Goal: Transaction & Acquisition: Purchase product/service

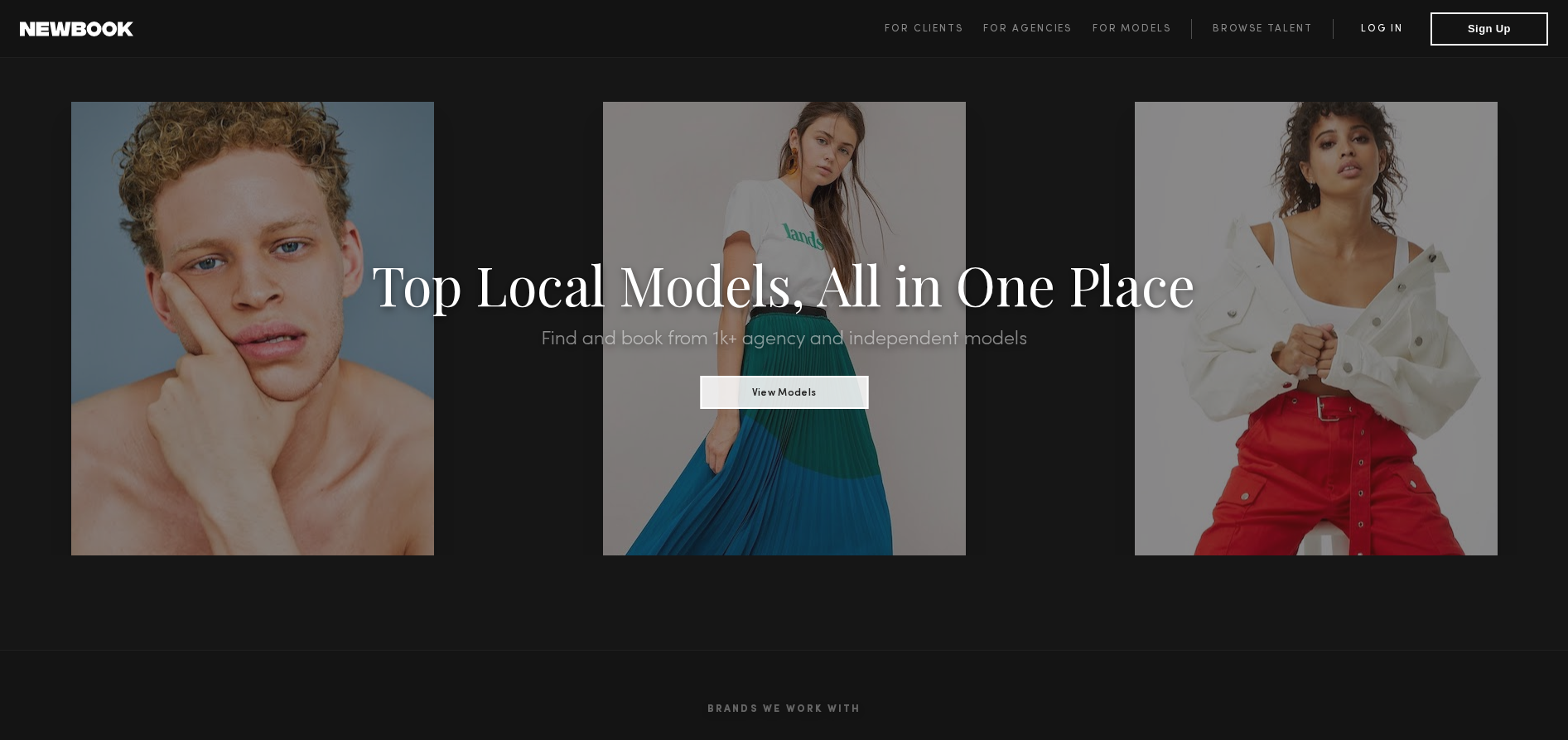
click at [1381, 26] on link "Log in" at bounding box center [1382, 29] width 97 height 19
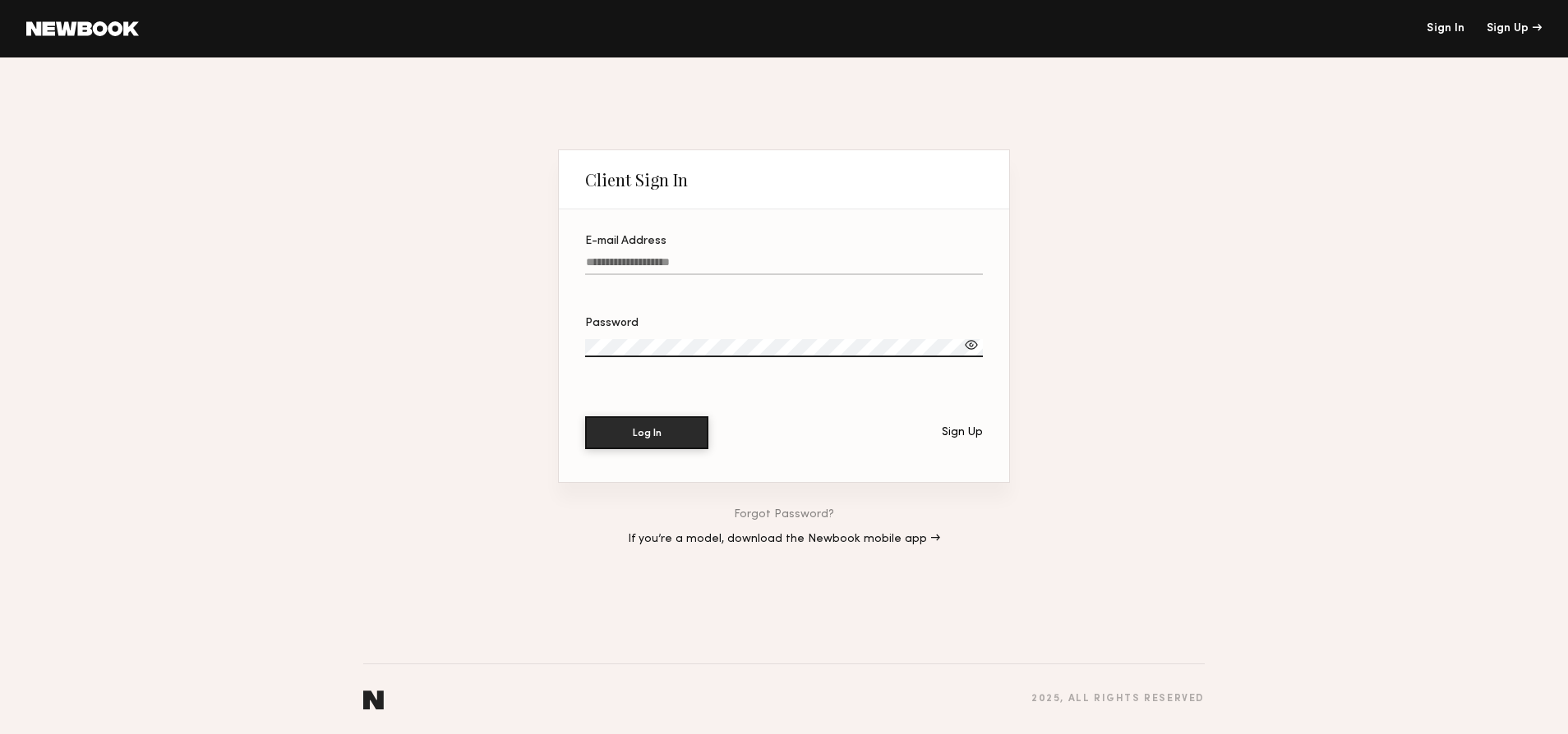
type input "**********"
drag, startPoint x: 638, startPoint y: 429, endPoint x: 660, endPoint y: 441, distance: 25.1
click at [638, 429] on button "Log In" at bounding box center [647, 432] width 123 height 33
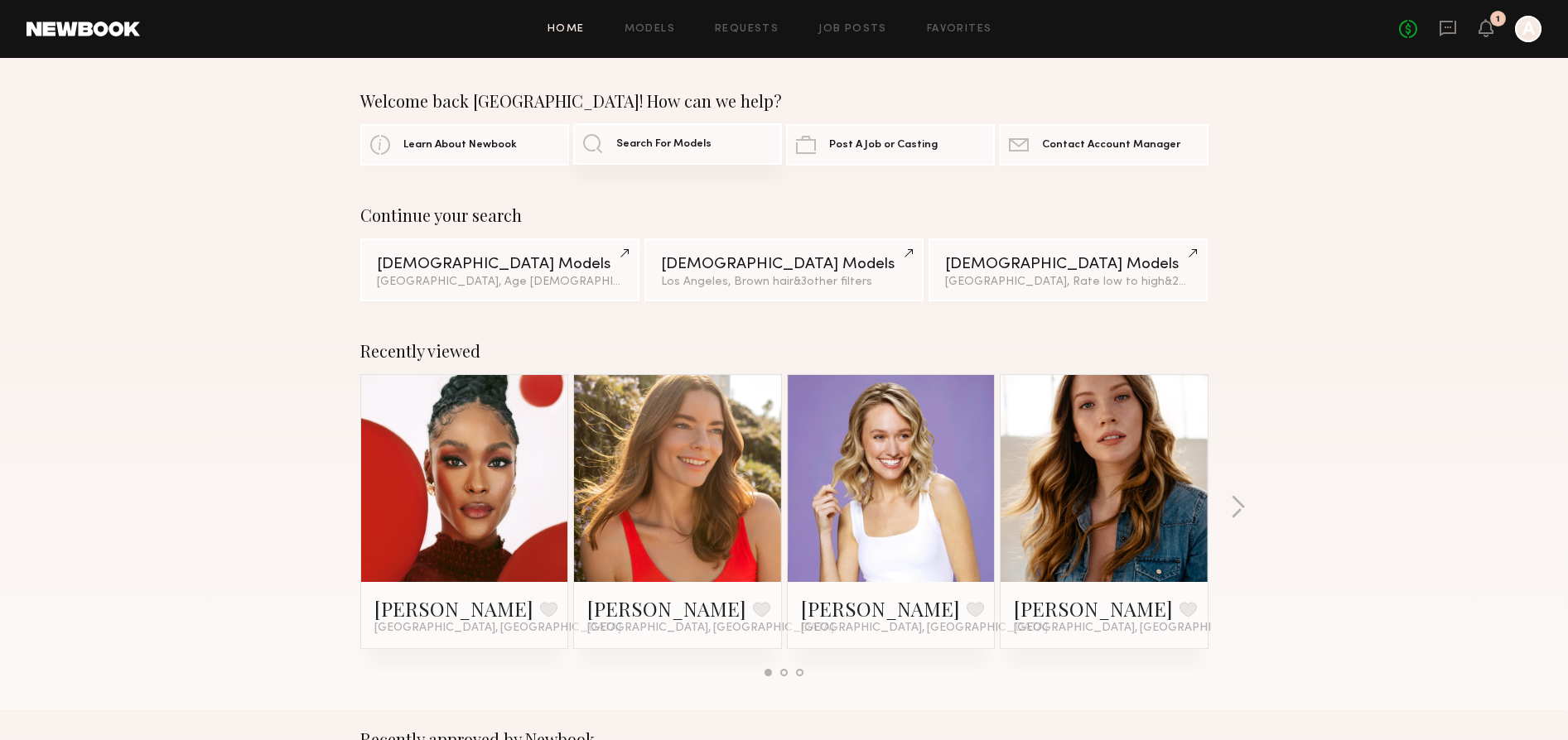
click at [608, 135] on link "Search For Models" at bounding box center [677, 144] width 209 height 42
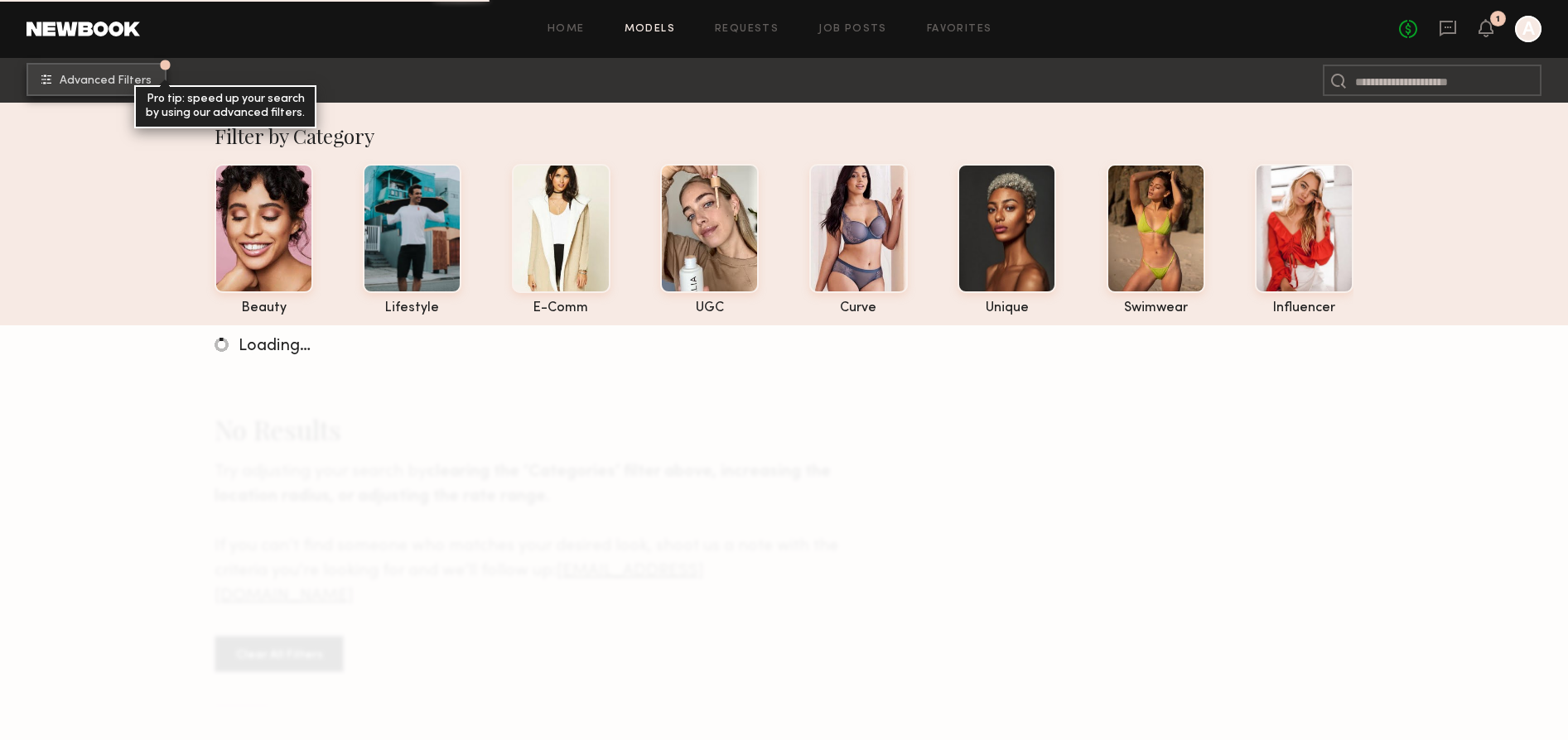
click at [106, 90] on button "Advanced Filters Pro tip: speed up your search by using our advanced filters." at bounding box center [96, 80] width 140 height 33
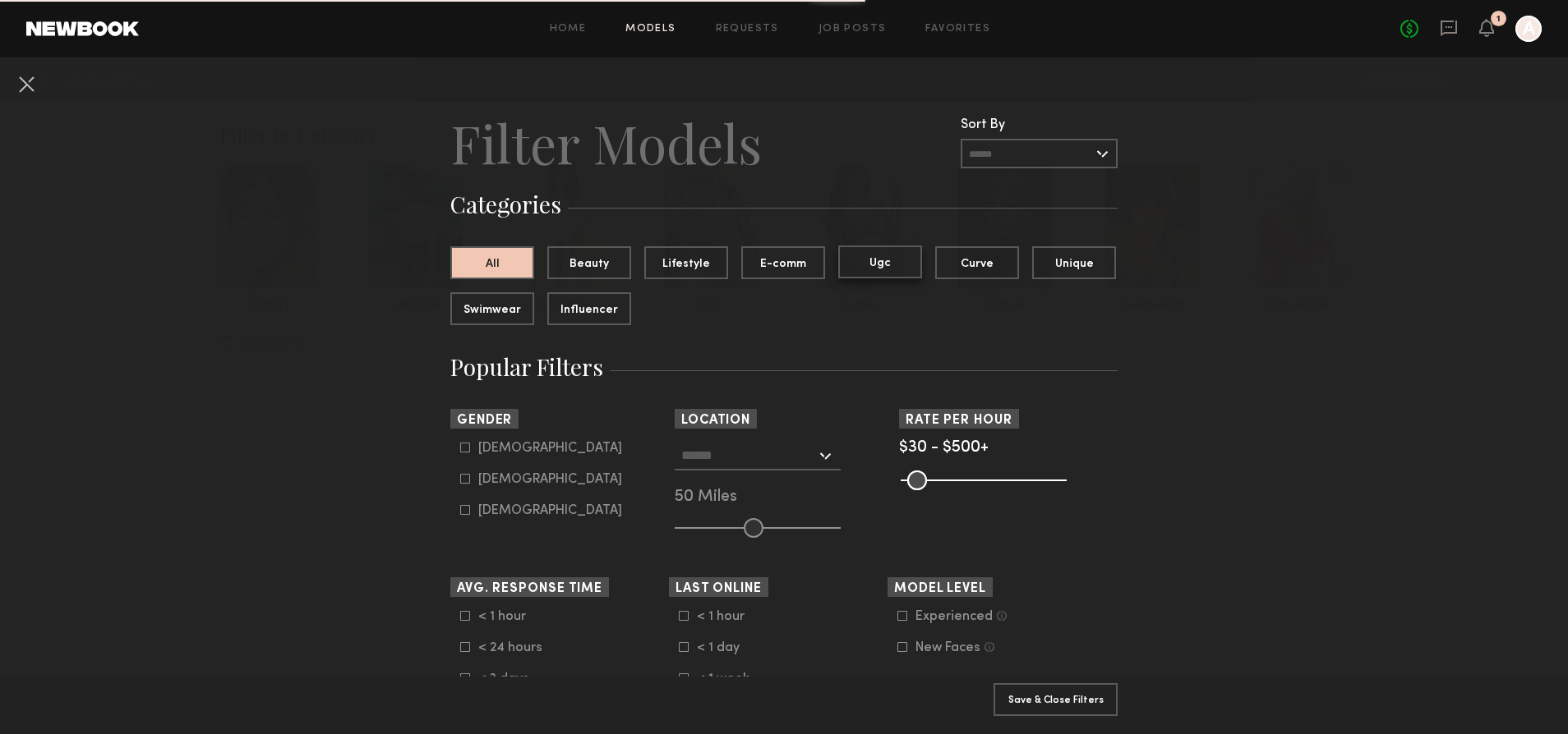
click at [868, 265] on button "Ugc" at bounding box center [880, 262] width 84 height 33
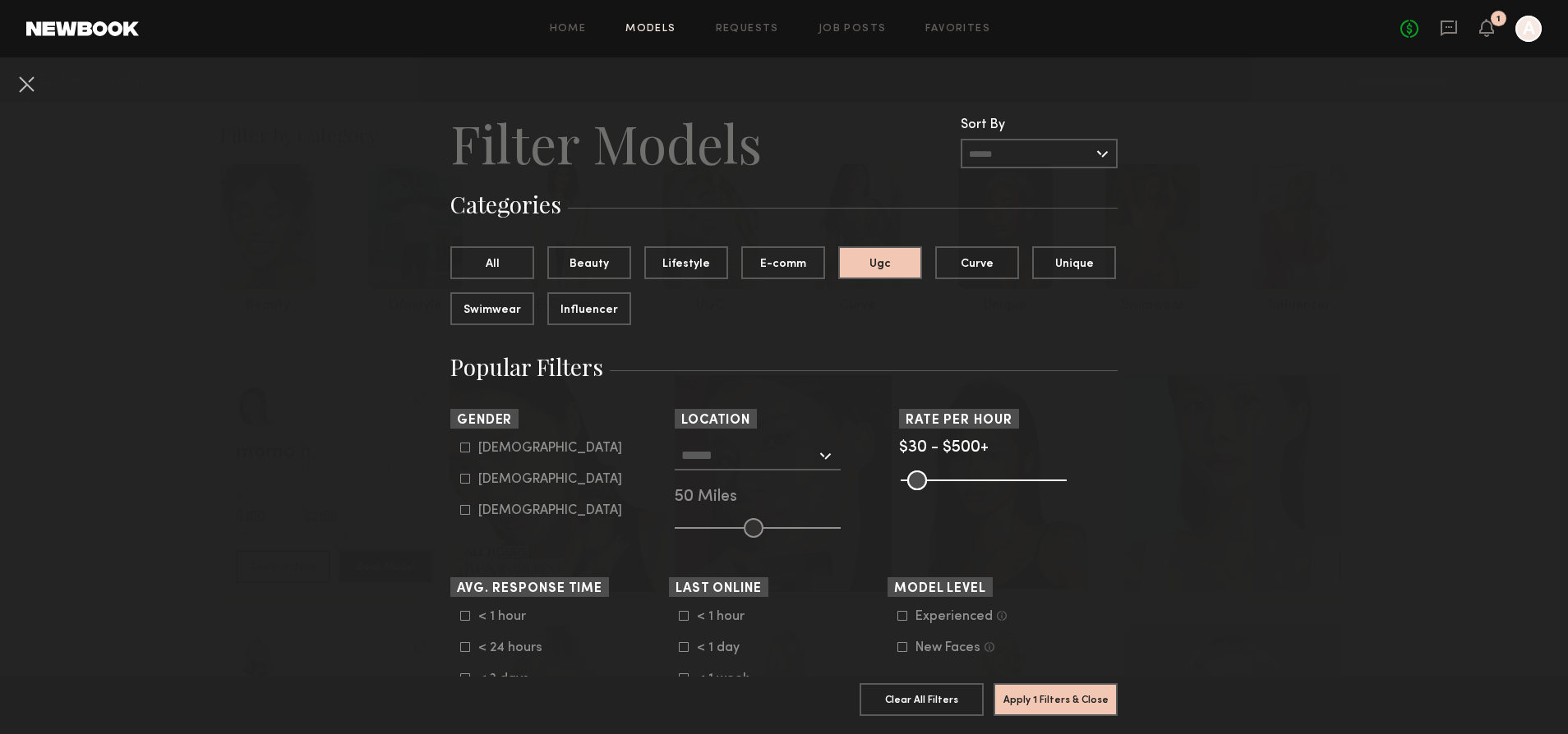
click at [1002, 155] on input "text" at bounding box center [1039, 154] width 157 height 29
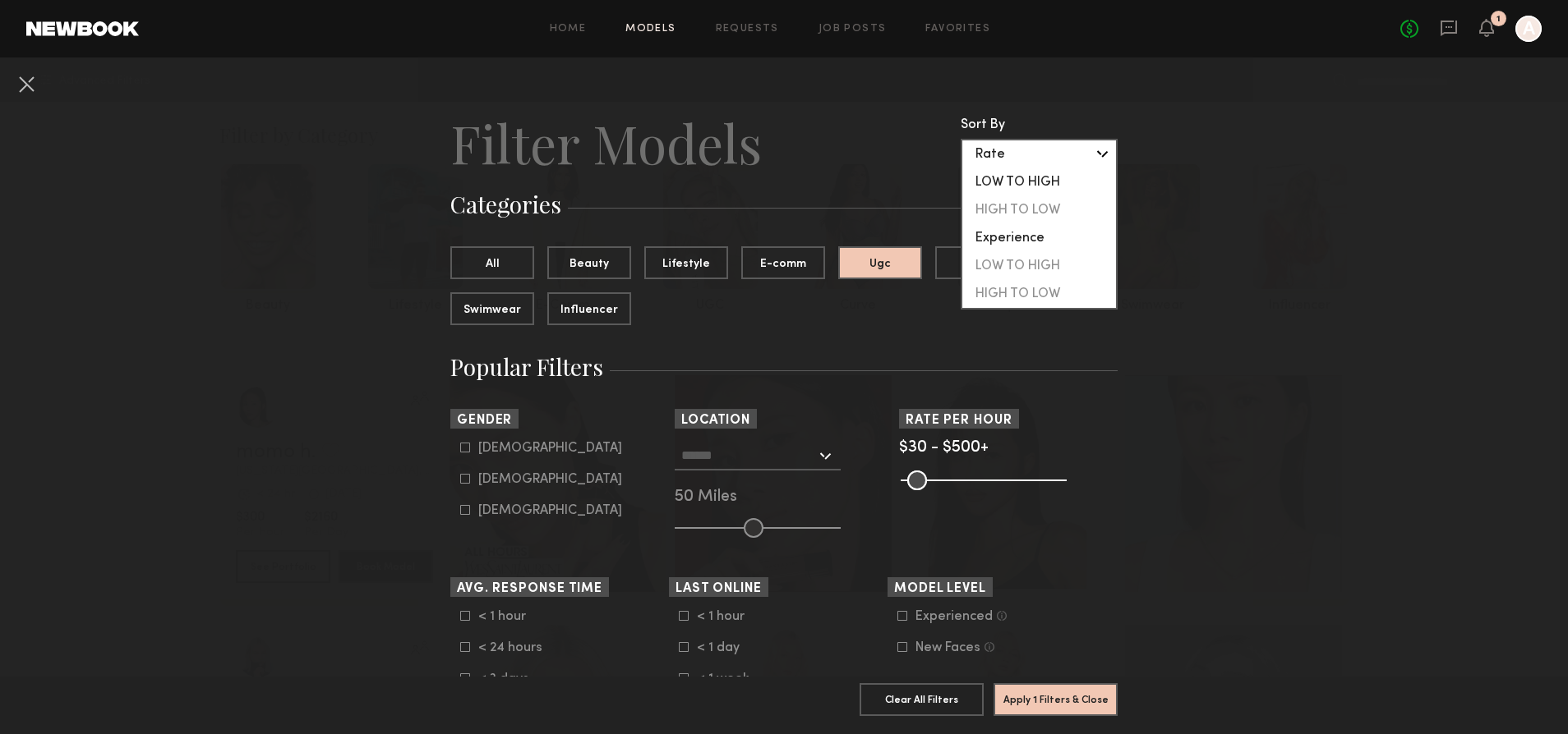
click at [1006, 178] on div "LOW TO HIGH" at bounding box center [1039, 182] width 154 height 28
type input "**********"
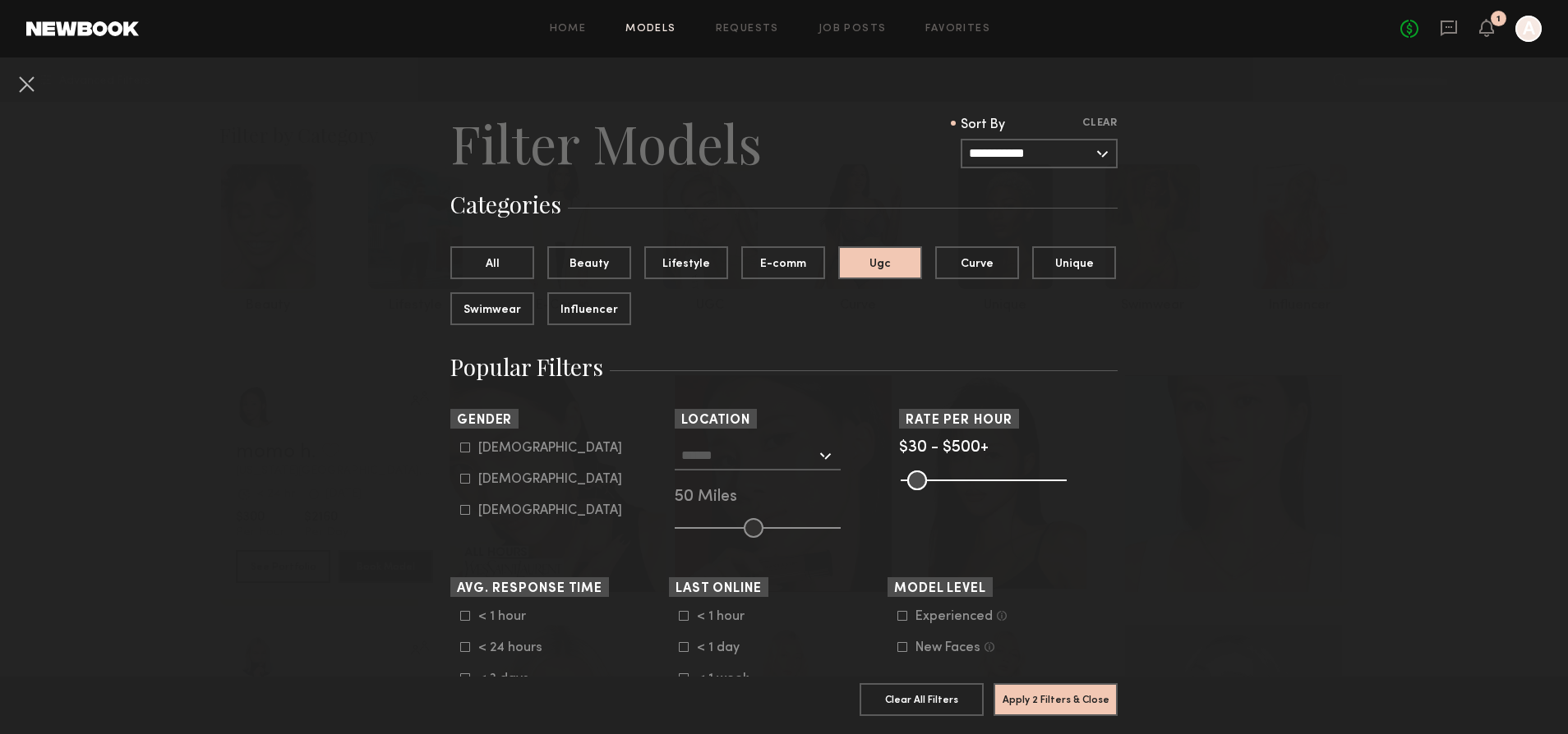
scroll to position [21, 0]
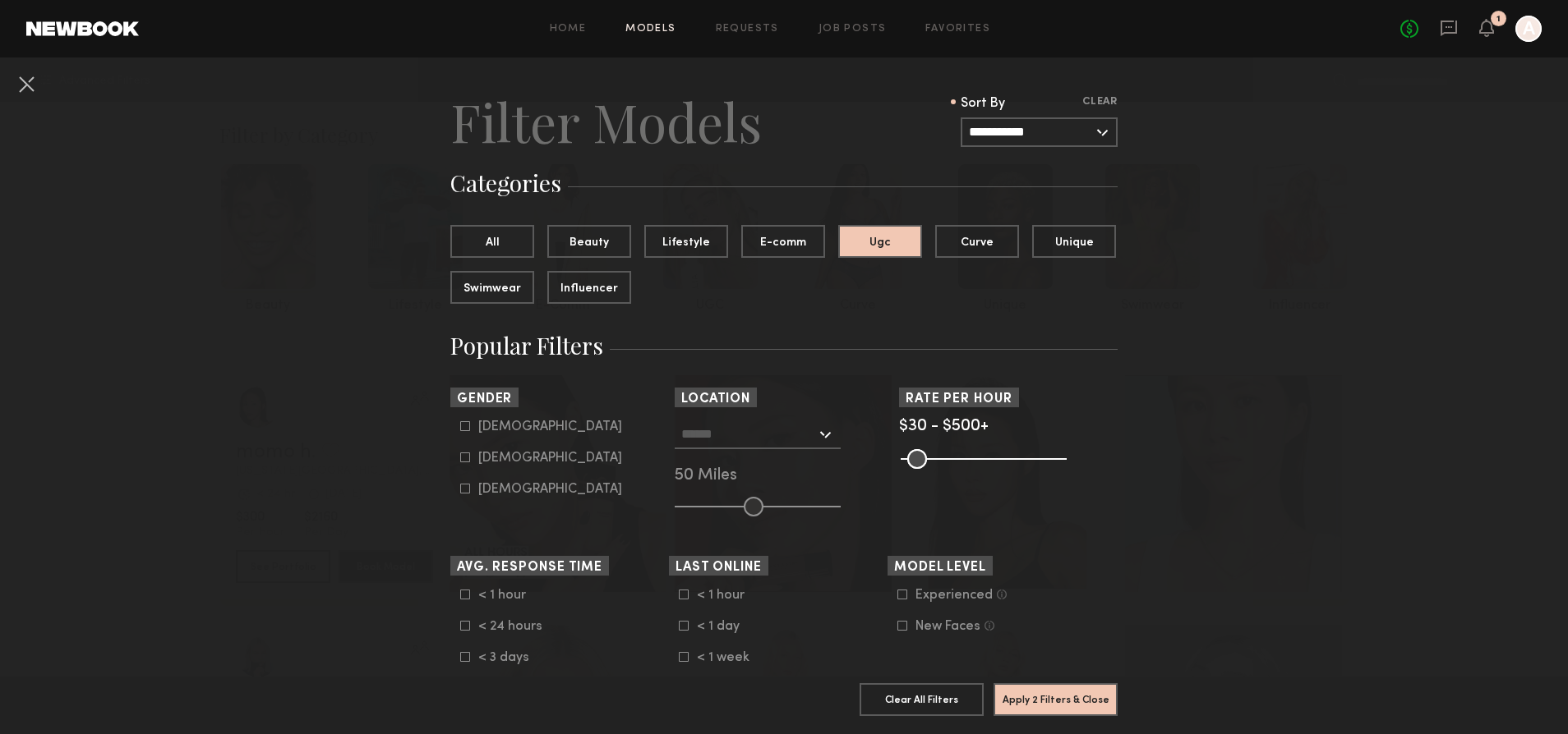
click at [498, 457] on div "Female" at bounding box center [550, 458] width 144 height 10
type input "**"
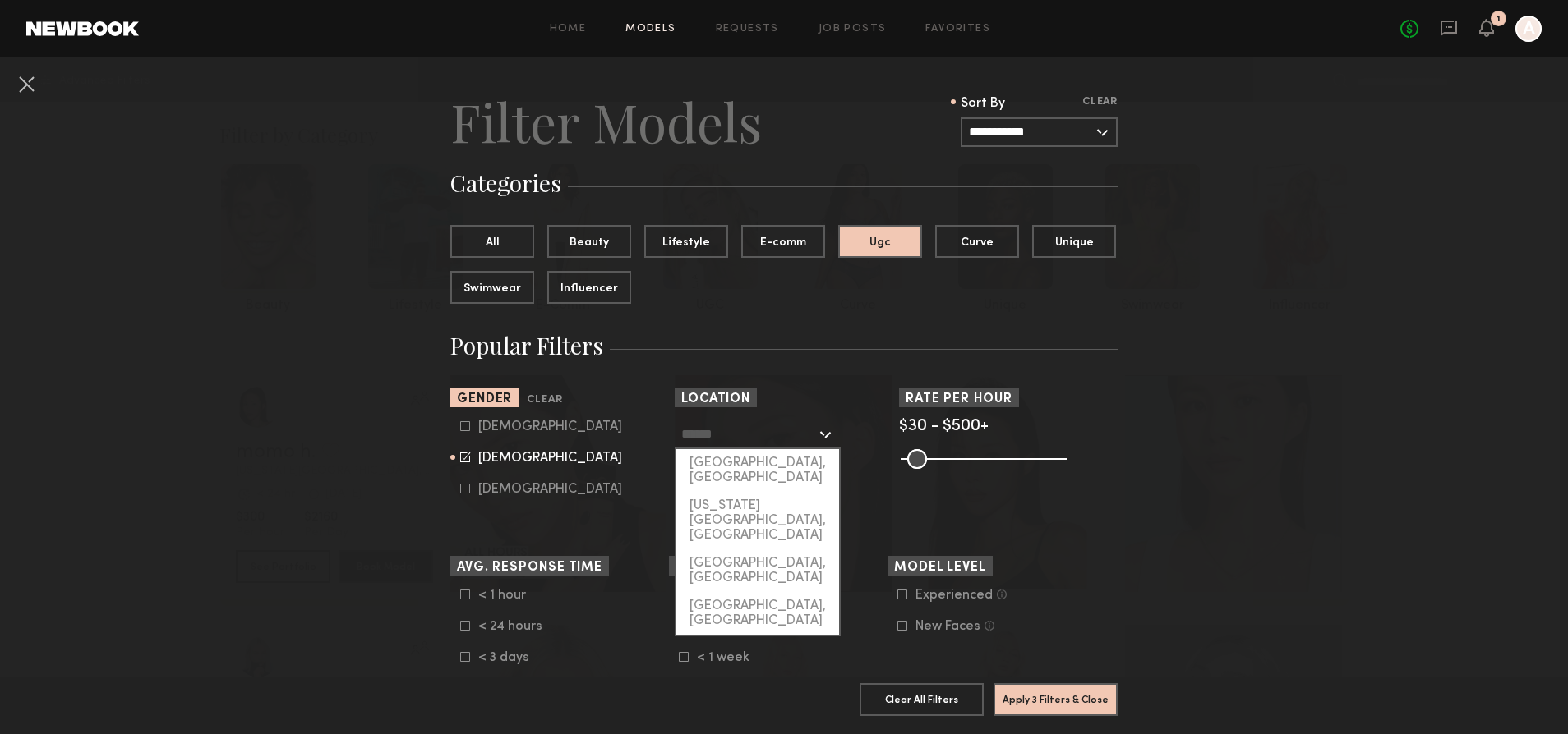
click at [805, 442] on input "text" at bounding box center [748, 433] width 134 height 28
click at [794, 463] on div "Los Angeles, CA" at bounding box center [757, 470] width 163 height 42
type input "**********"
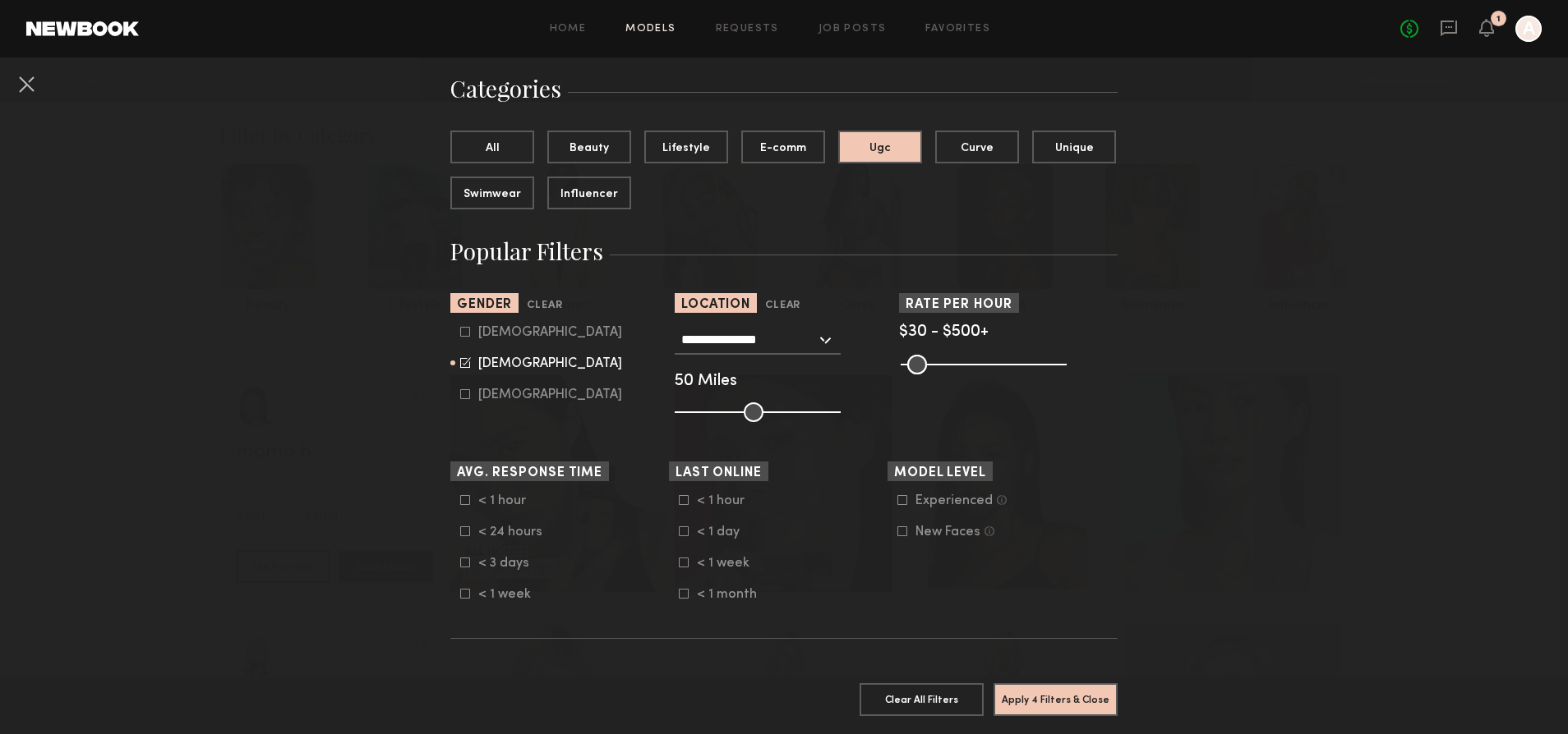
scroll to position [176, 0]
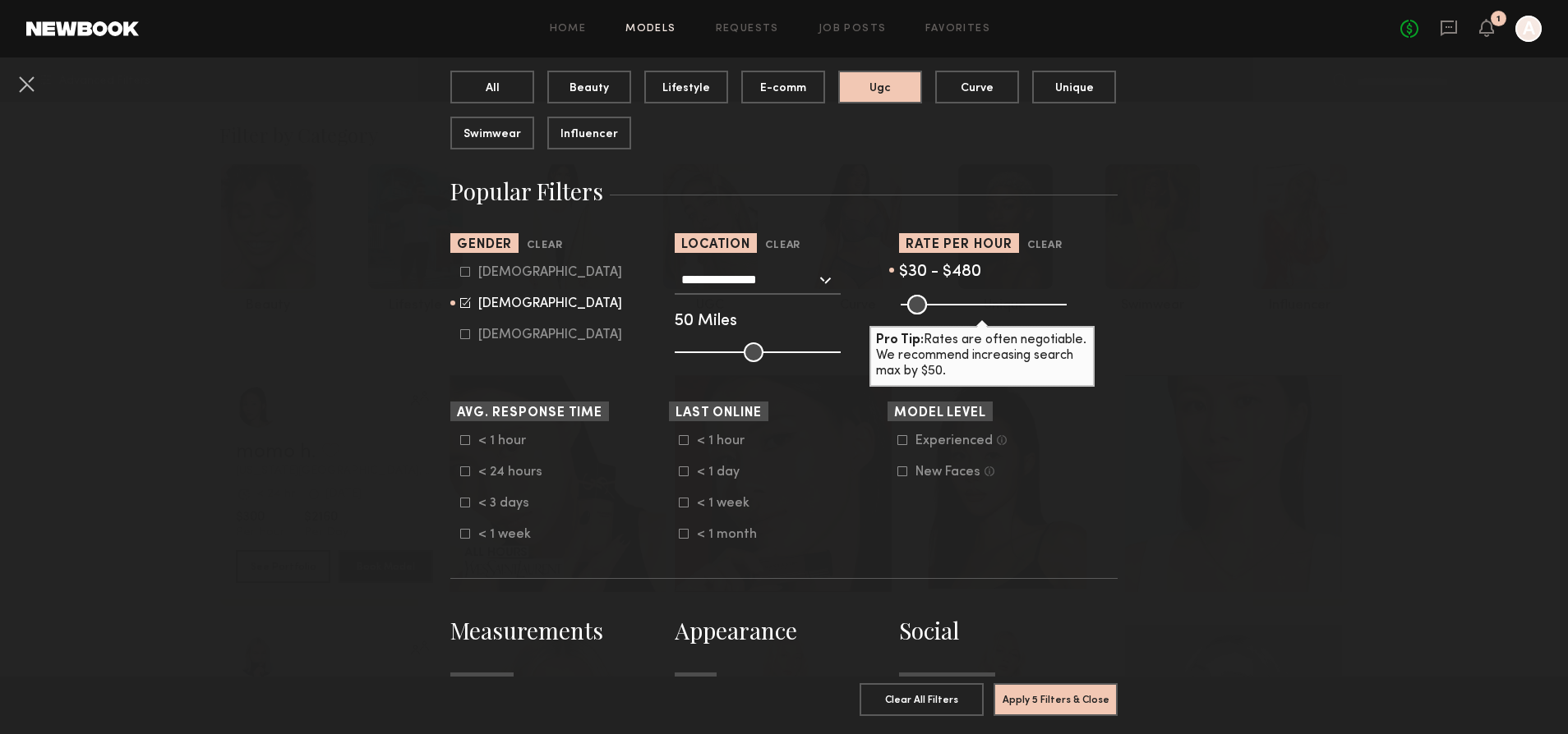
type input "***"
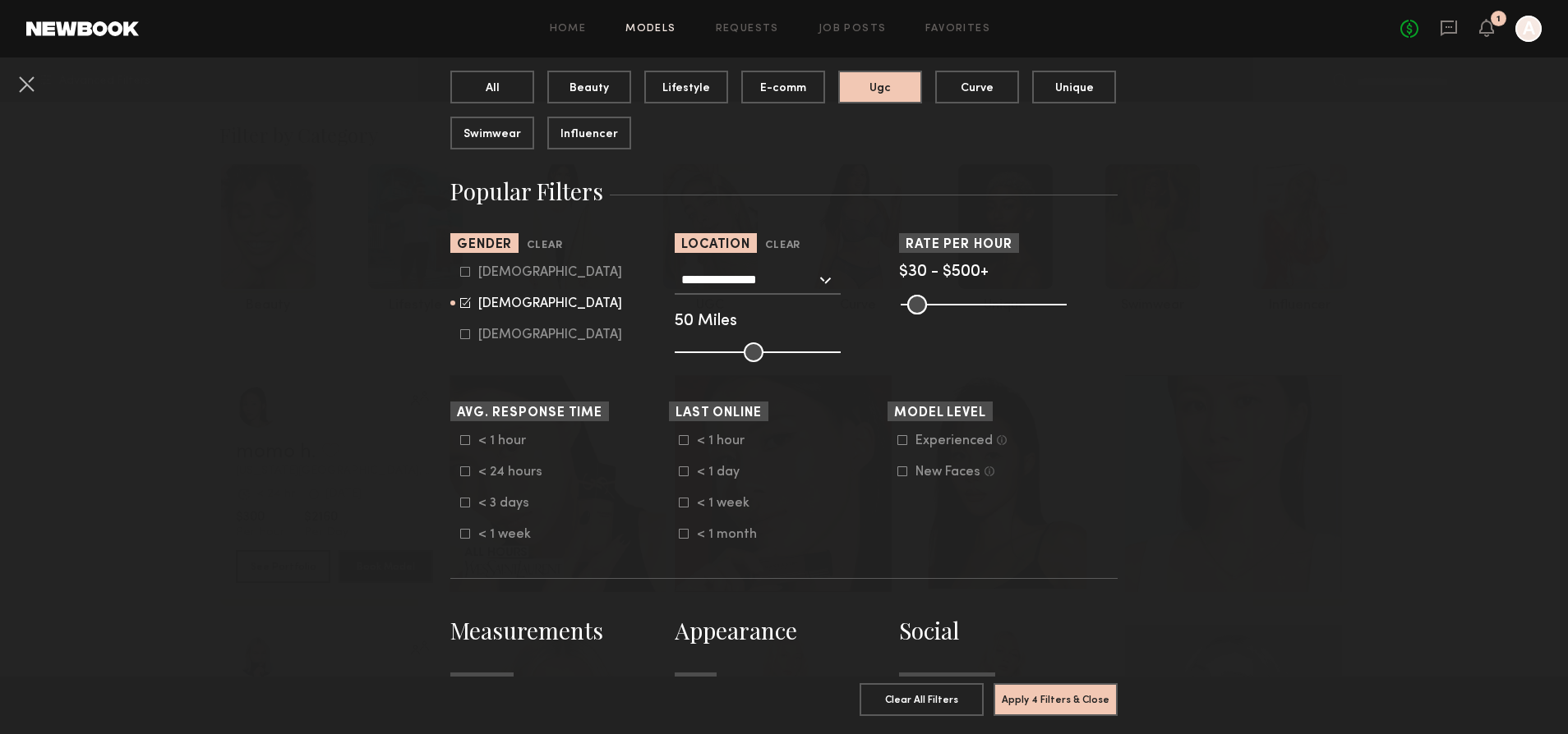
drag, startPoint x: 1045, startPoint y: 304, endPoint x: 1065, endPoint y: 312, distance: 21.5
click at [1065, 312] on div "Pro Tip: Rates are often negotiable. We recommend increasing search max by $50." at bounding box center [1009, 303] width 219 height 19
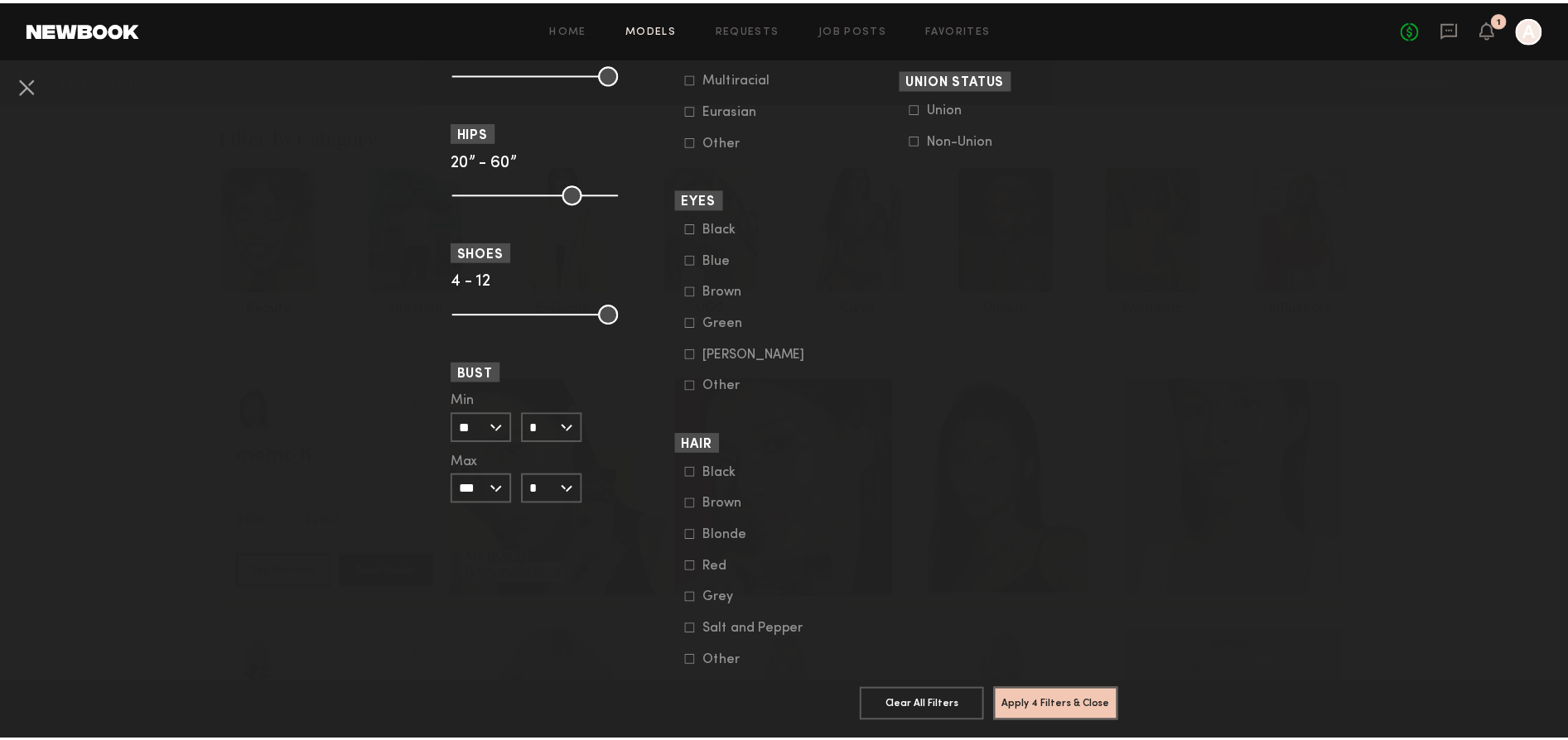
scroll to position [1146, 0]
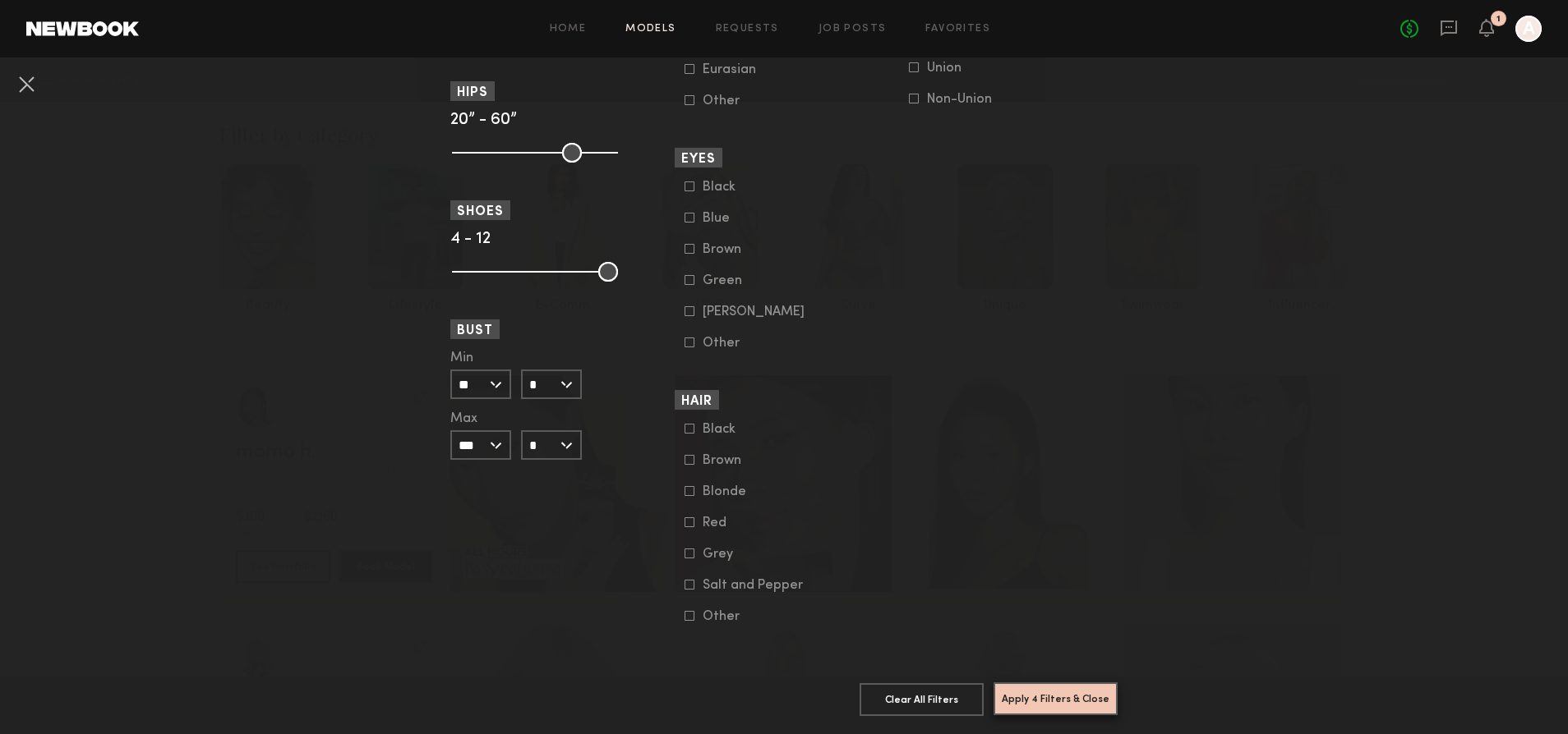
click at [1034, 685] on button "Apply 4 Filters & Close" at bounding box center [1055, 699] width 124 height 33
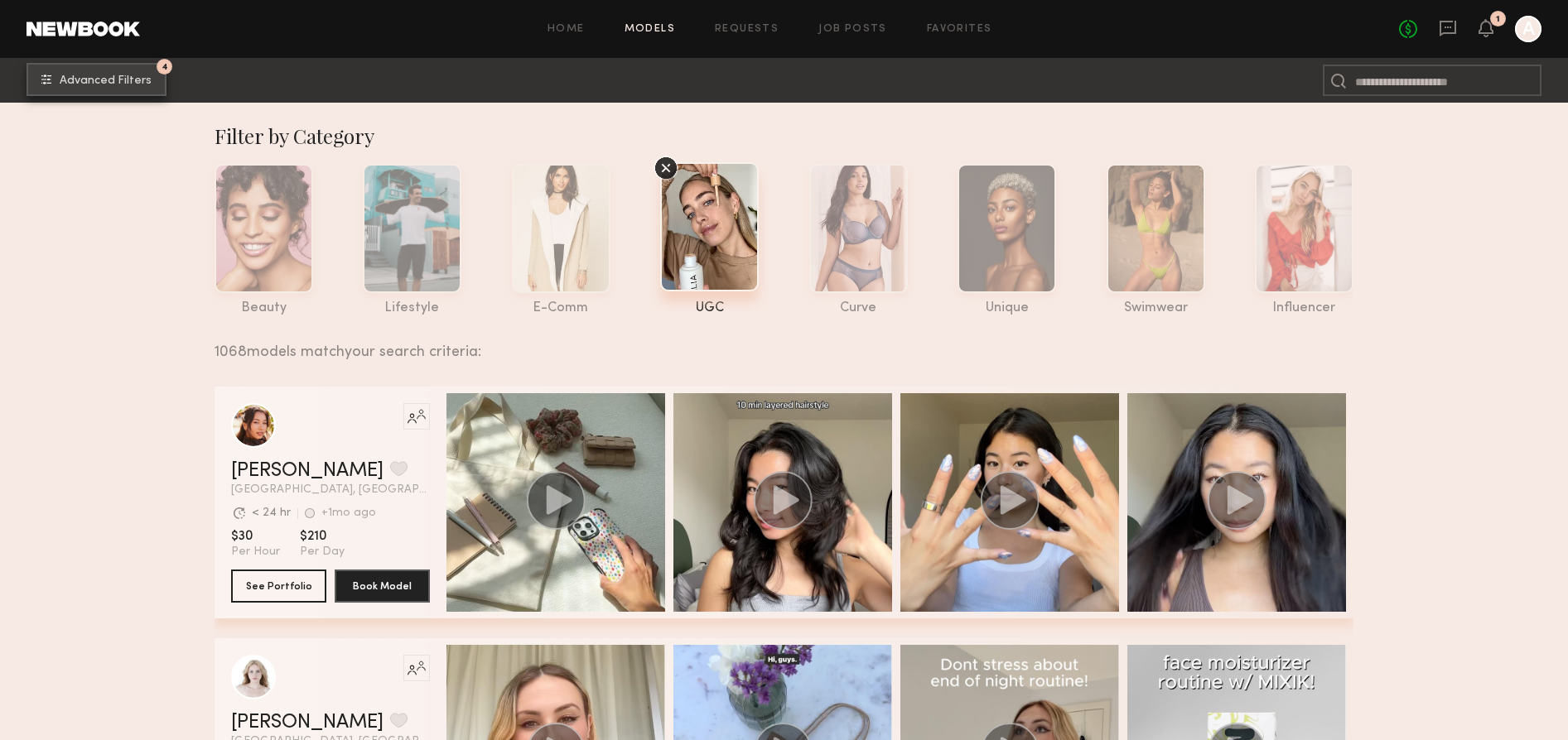
click at [118, 82] on span "Advanced Filters" at bounding box center [105, 81] width 92 height 12
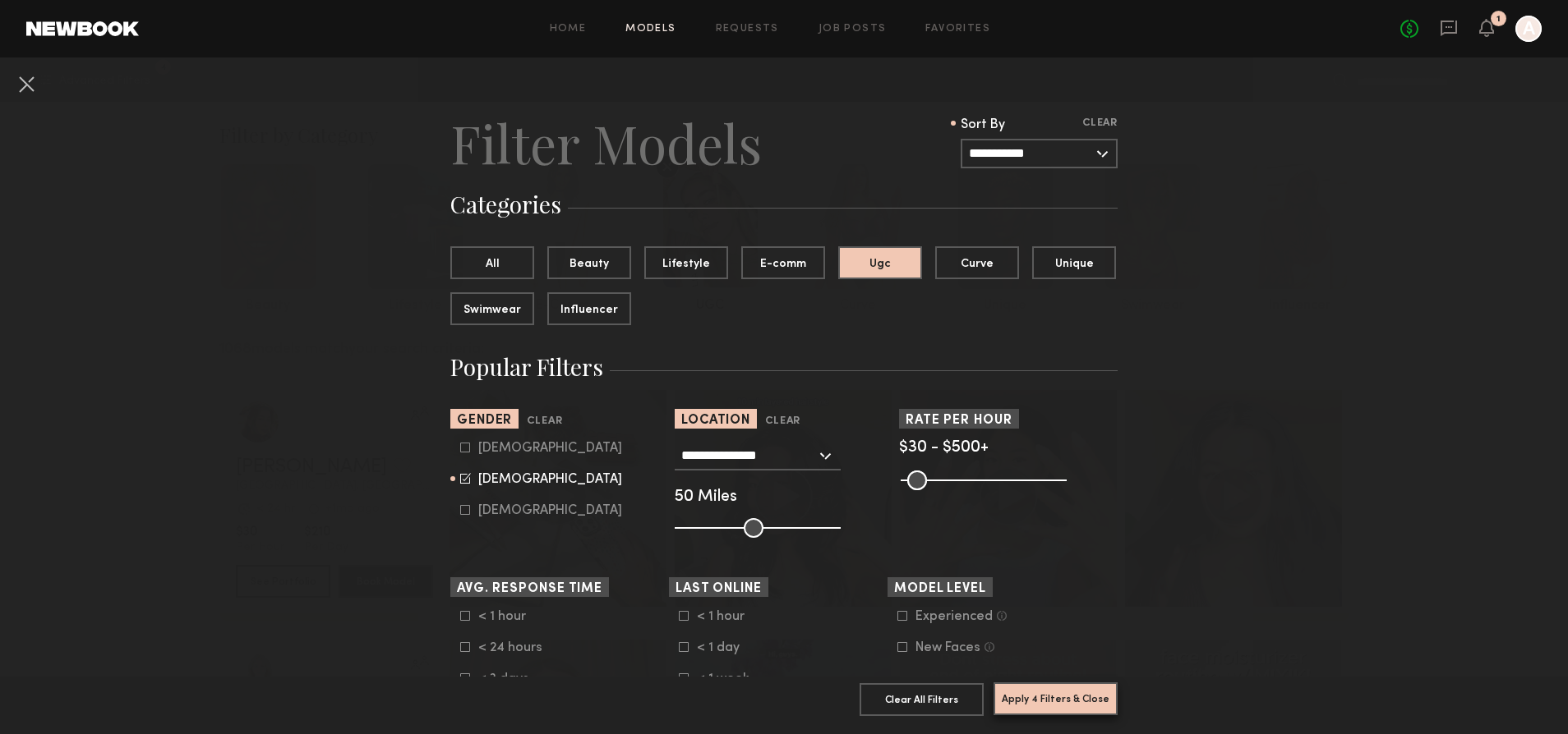
click at [1062, 685] on button "Apply 4 Filters & Close" at bounding box center [1055, 699] width 124 height 33
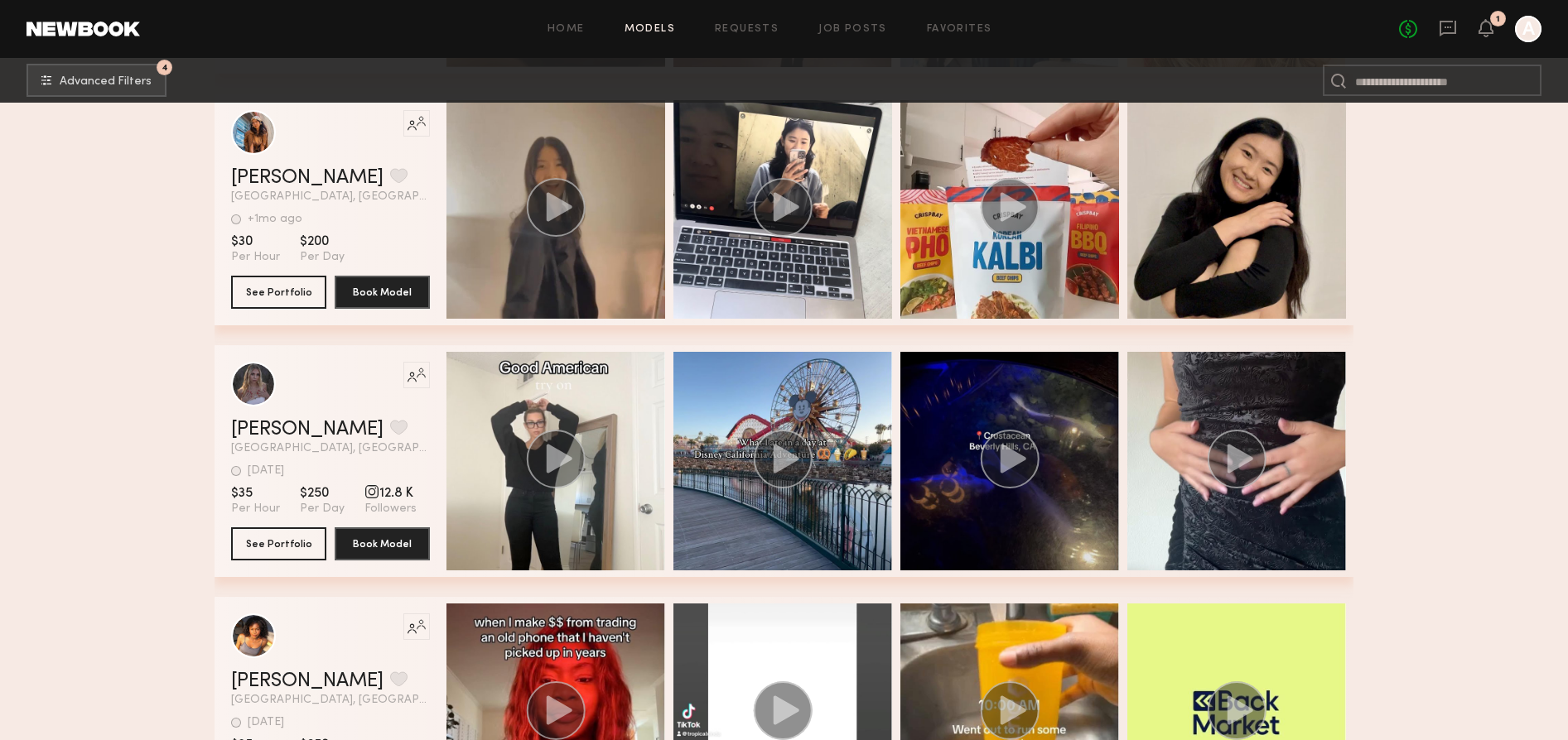
scroll to position [2034, 0]
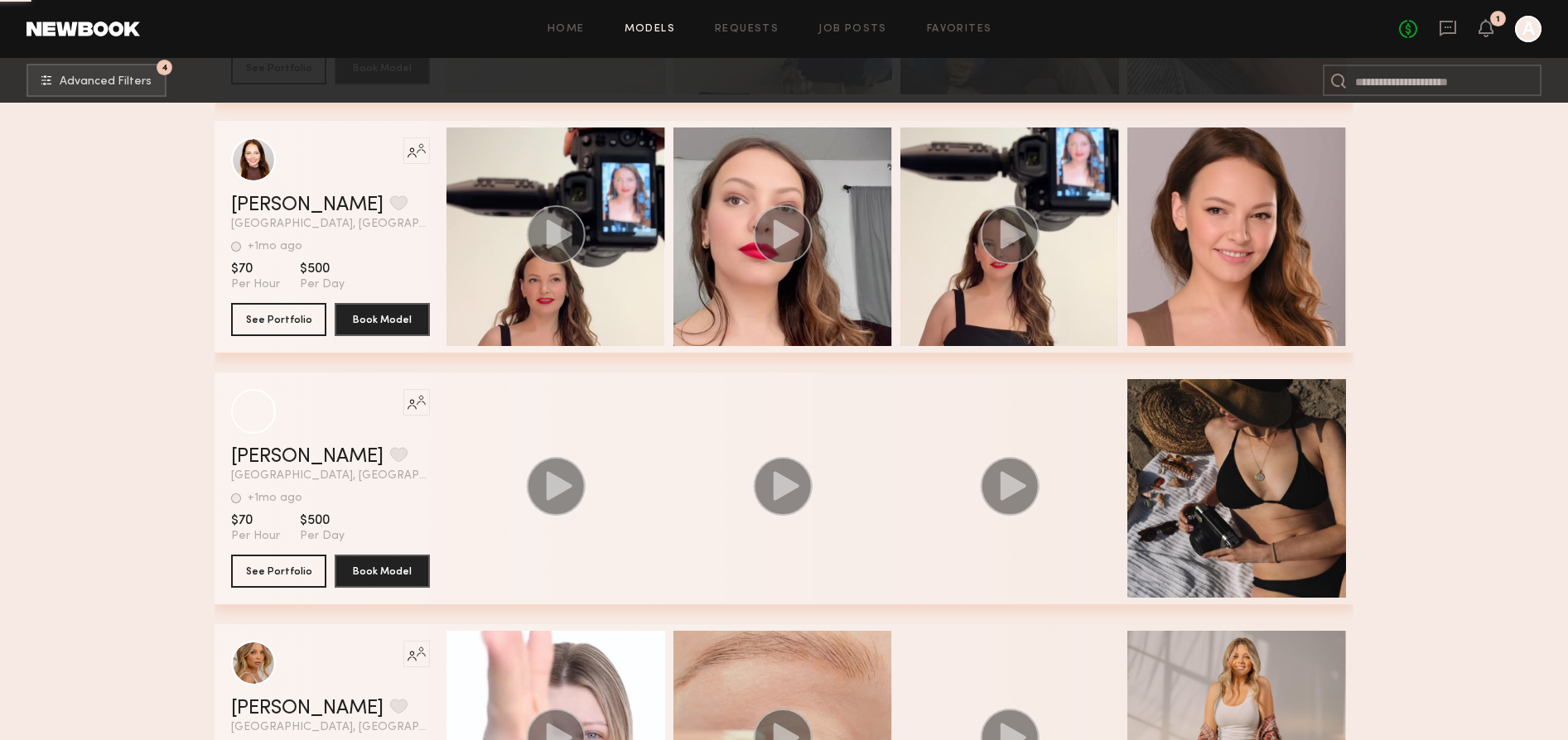
scroll to position [19973, 0]
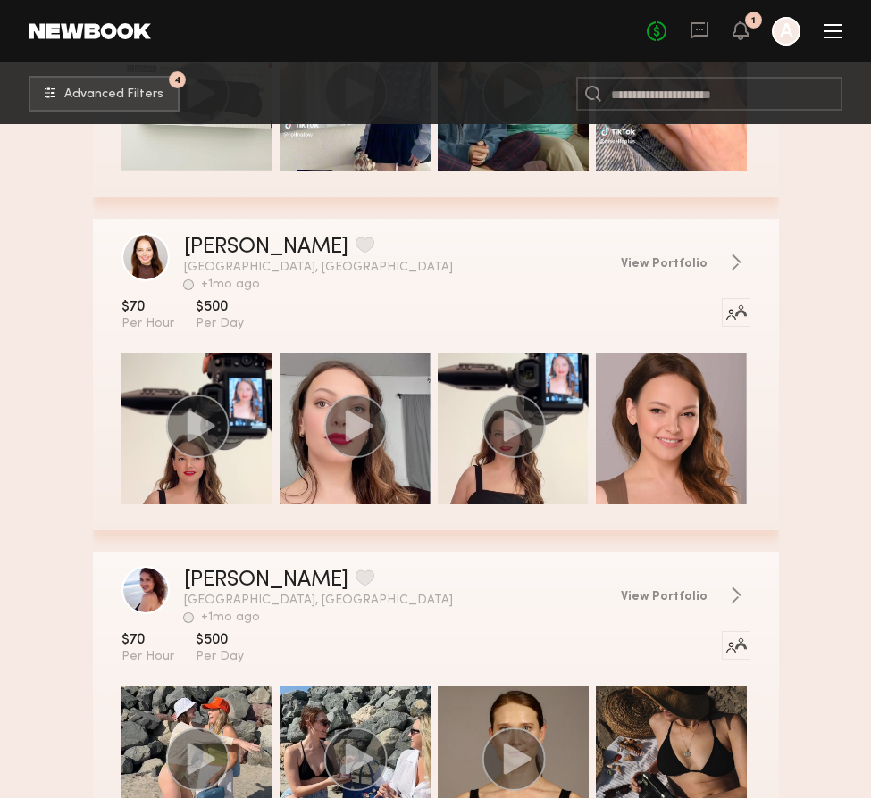
scroll to position [25881, 0]
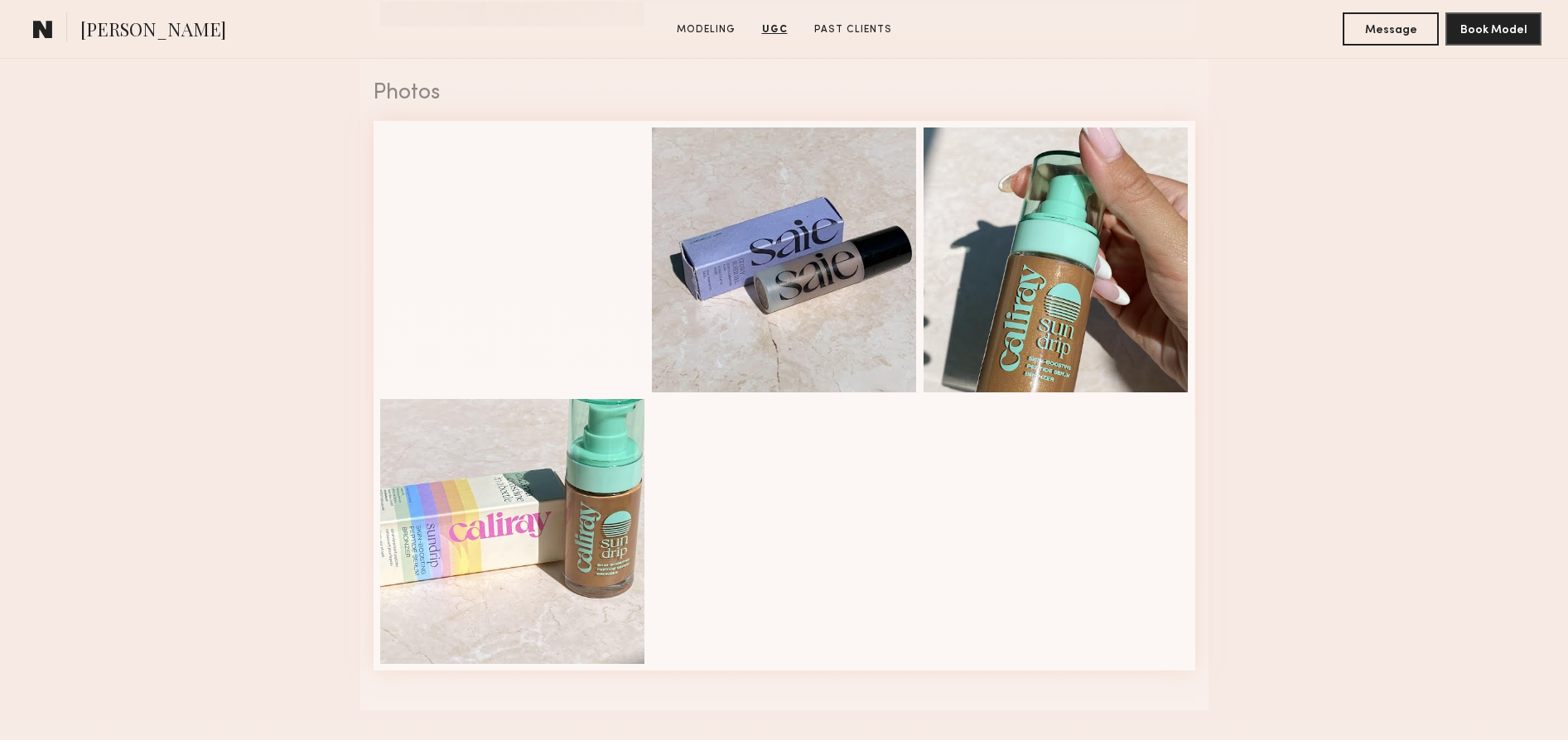
scroll to position [1721, 0]
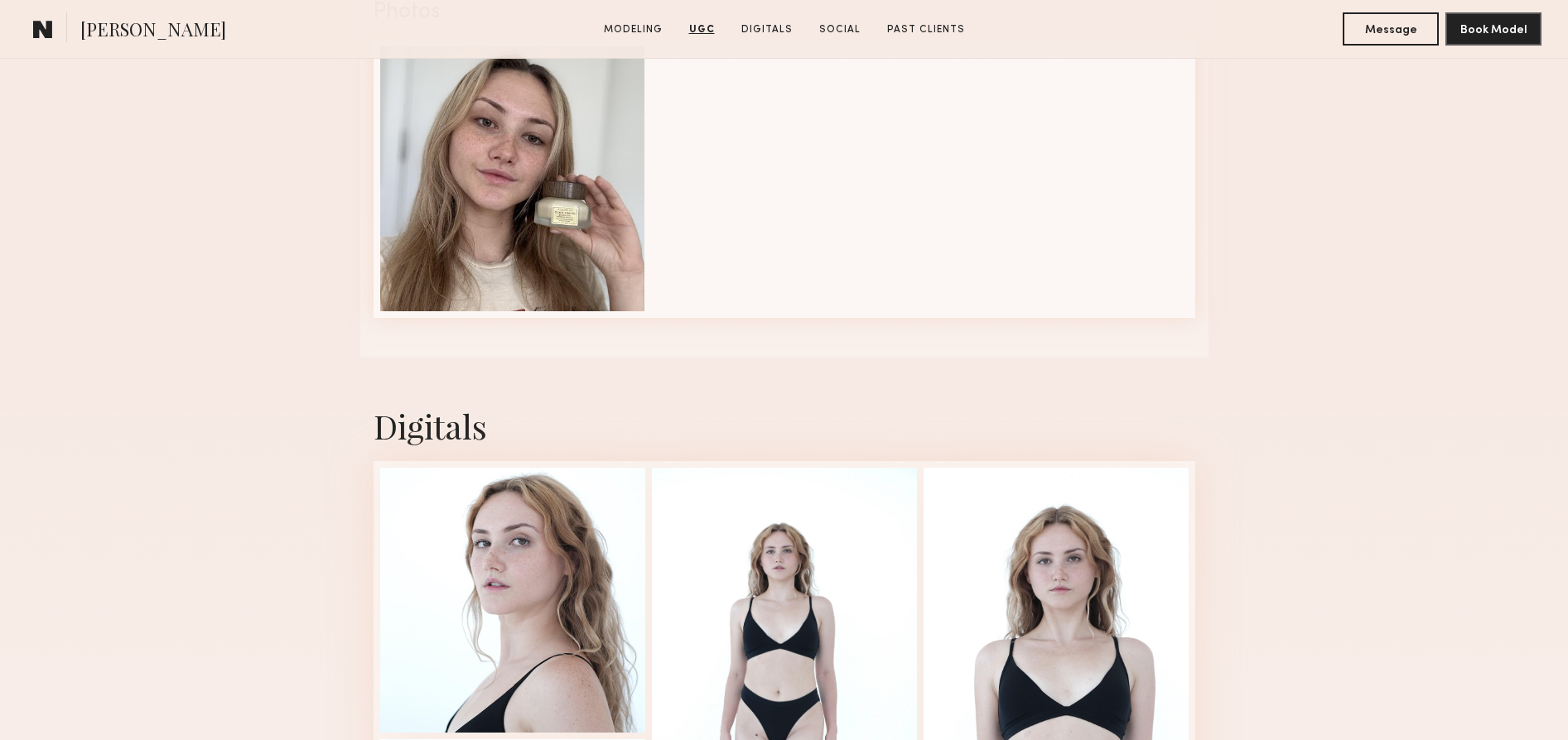
scroll to position [2707, 0]
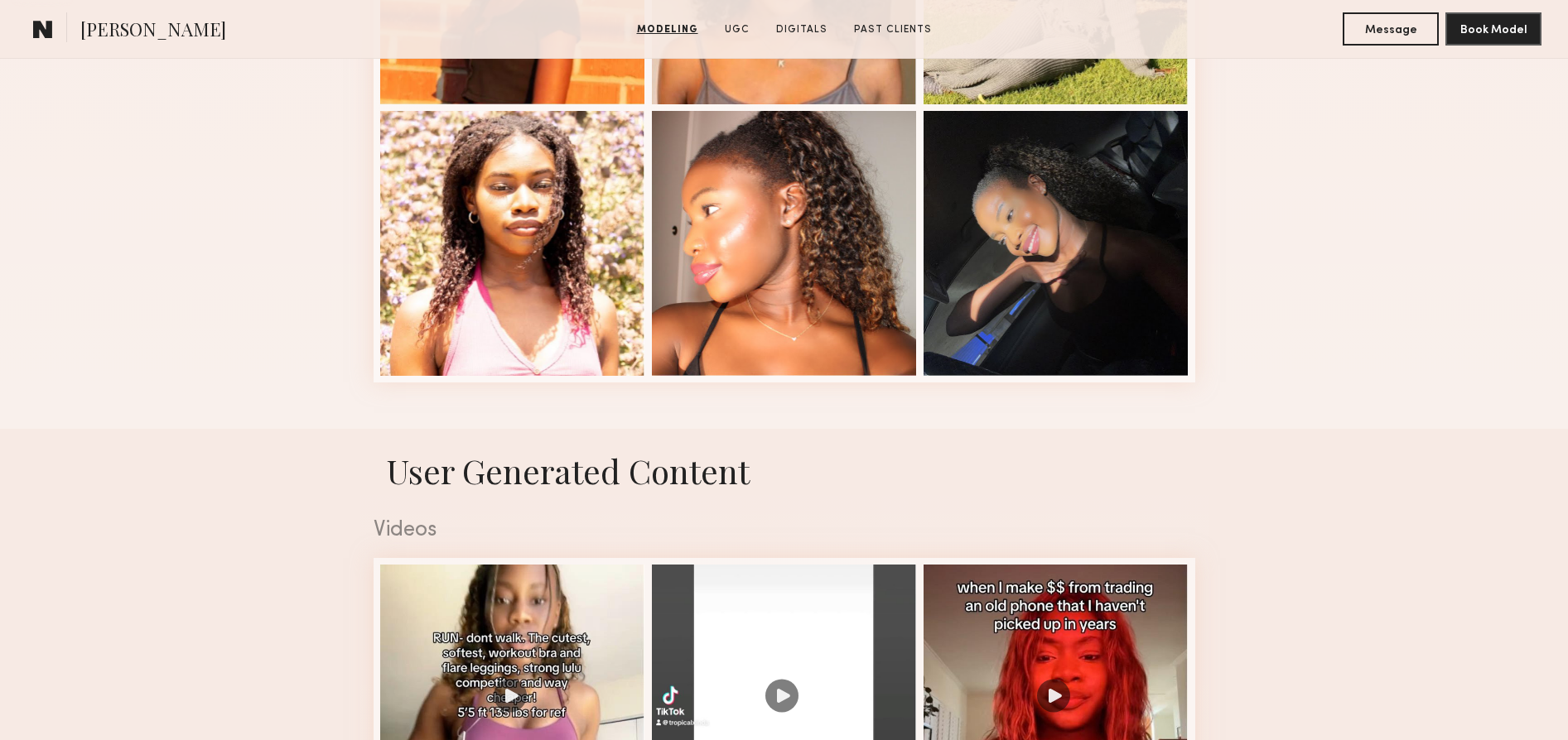
scroll to position [1619, 0]
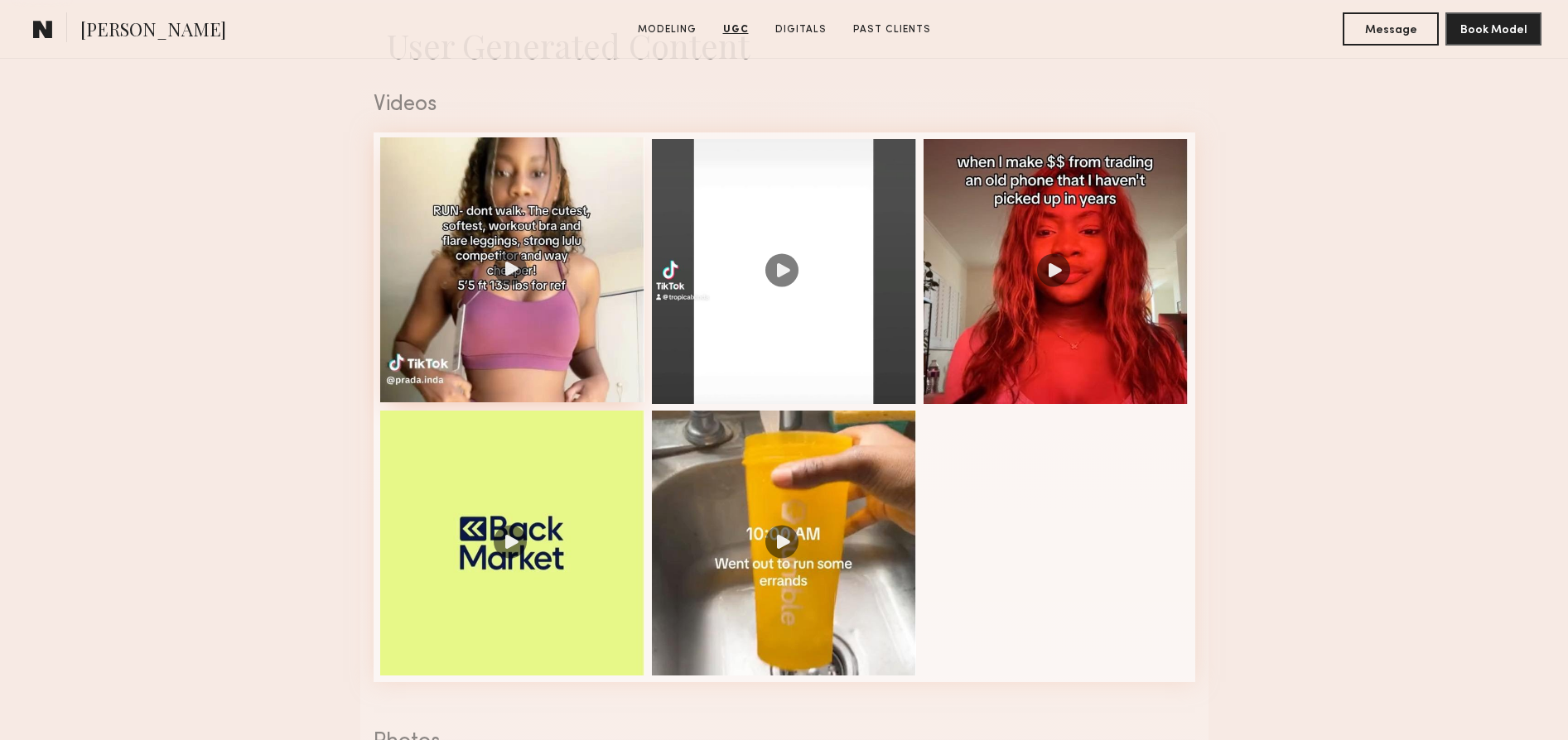
click at [511, 272] on div at bounding box center [513, 270] width 265 height 265
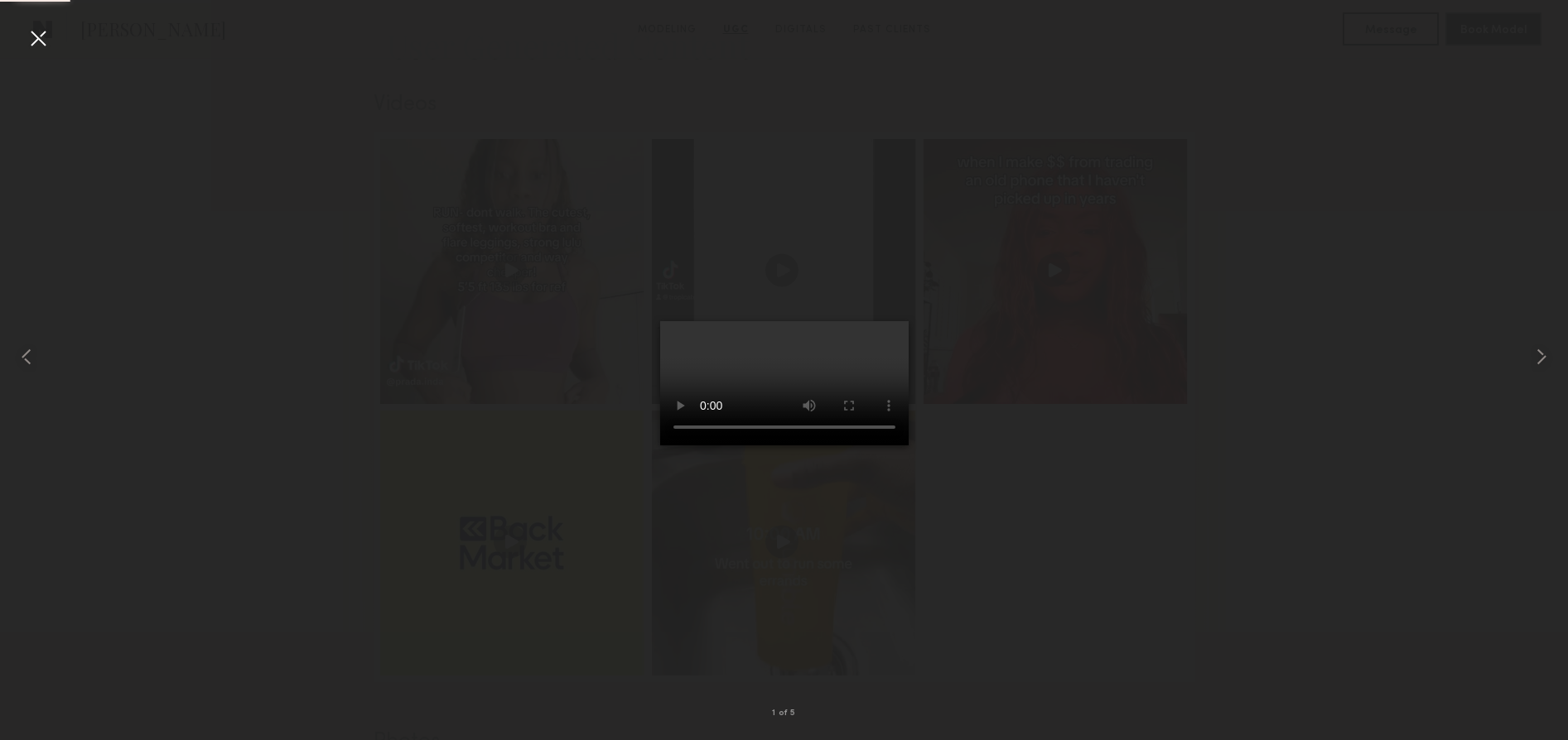
click at [877, 445] on video at bounding box center [785, 383] width 249 height 124
click at [868, 445] on video at bounding box center [785, 383] width 249 height 124
click at [559, 333] on div at bounding box center [784, 357] width 1568 height 661
click at [35, 30] on div at bounding box center [38, 38] width 27 height 27
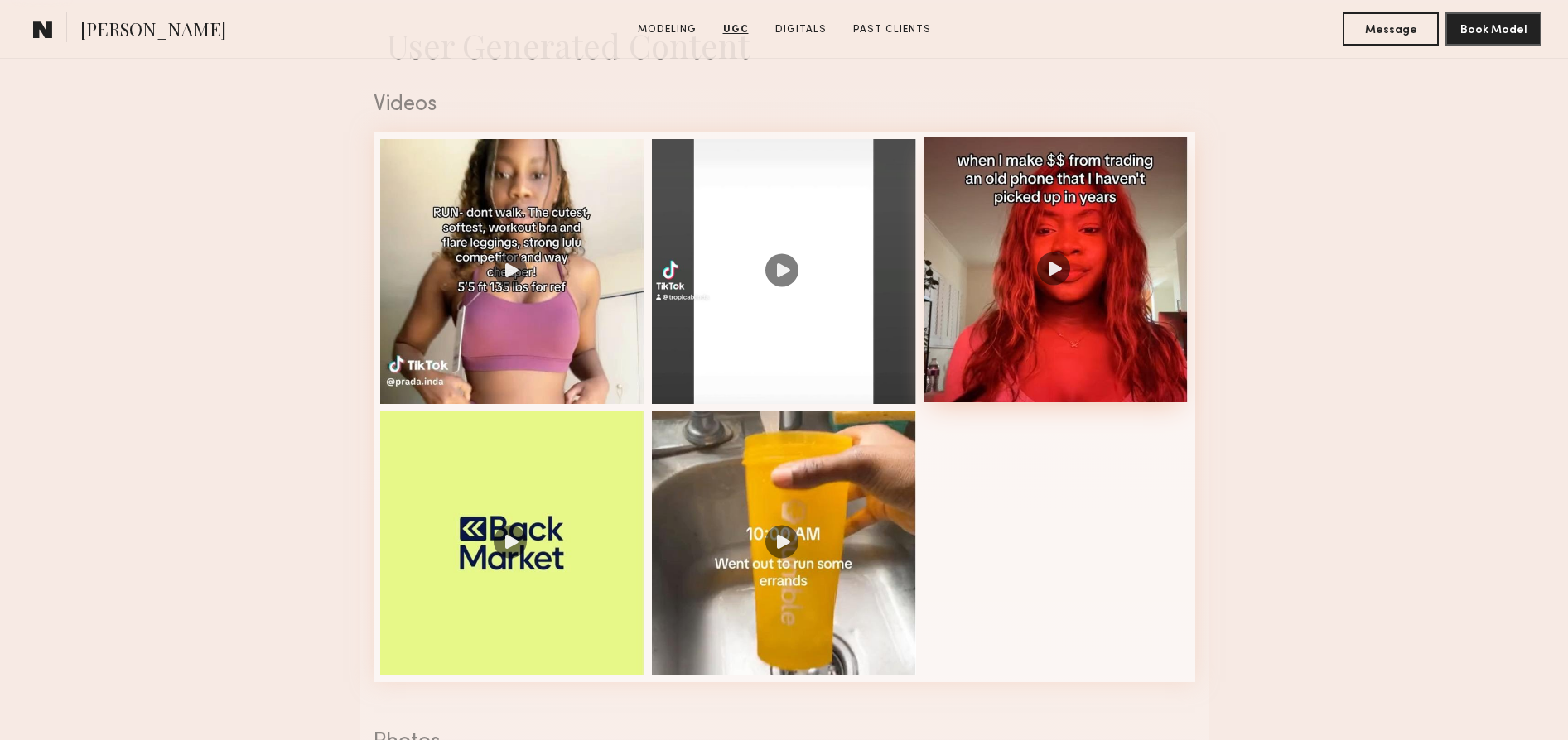
click at [1053, 263] on div at bounding box center [1057, 270] width 265 height 265
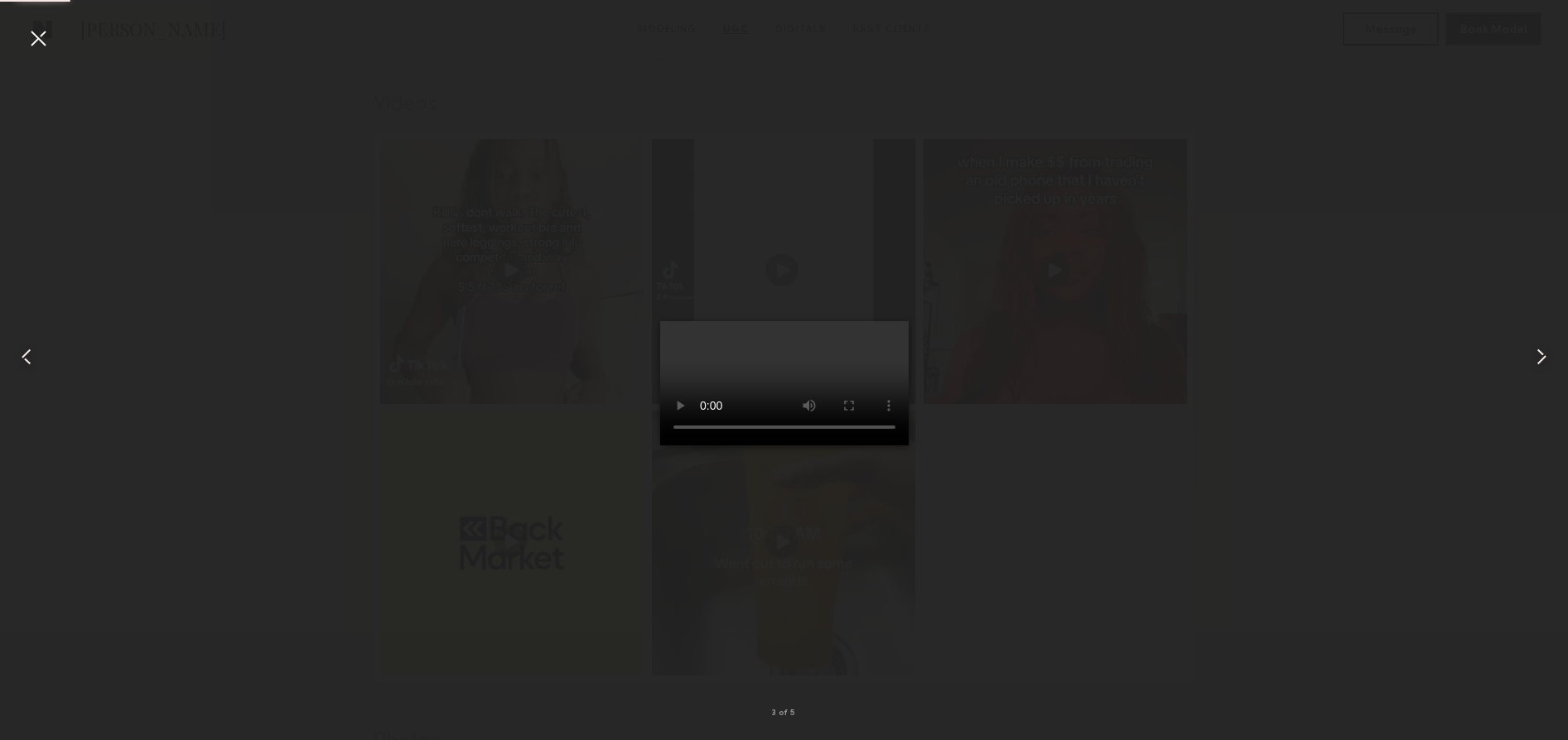
click at [867, 445] on video at bounding box center [785, 383] width 249 height 124
click at [44, 35] on div at bounding box center [38, 38] width 27 height 27
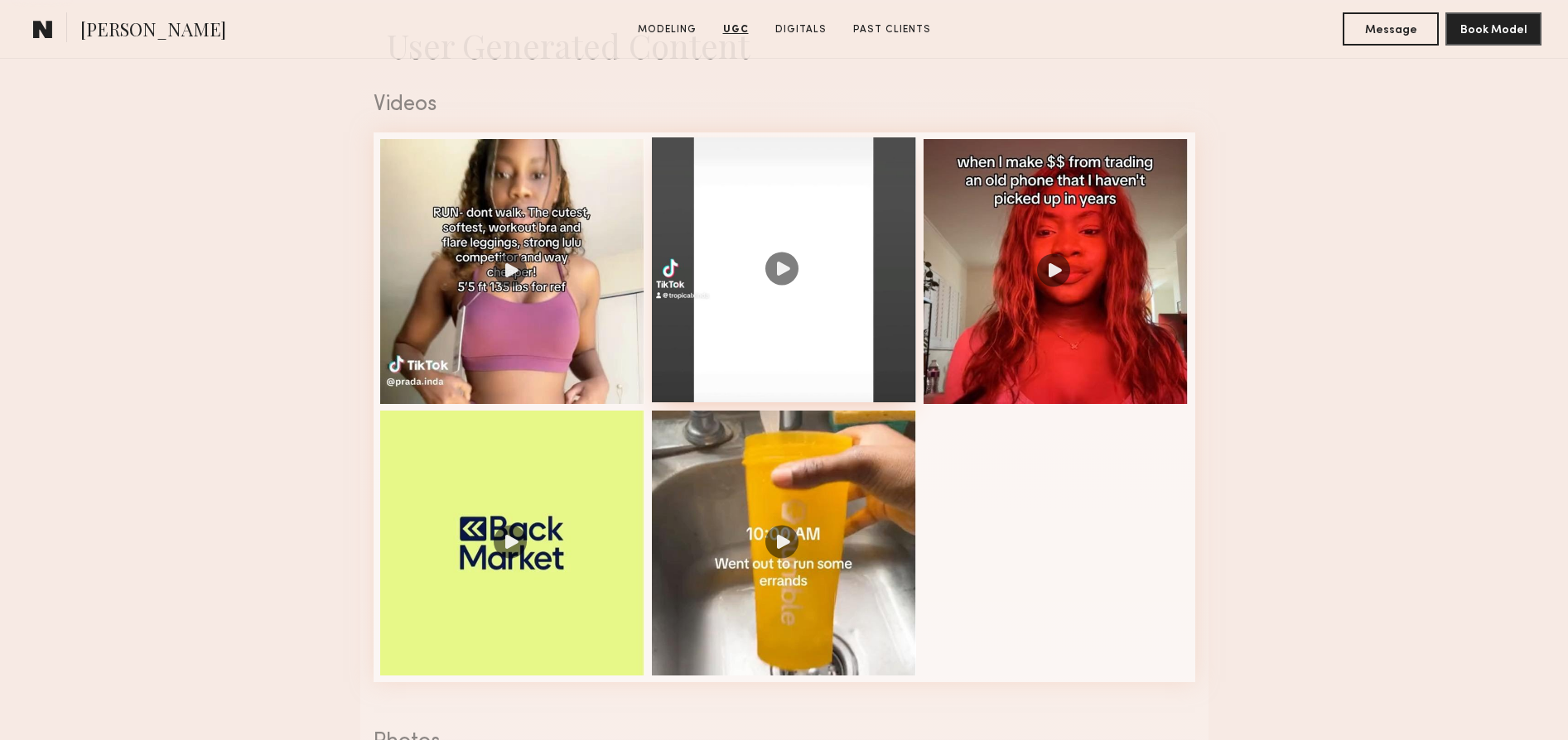
click at [795, 309] on div at bounding box center [785, 270] width 265 height 265
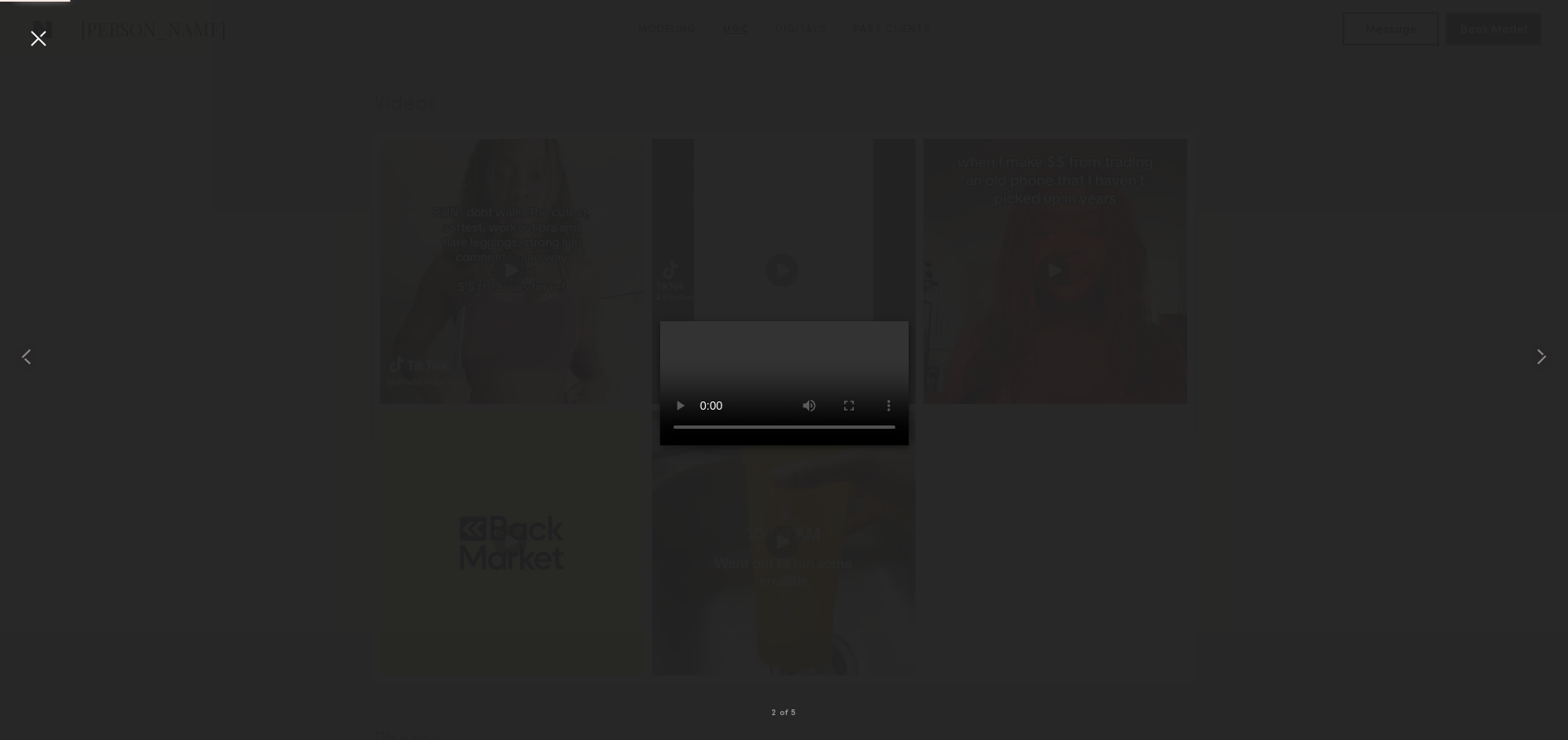
click at [884, 445] on video at bounding box center [785, 383] width 249 height 124
click at [875, 445] on video at bounding box center [785, 383] width 249 height 124
click at [40, 34] on div at bounding box center [38, 38] width 27 height 27
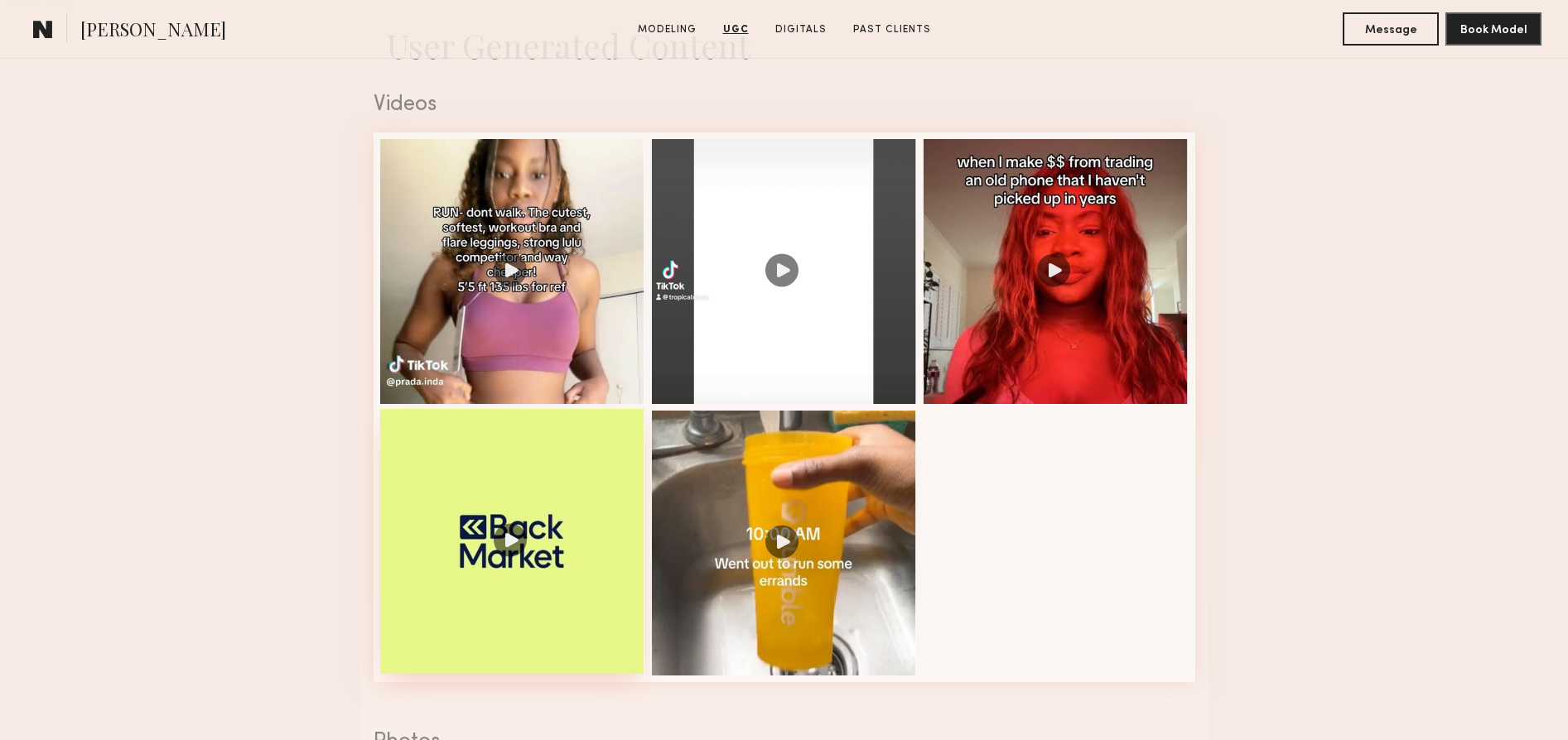
click at [548, 489] on div at bounding box center [513, 542] width 265 height 265
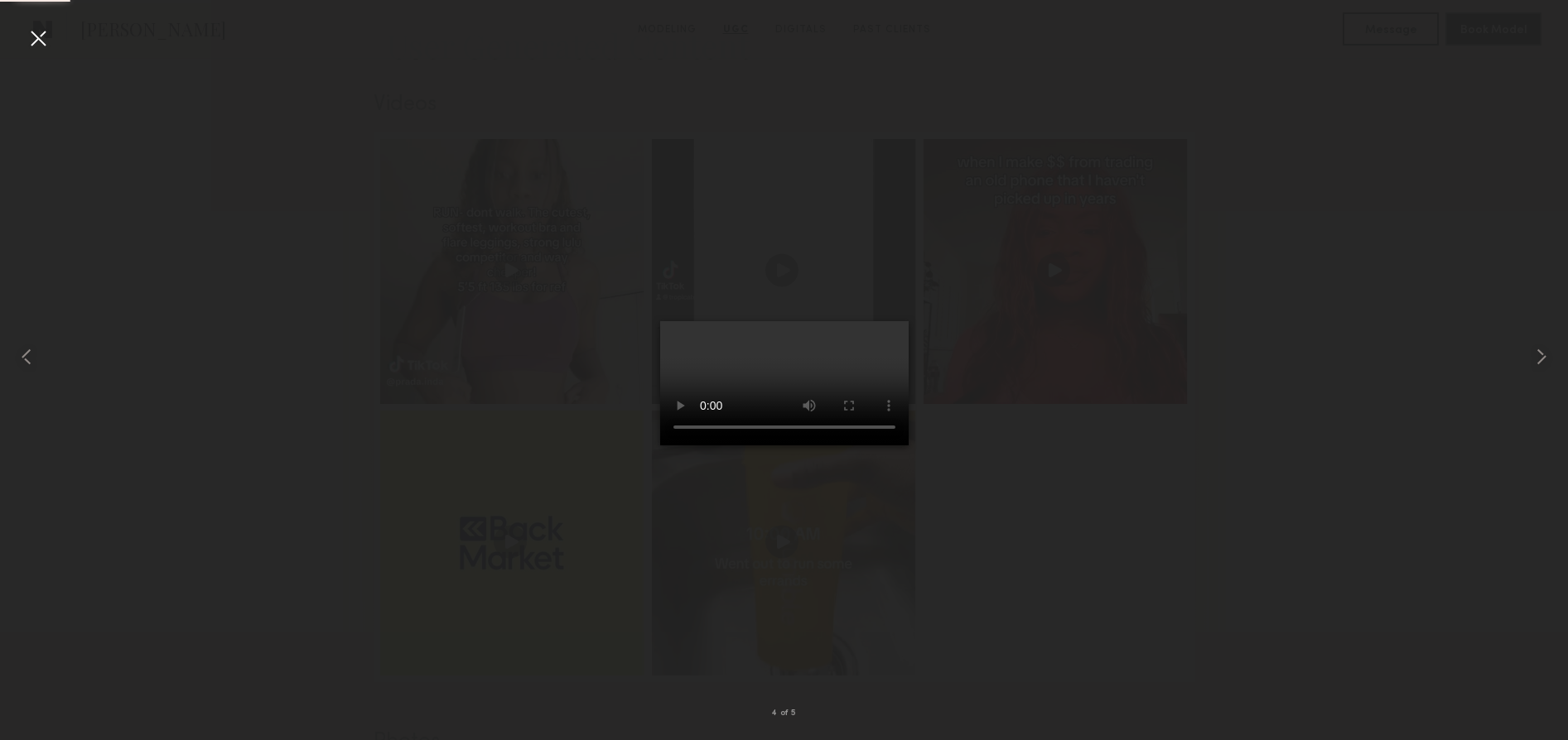
click at [868, 445] on video at bounding box center [785, 383] width 249 height 124
click at [784, 445] on video at bounding box center [785, 383] width 249 height 124
click at [44, 35] on div at bounding box center [38, 38] width 27 height 27
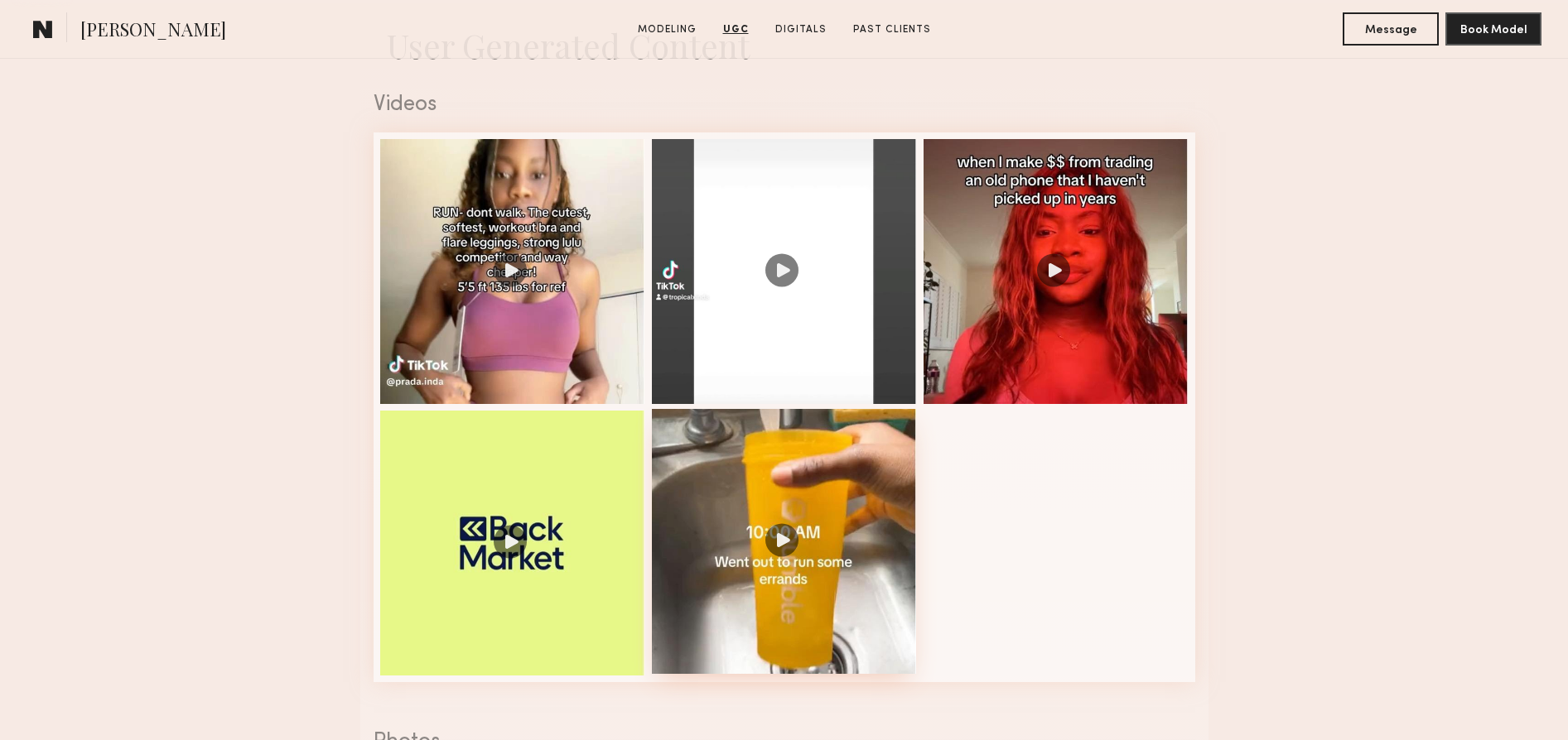
click at [825, 538] on div at bounding box center [785, 542] width 265 height 265
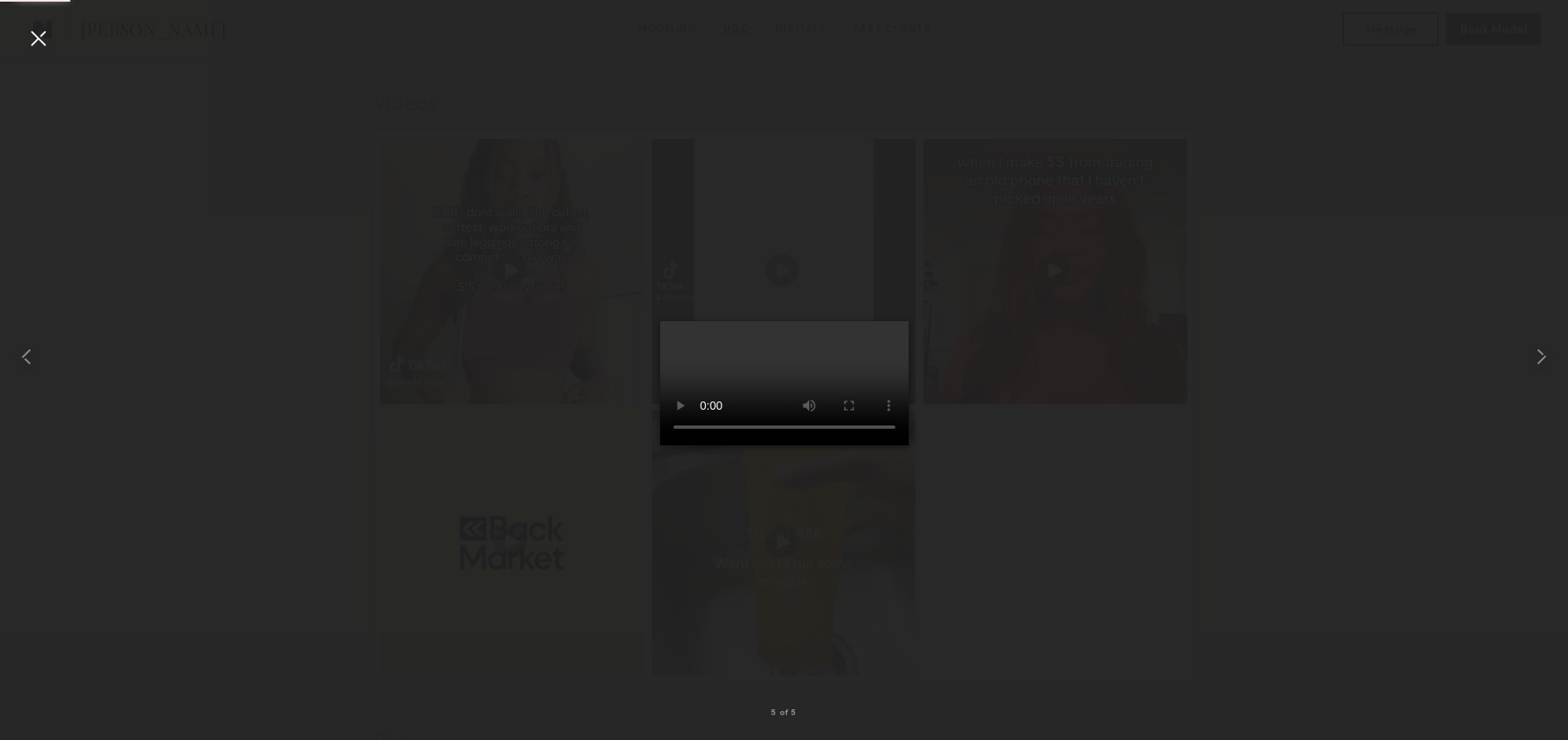
click at [869, 445] on video at bounding box center [785, 383] width 249 height 124
click at [35, 38] on div at bounding box center [38, 38] width 27 height 27
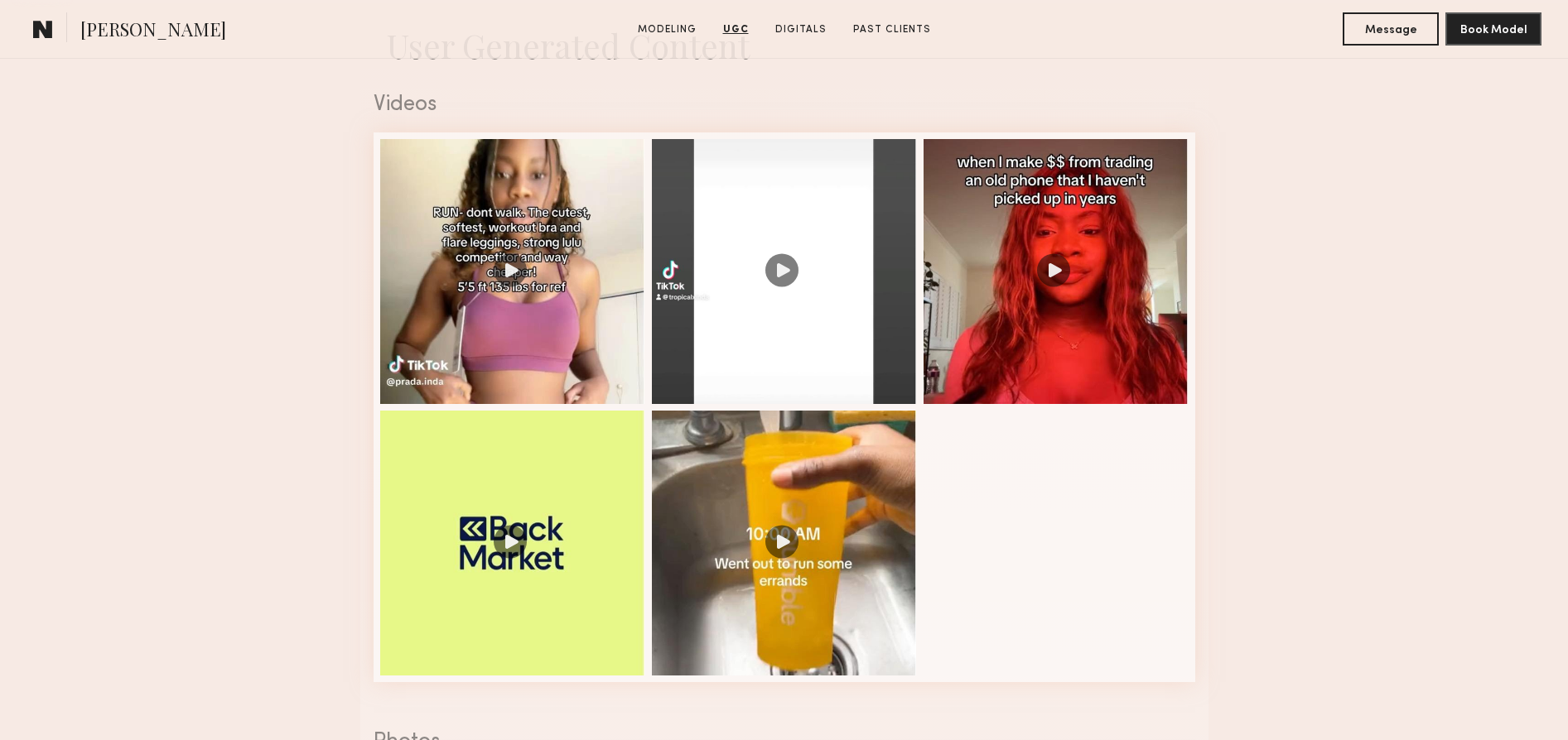
click at [1305, 471] on nb-model-profile-ugc-container "User Generated Content Videos 5 of 5 Photos 1 of 3" at bounding box center [784, 546] width 1568 height 1085
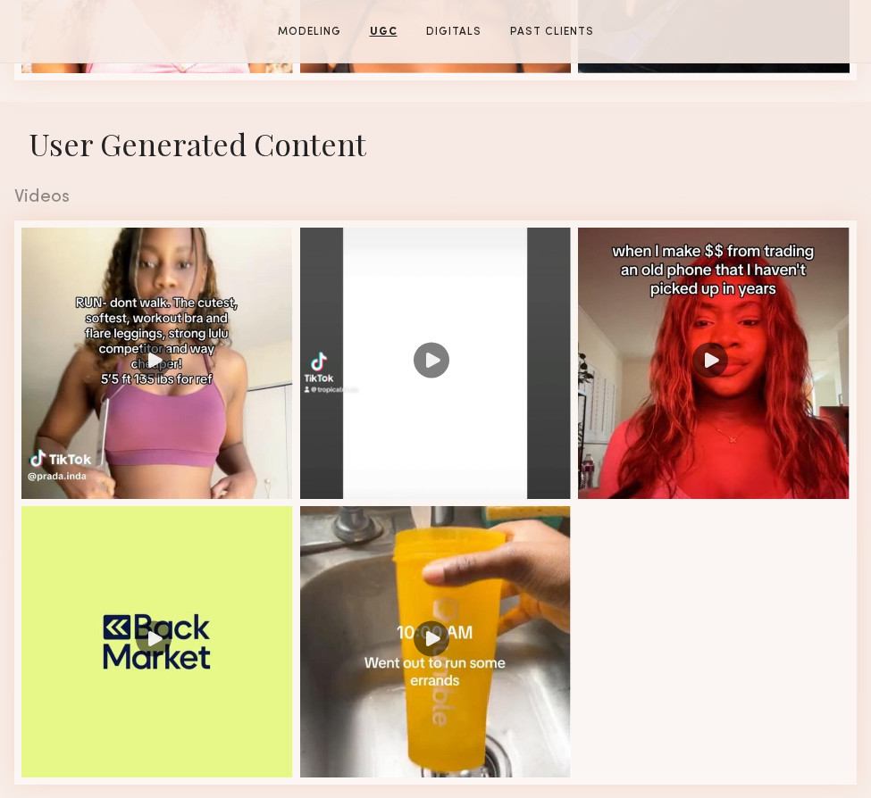
scroll to position [0, 0]
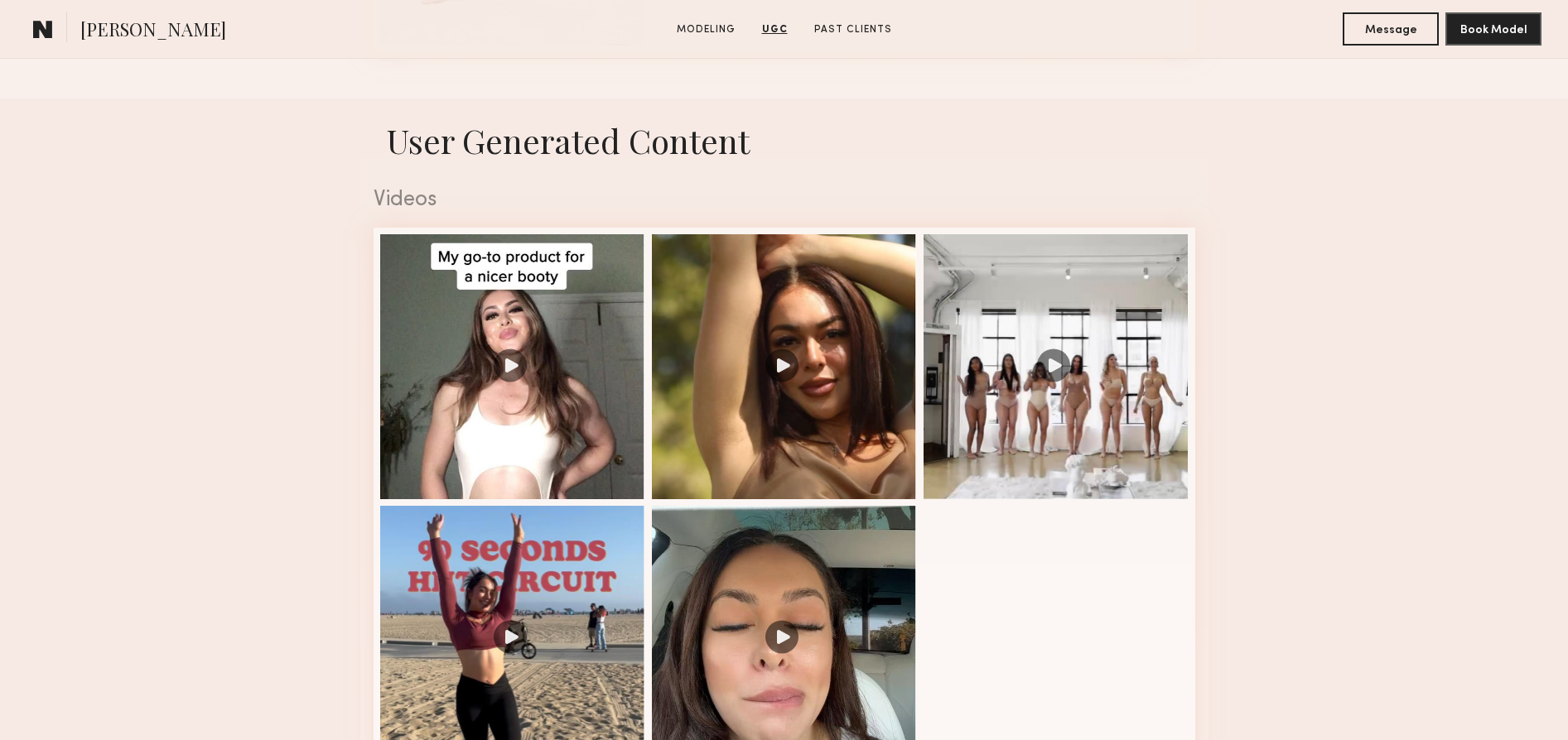
scroll to position [1546, 0]
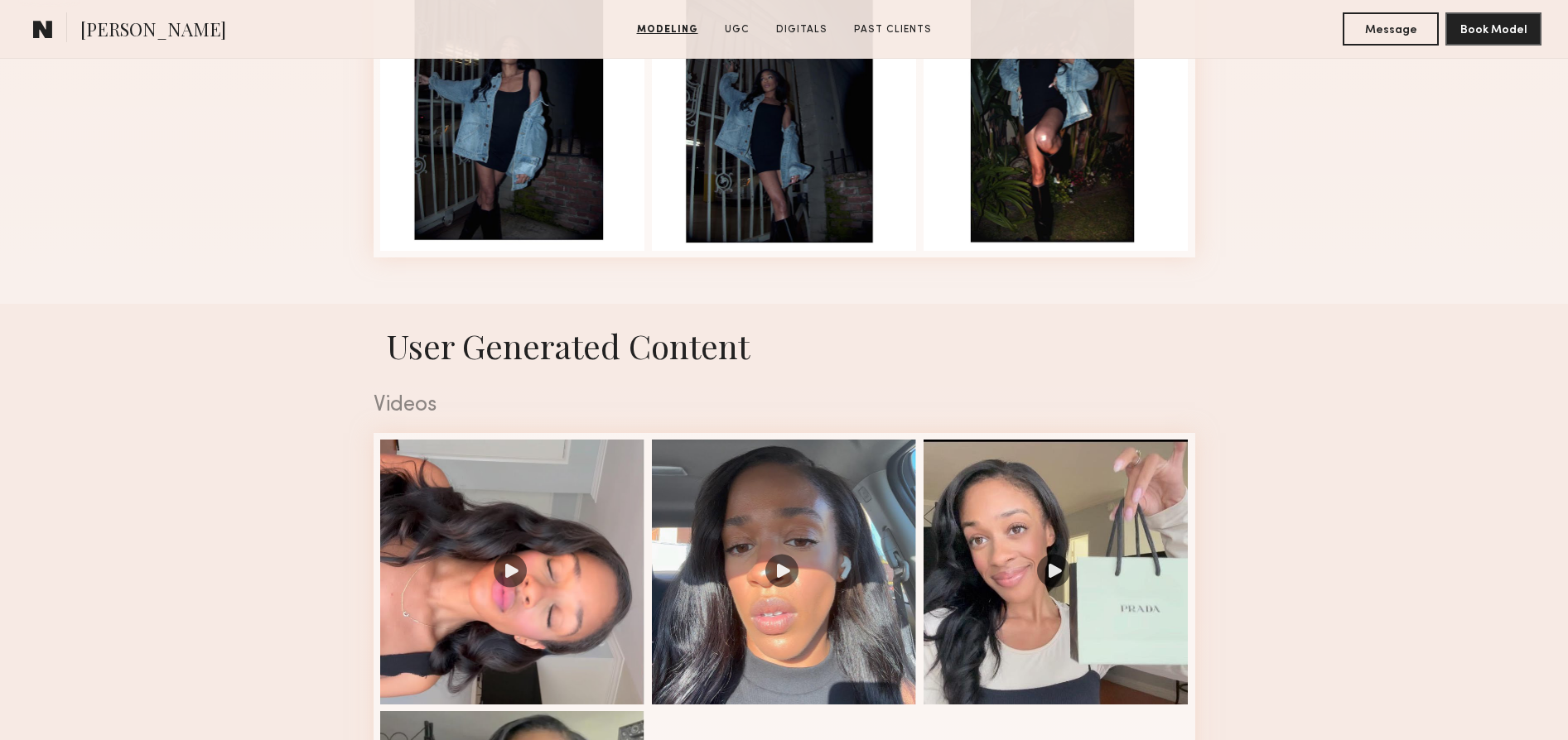
scroll to position [1215, 0]
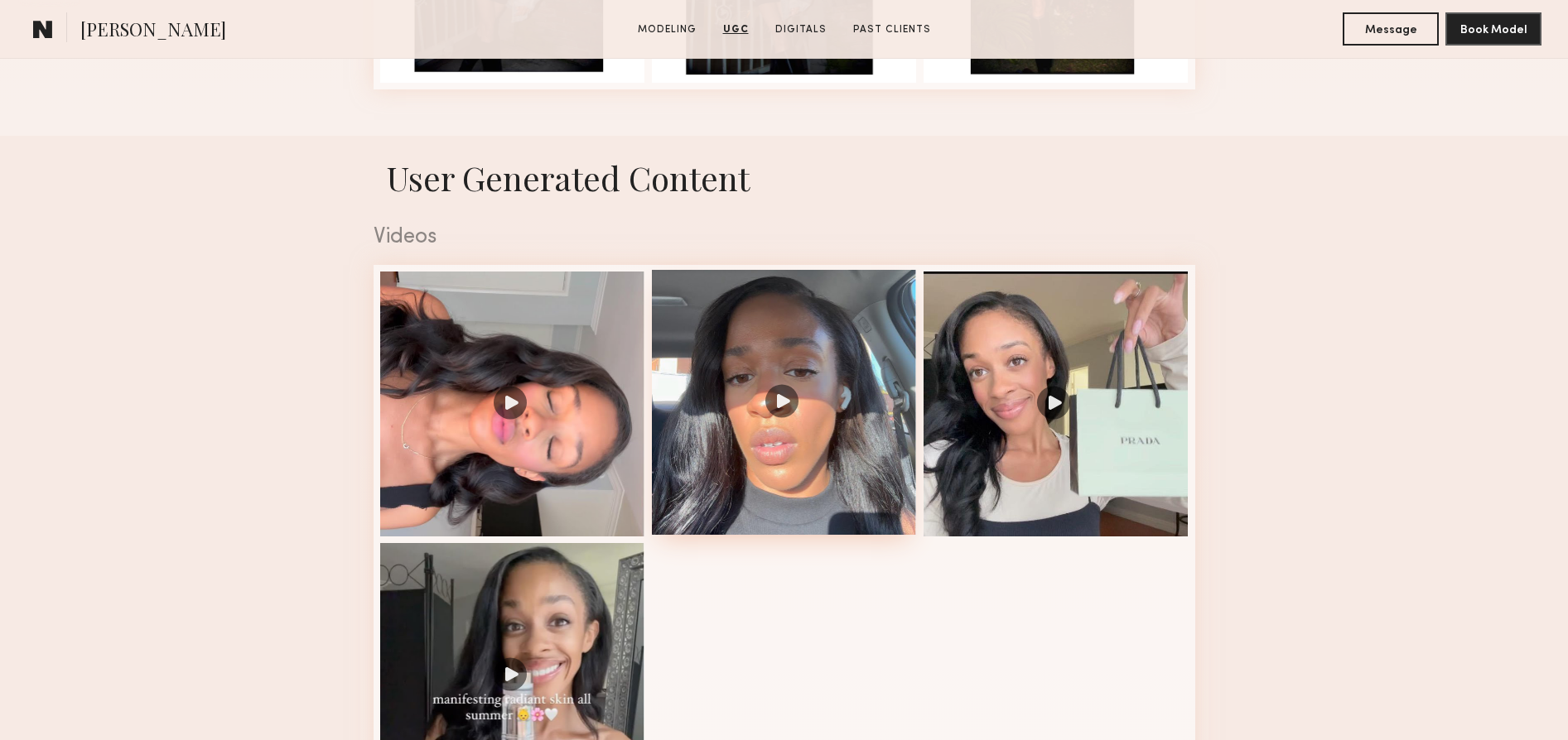
click at [752, 402] on div at bounding box center [785, 402] width 265 height 265
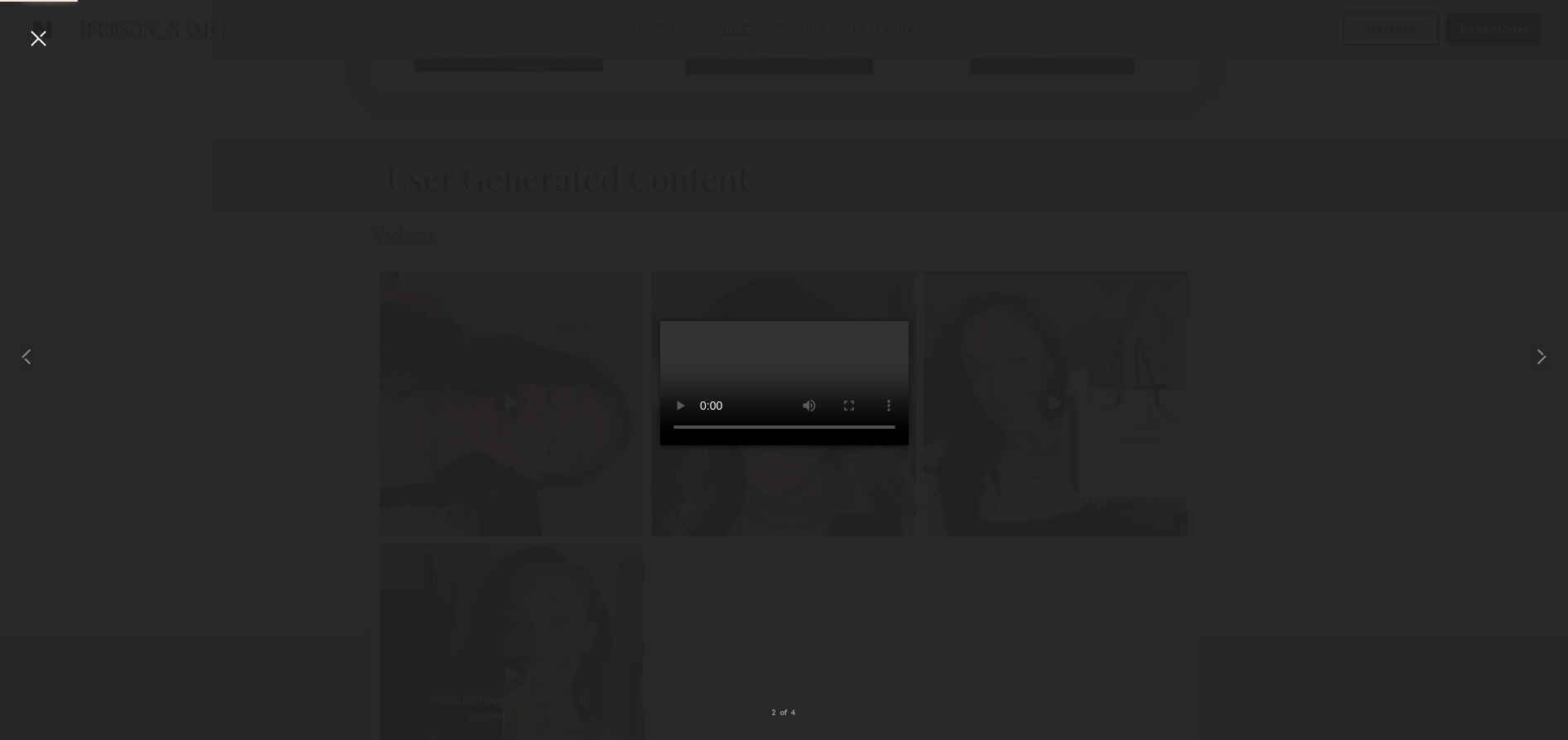
click at [869, 445] on video at bounding box center [785, 383] width 249 height 124
click at [1303, 488] on div at bounding box center [784, 357] width 1568 height 661
click at [1347, 462] on div at bounding box center [784, 357] width 1568 height 661
click at [33, 32] on div at bounding box center [38, 38] width 27 height 27
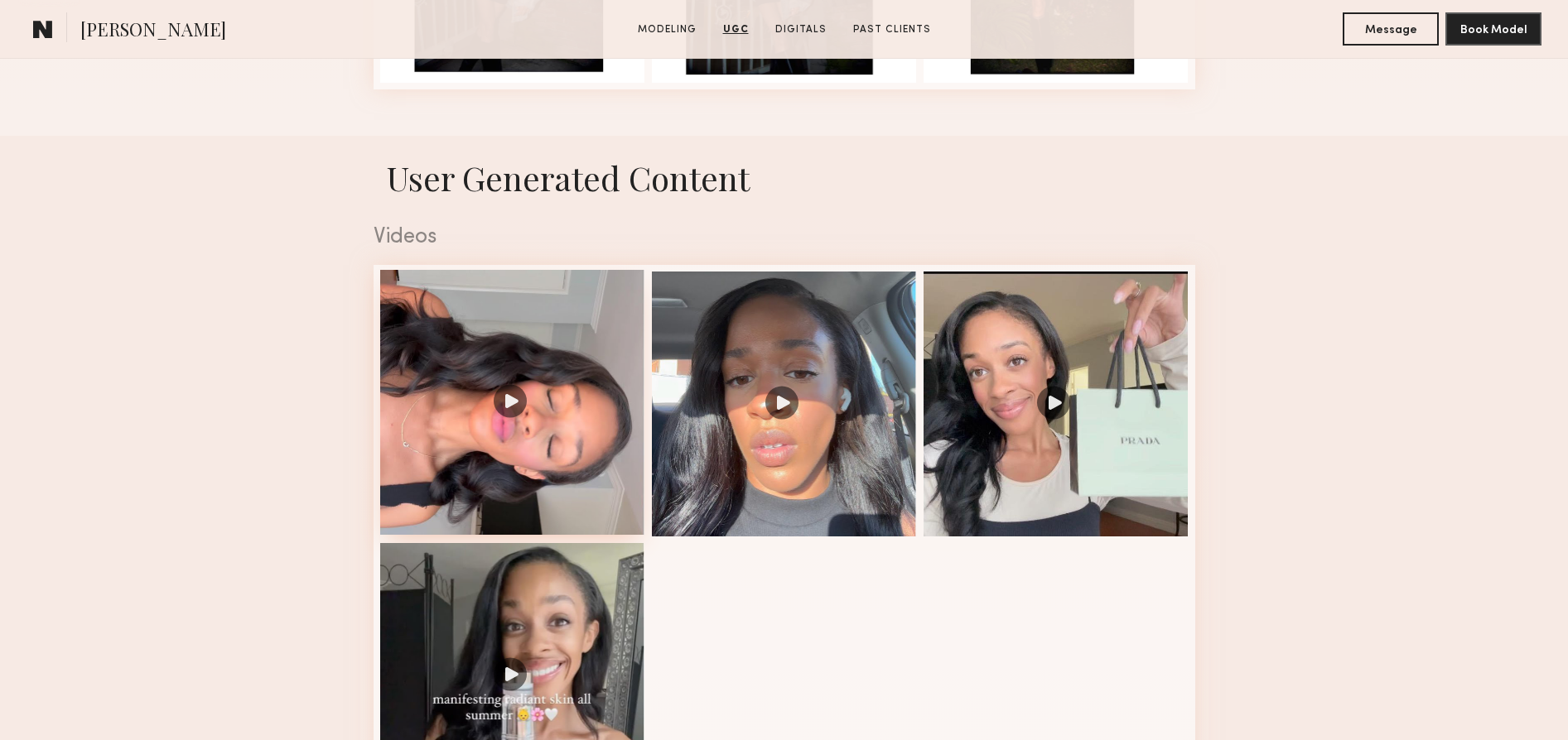
click at [484, 400] on div at bounding box center [513, 402] width 265 height 265
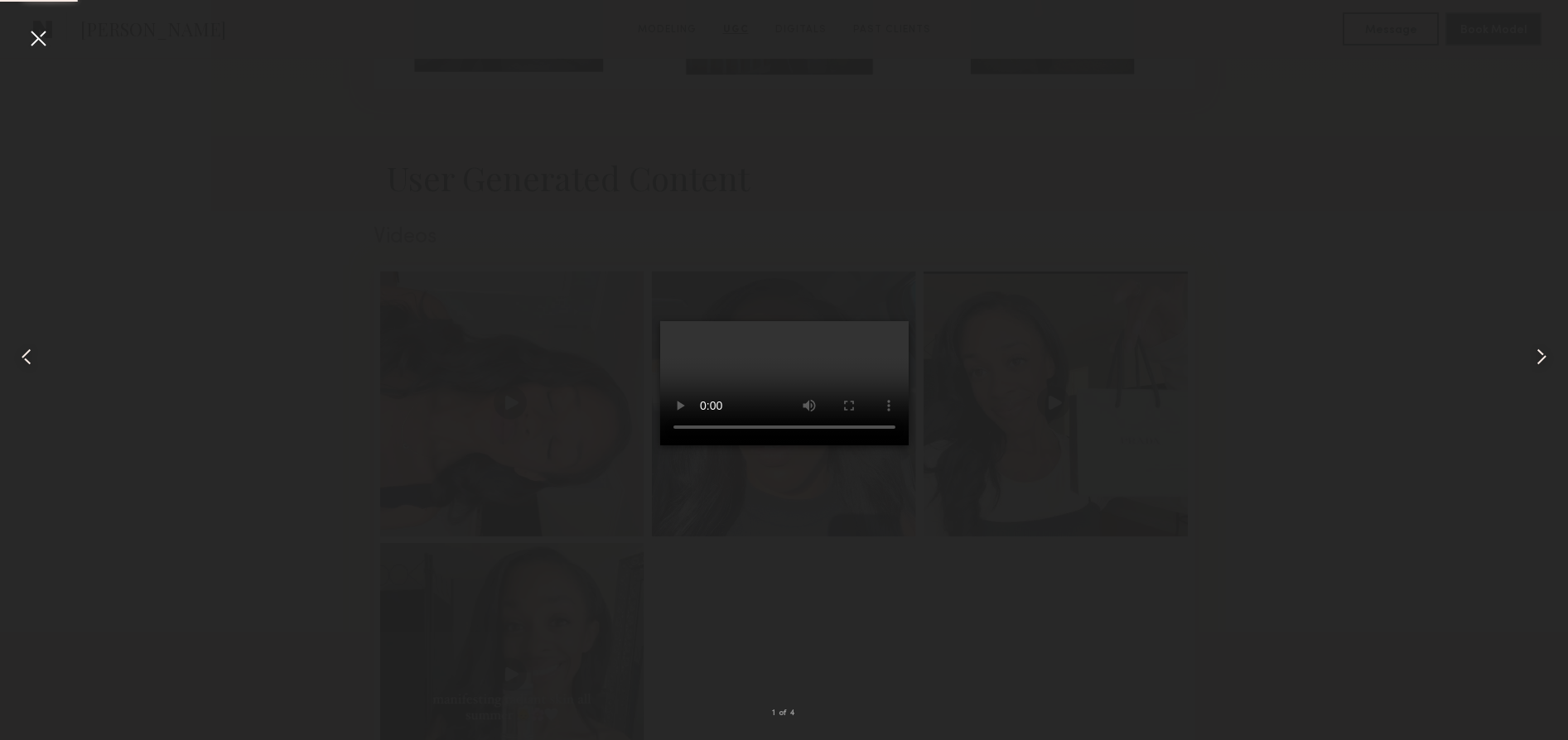
click at [880, 445] on video at bounding box center [785, 383] width 249 height 124
click at [36, 44] on div at bounding box center [38, 38] width 27 height 27
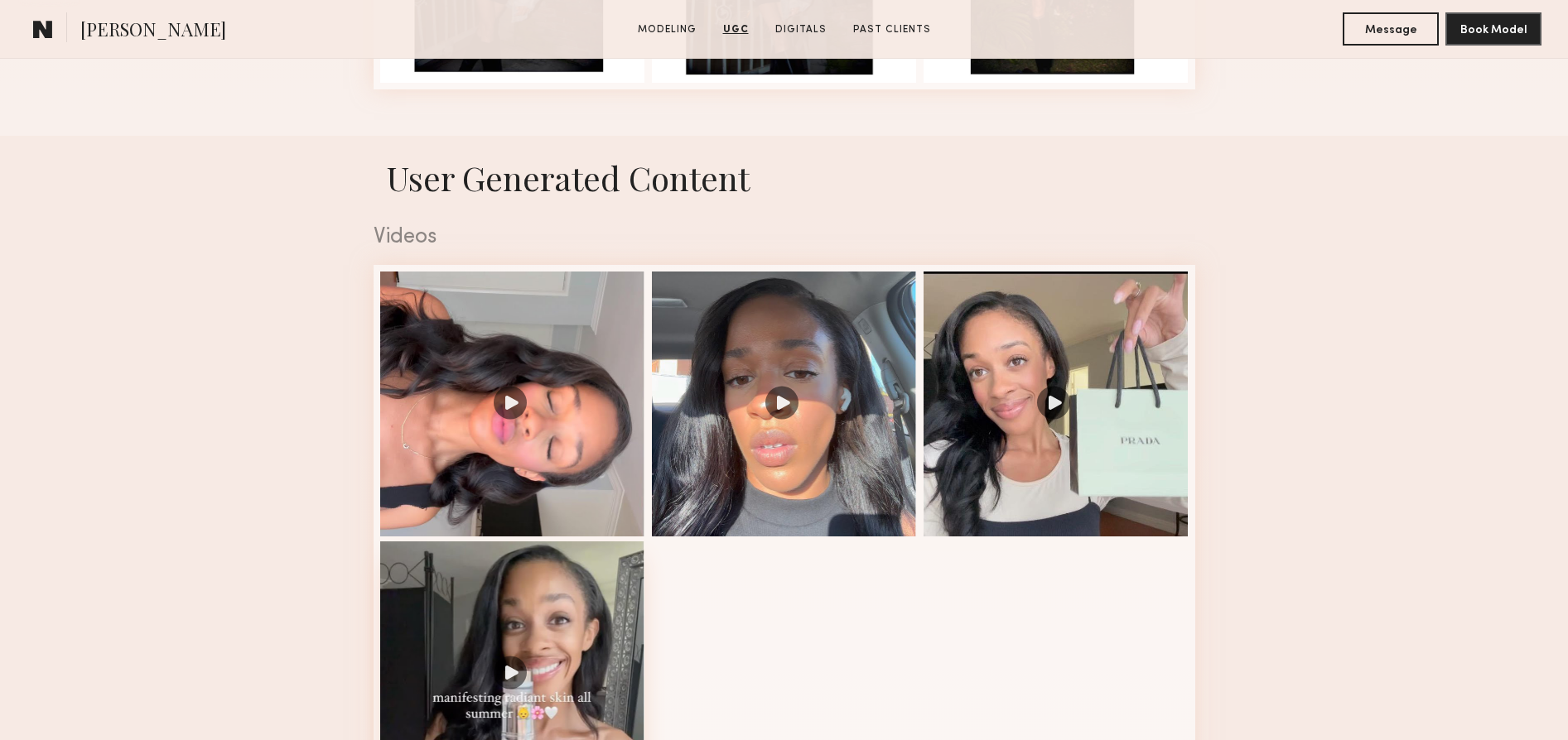
click at [486, 670] on div at bounding box center [513, 674] width 265 height 265
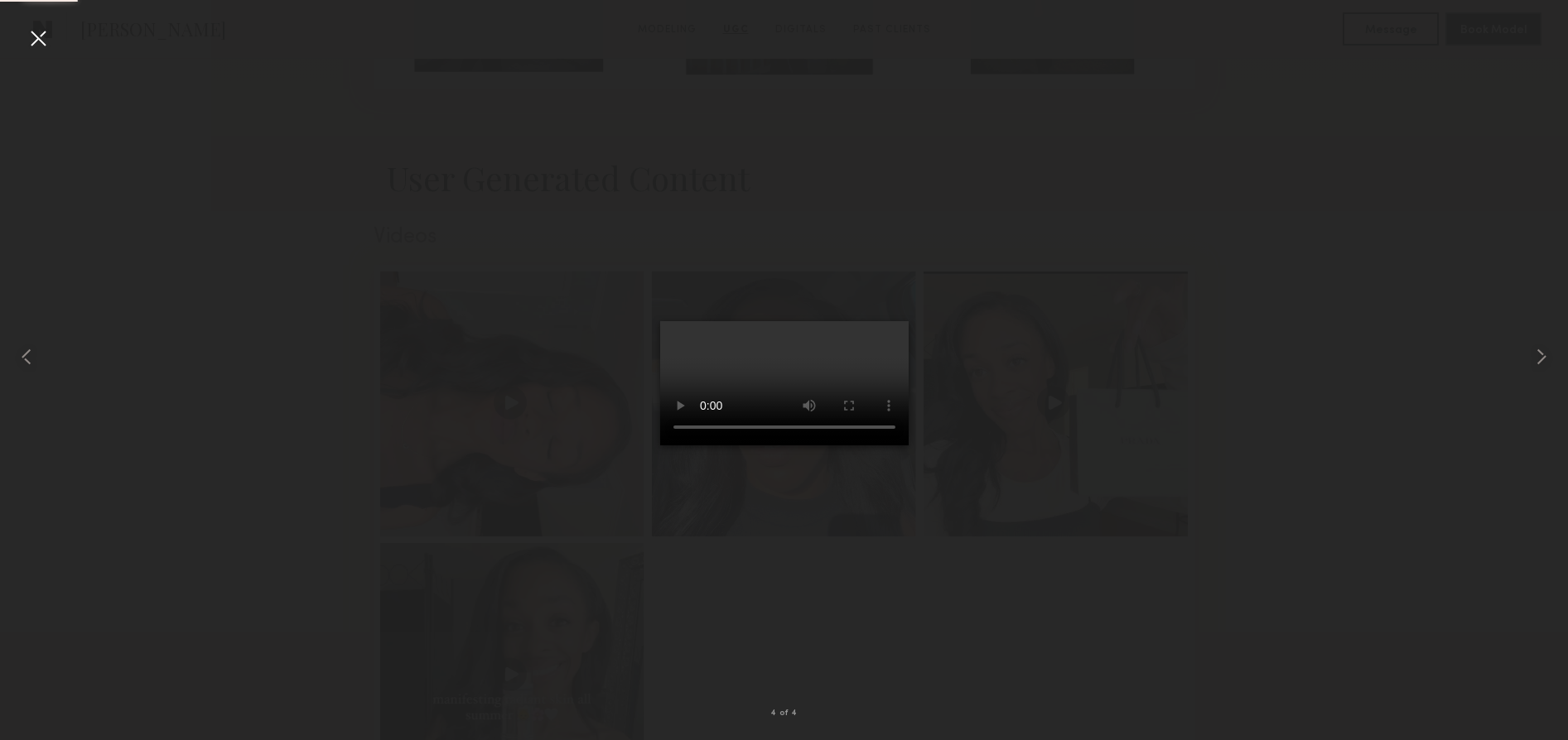
click at [876, 445] on video at bounding box center [785, 383] width 249 height 124
click at [40, 40] on div at bounding box center [38, 38] width 27 height 27
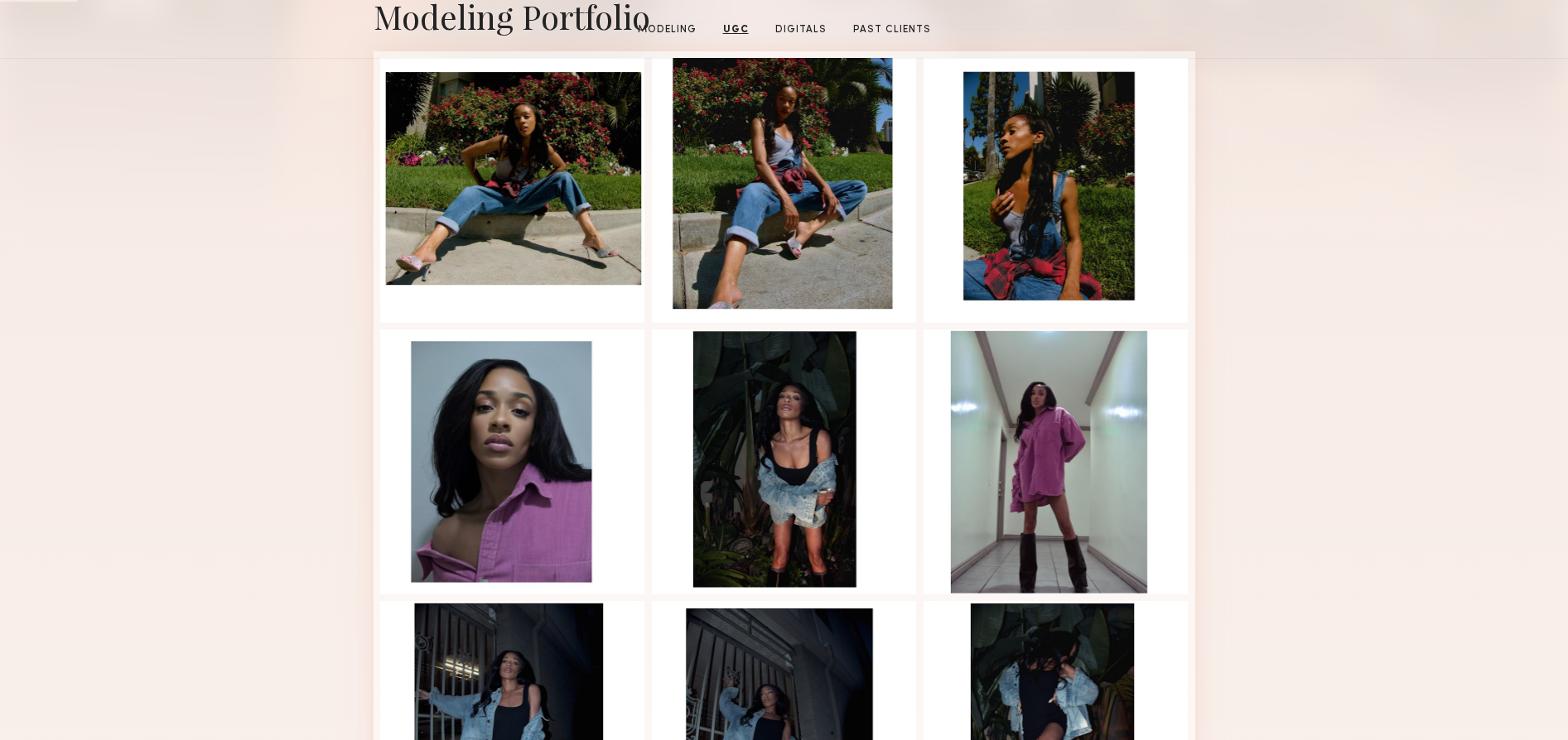
scroll to position [190, 0]
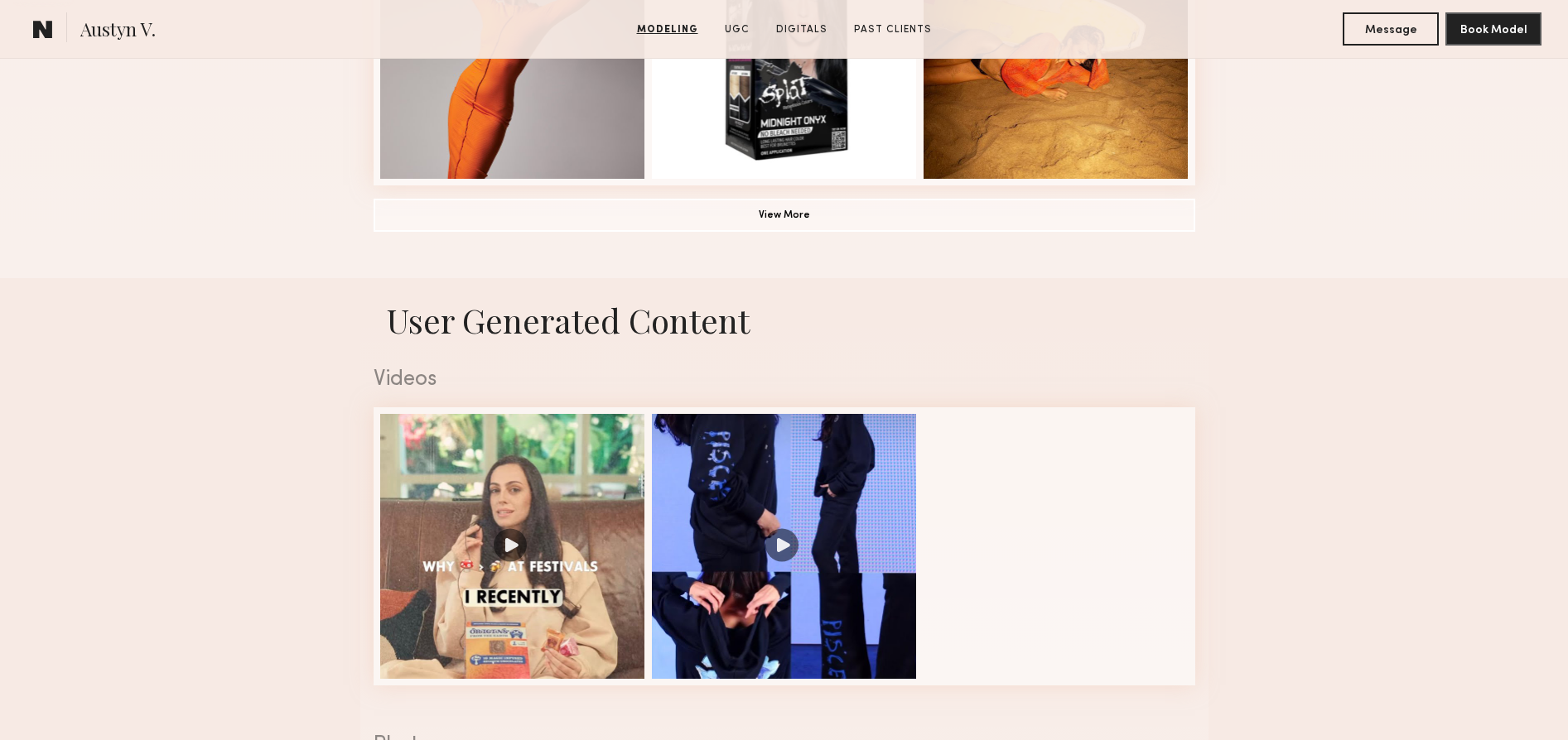
scroll to position [1601, 0]
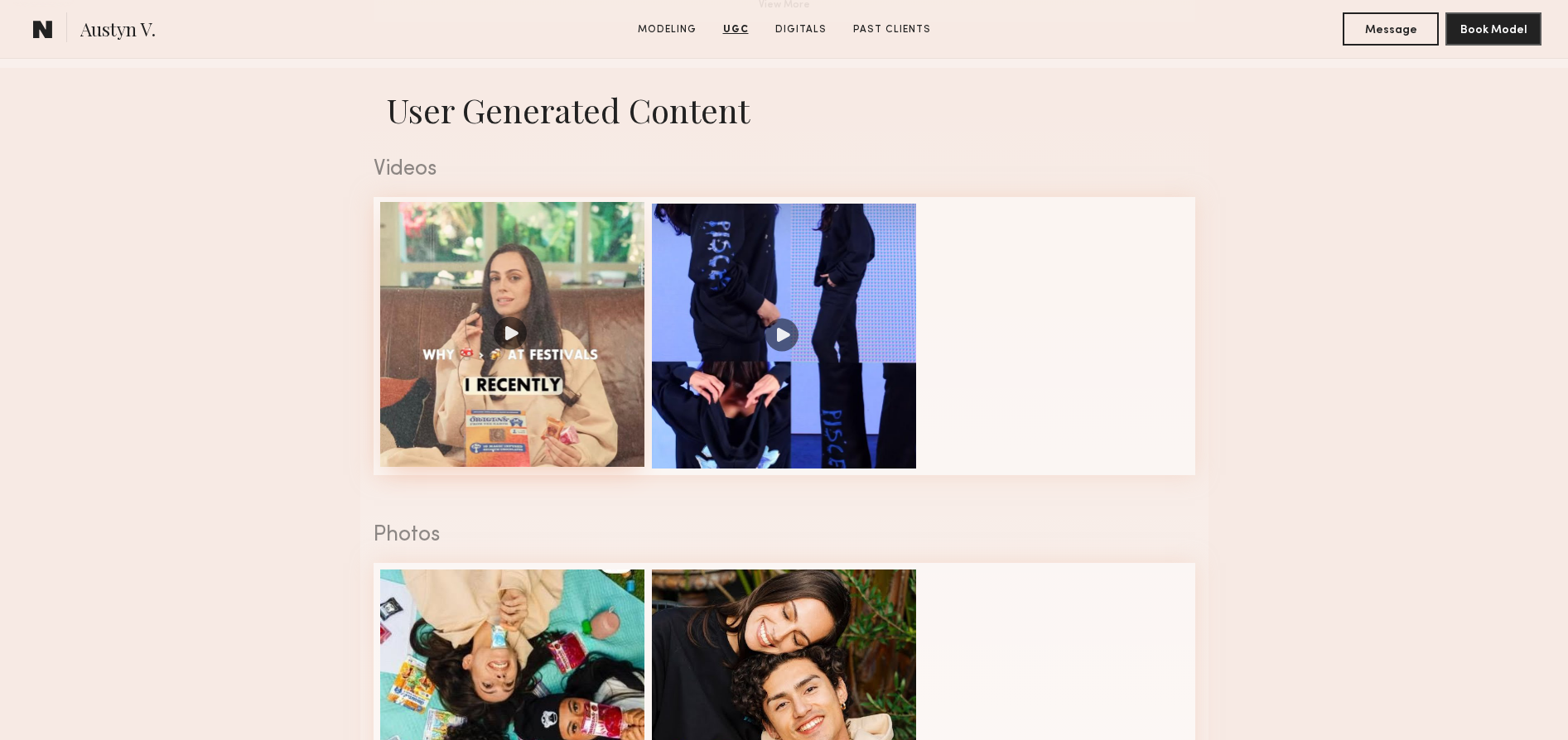
click at [508, 328] on div at bounding box center [513, 335] width 265 height 265
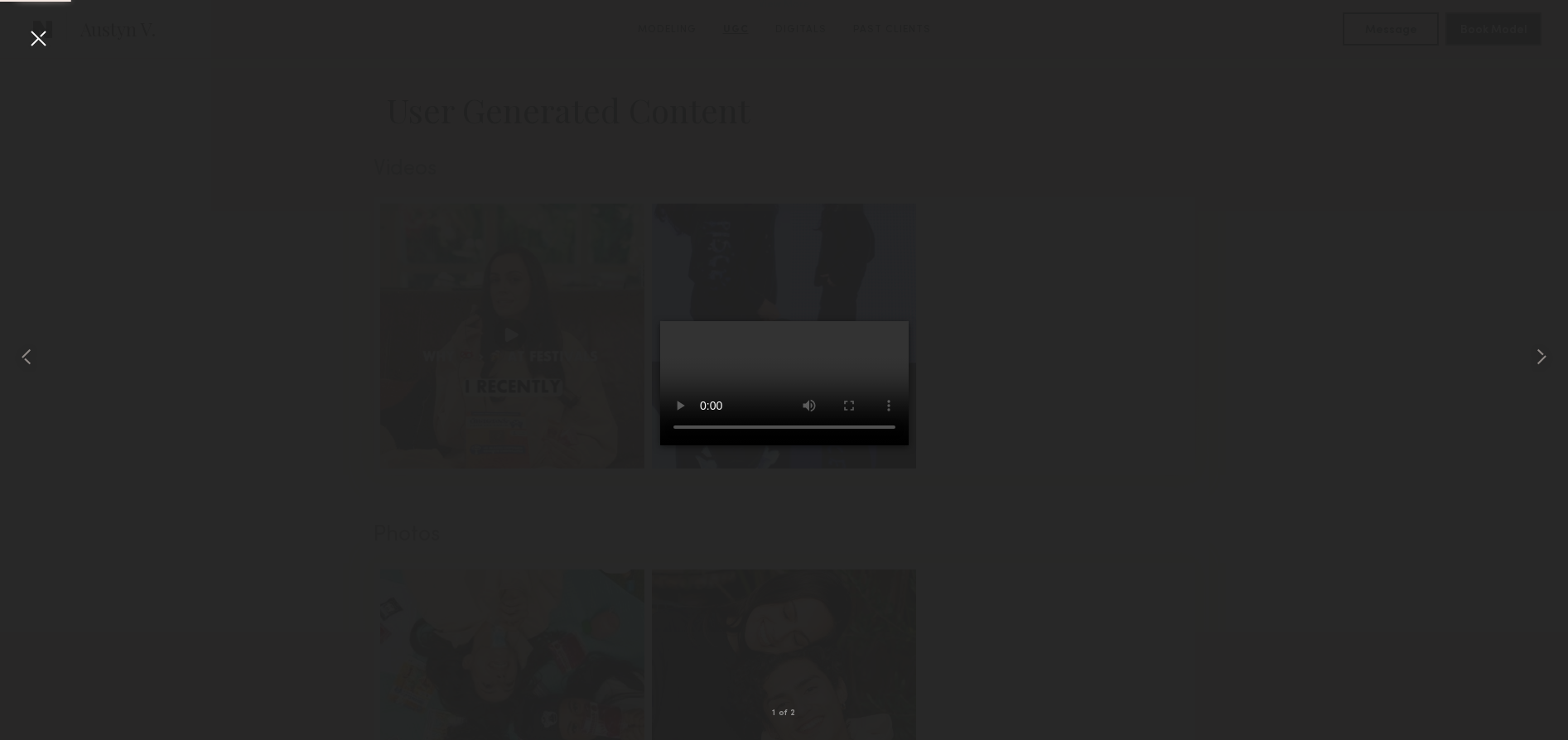
click at [670, 445] on video at bounding box center [785, 383] width 249 height 124
click at [119, 131] on div at bounding box center [784, 357] width 1568 height 661
click at [901, 321] on video at bounding box center [785, 383] width 249 height 124
click at [31, 35] on div at bounding box center [38, 38] width 27 height 27
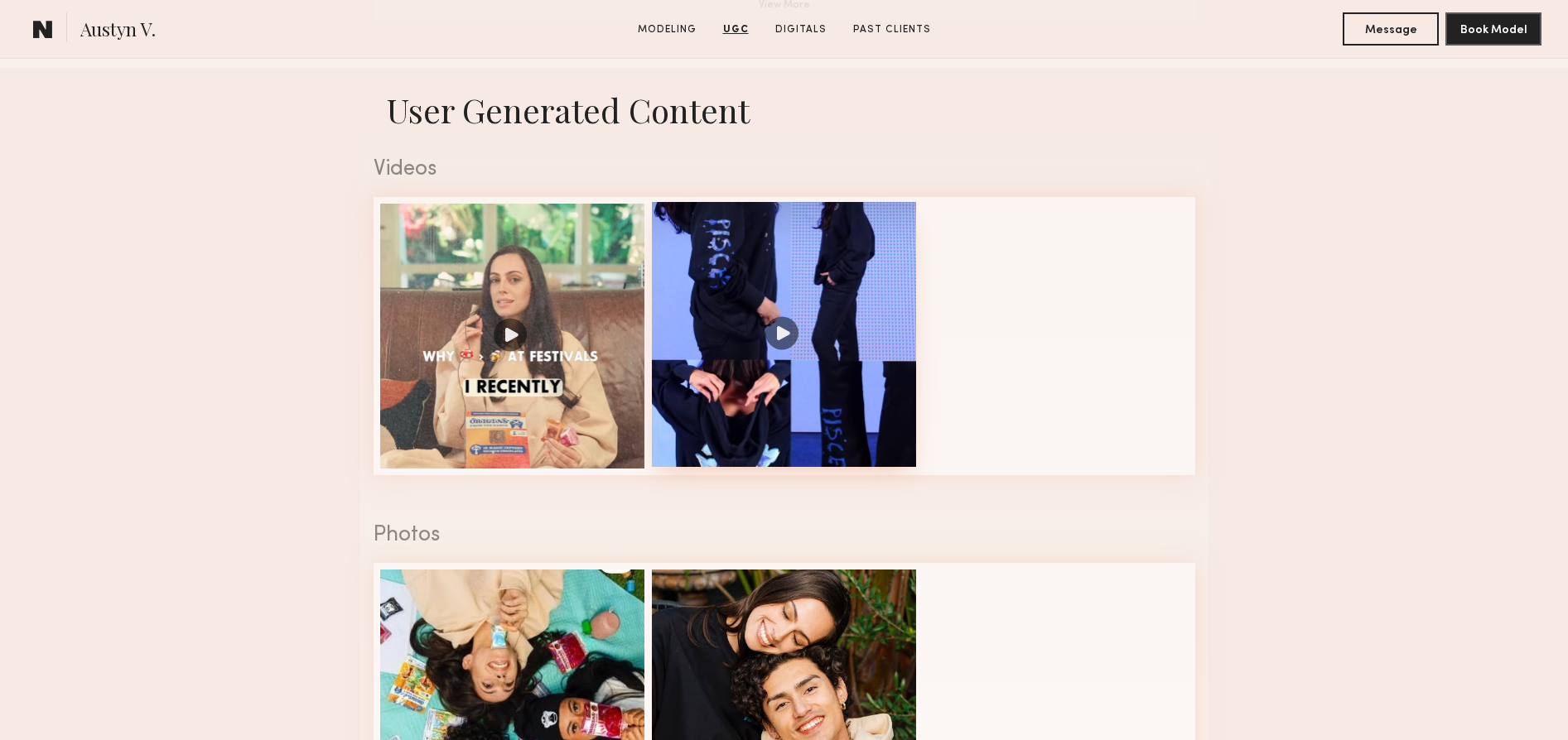
click at [778, 335] on div at bounding box center [785, 335] width 265 height 265
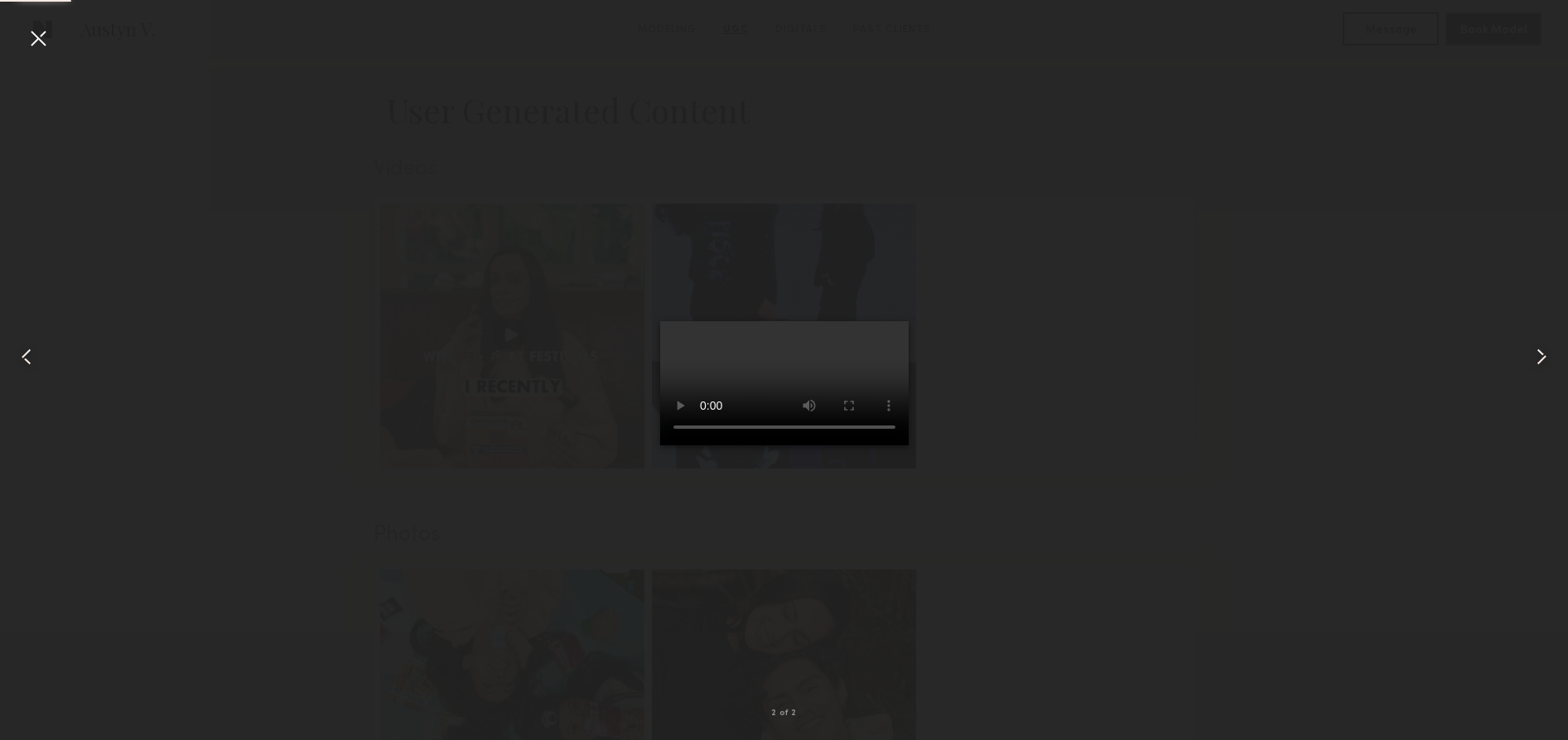
click at [893, 321] on video at bounding box center [785, 383] width 249 height 124
click at [44, 37] on div at bounding box center [38, 38] width 27 height 27
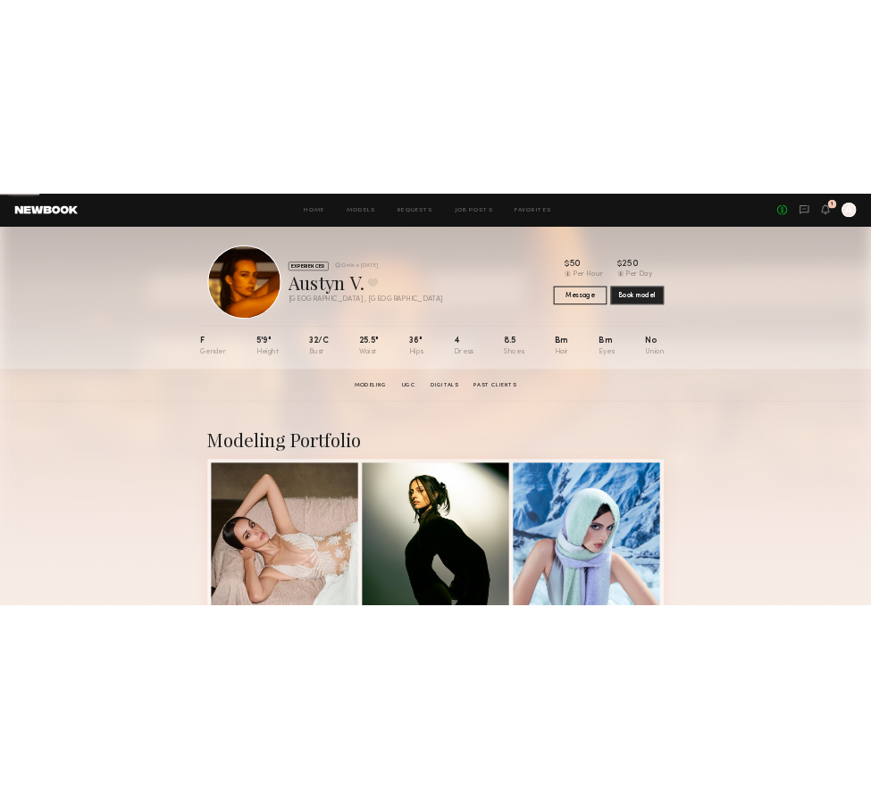
scroll to position [0, 0]
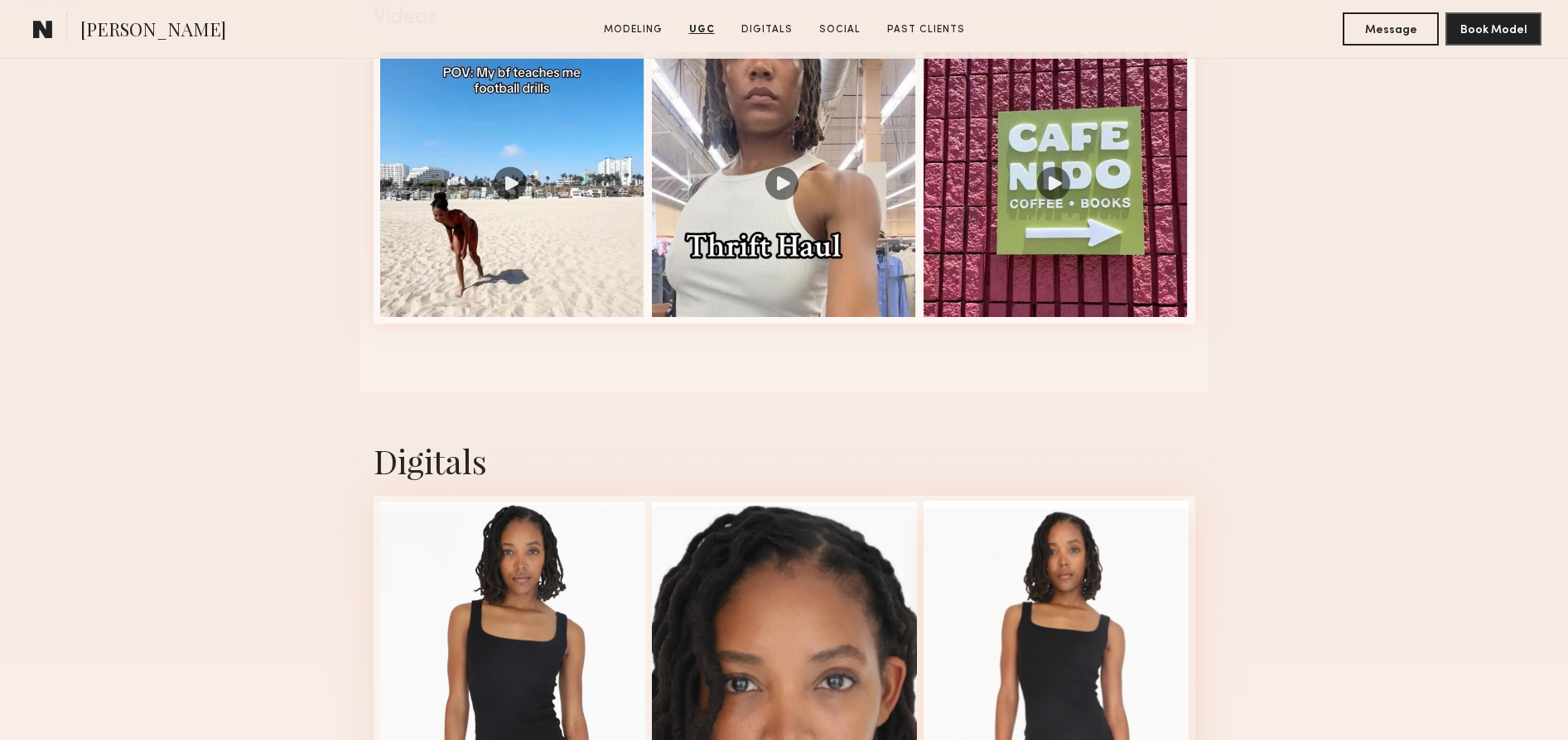
scroll to position [1602, 0]
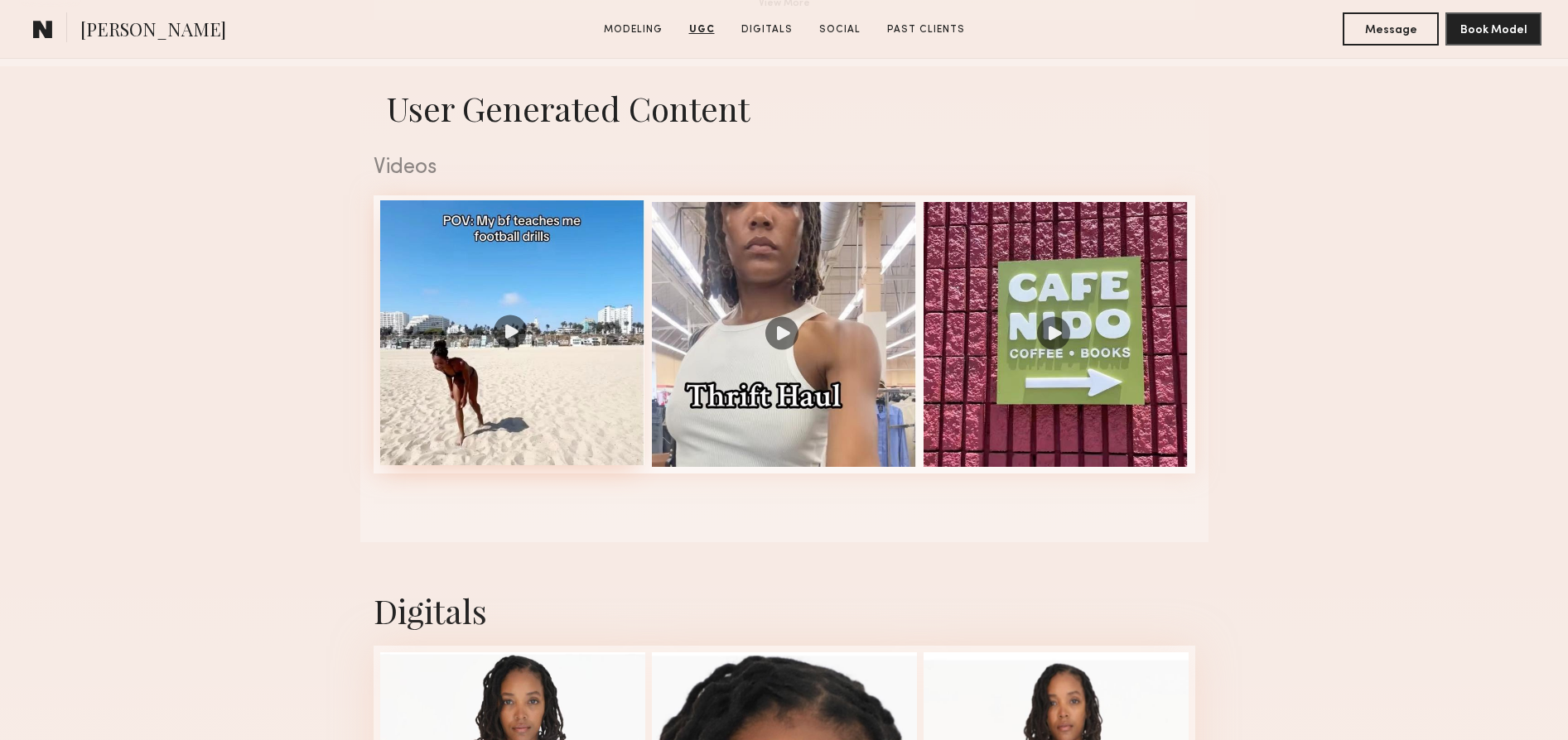
click at [502, 322] on div at bounding box center [513, 333] width 265 height 265
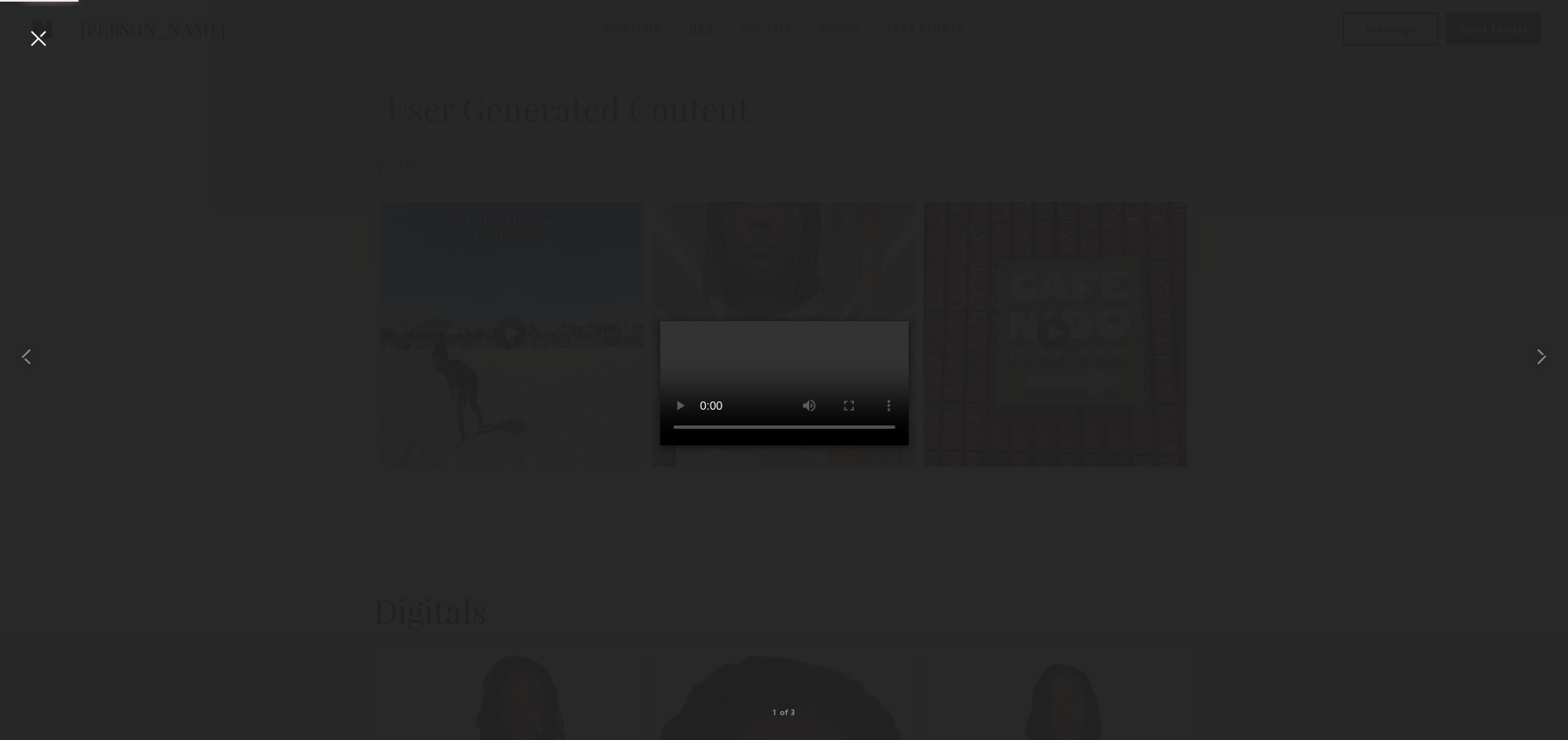
click at [875, 445] on video at bounding box center [785, 383] width 249 height 124
click at [45, 33] on div at bounding box center [38, 38] width 27 height 27
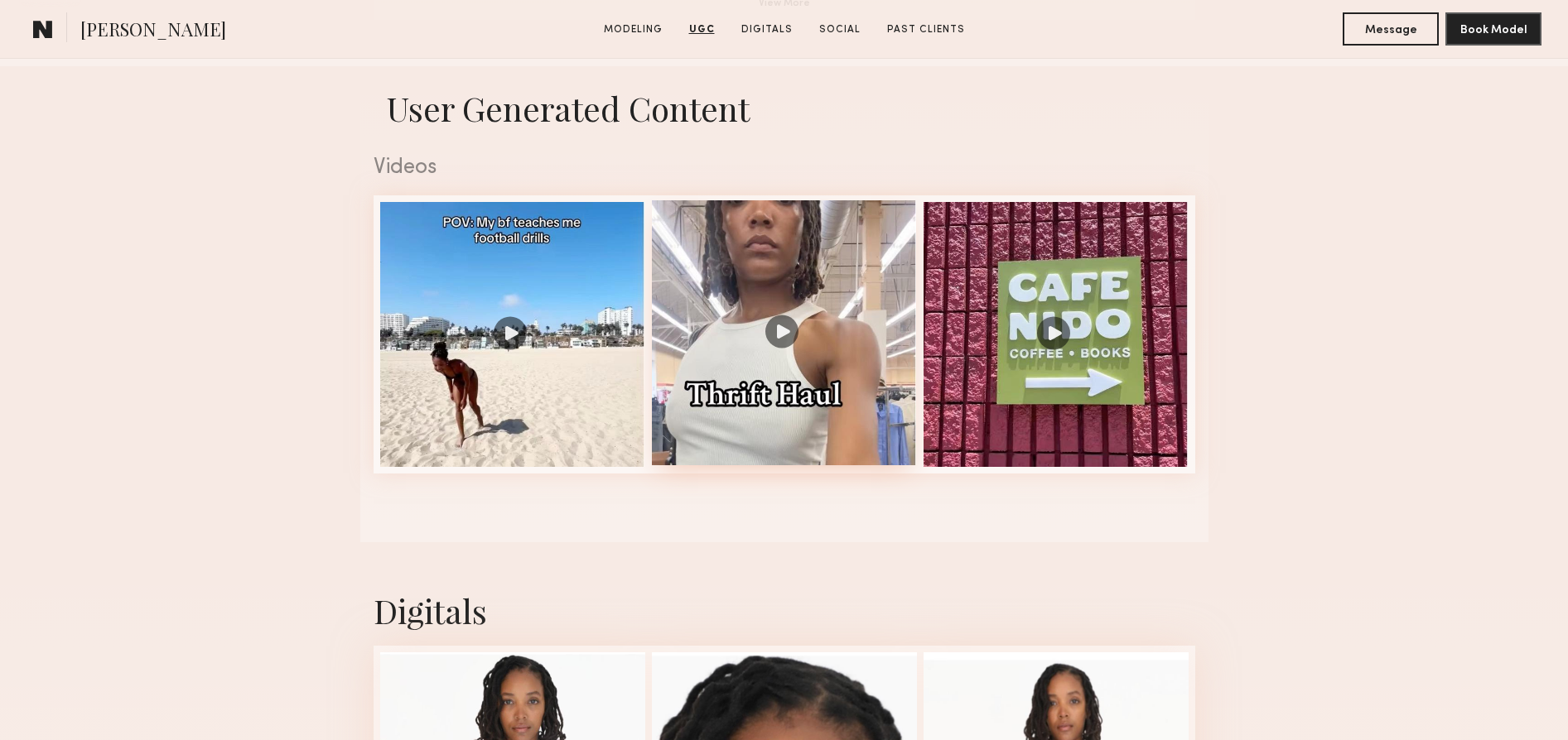
click at [835, 326] on div at bounding box center [785, 333] width 265 height 265
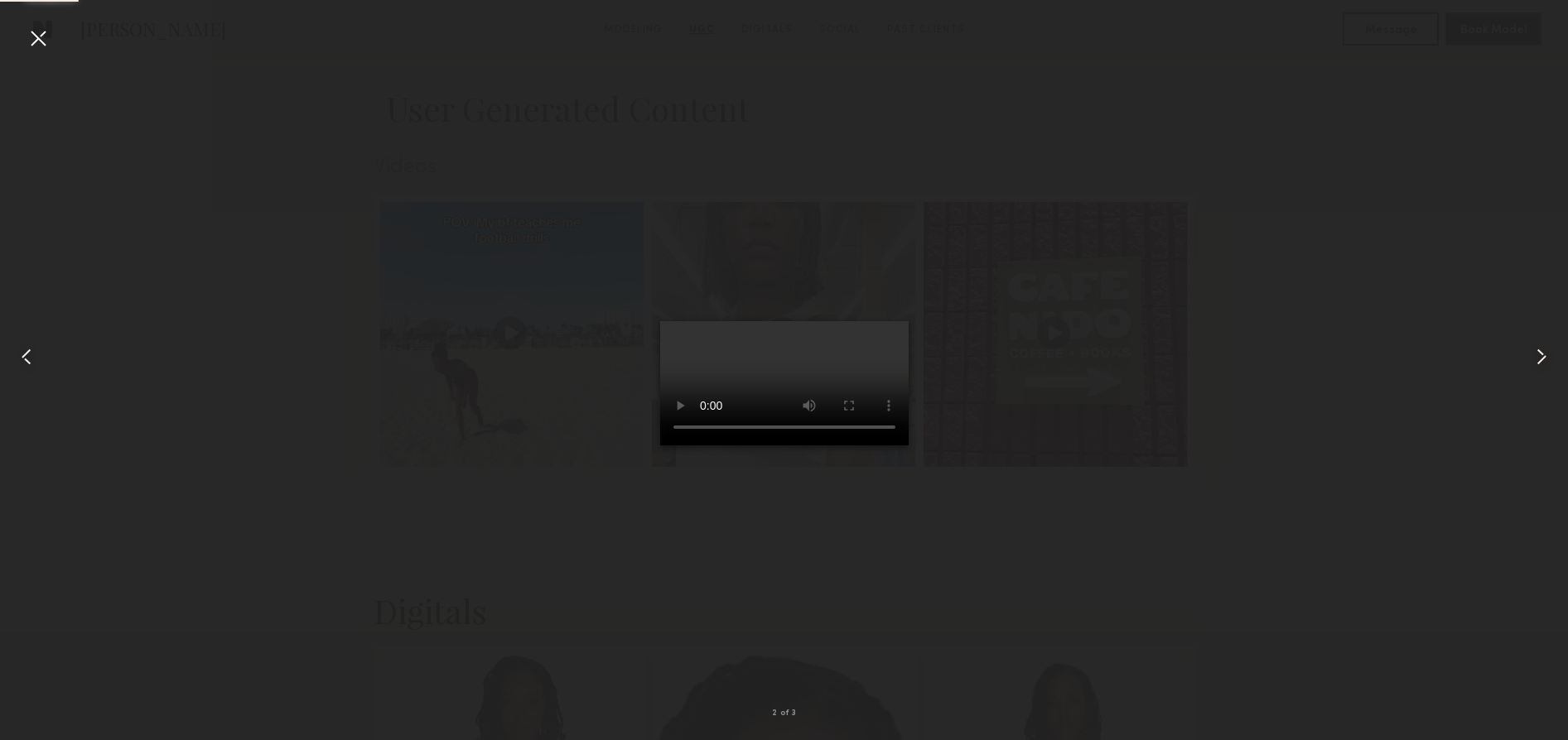
click at [869, 445] on video at bounding box center [785, 383] width 249 height 124
click at [32, 39] on div at bounding box center [38, 38] width 27 height 27
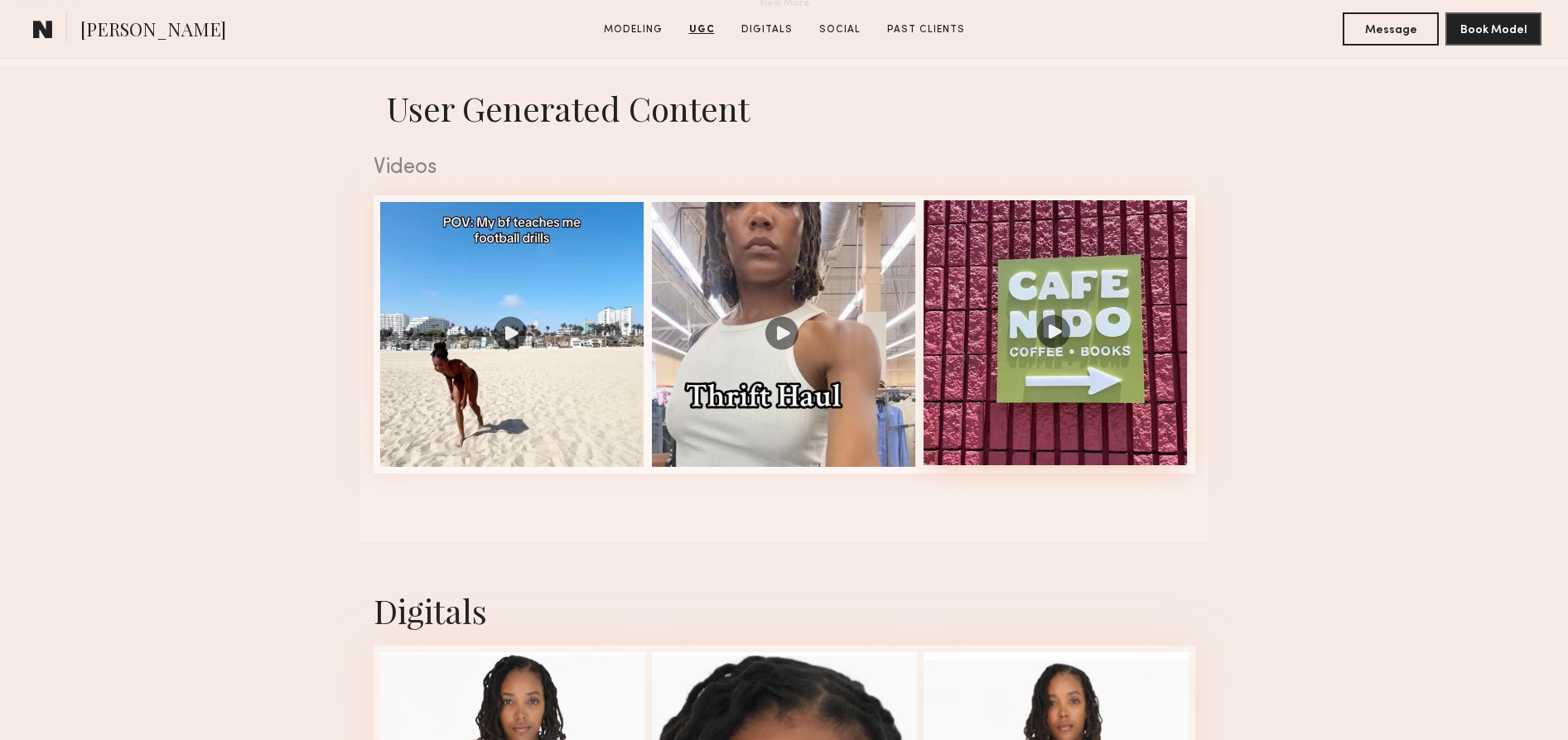
click at [1077, 330] on div at bounding box center [1057, 333] width 265 height 265
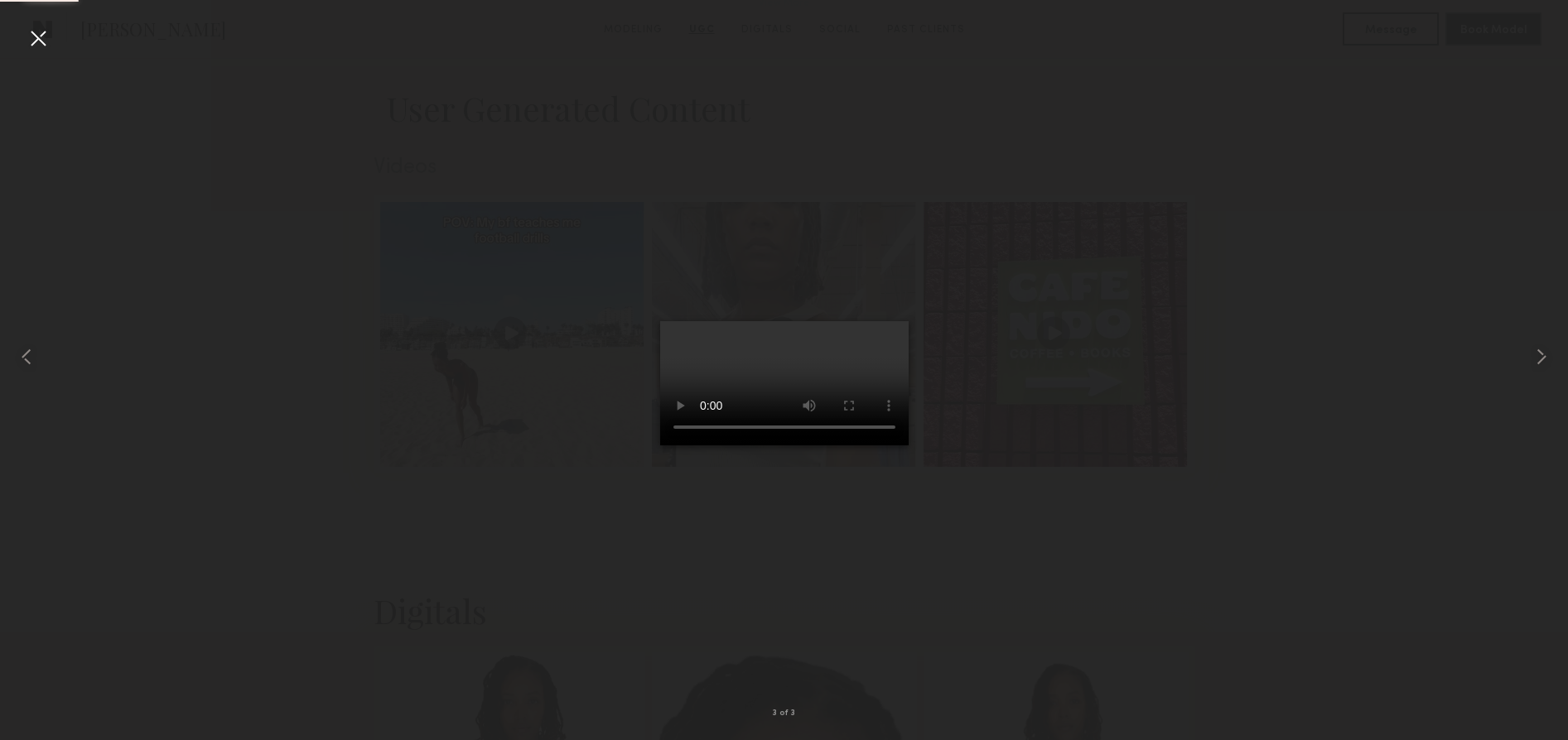
click at [875, 445] on video at bounding box center [785, 383] width 249 height 124
click at [32, 39] on div at bounding box center [38, 38] width 27 height 27
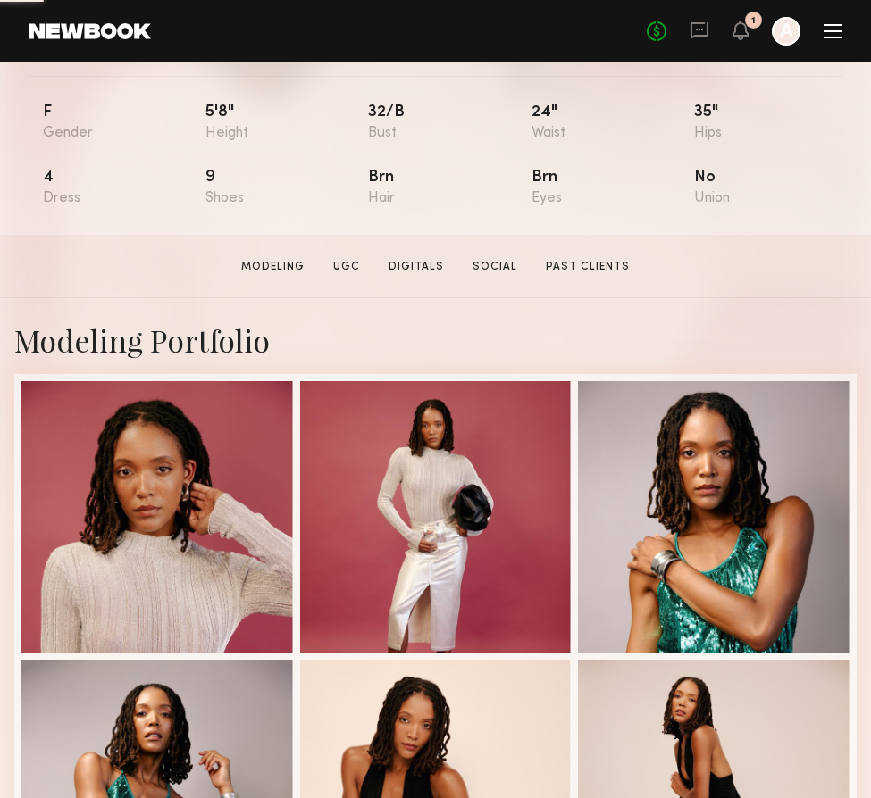
scroll to position [0, 0]
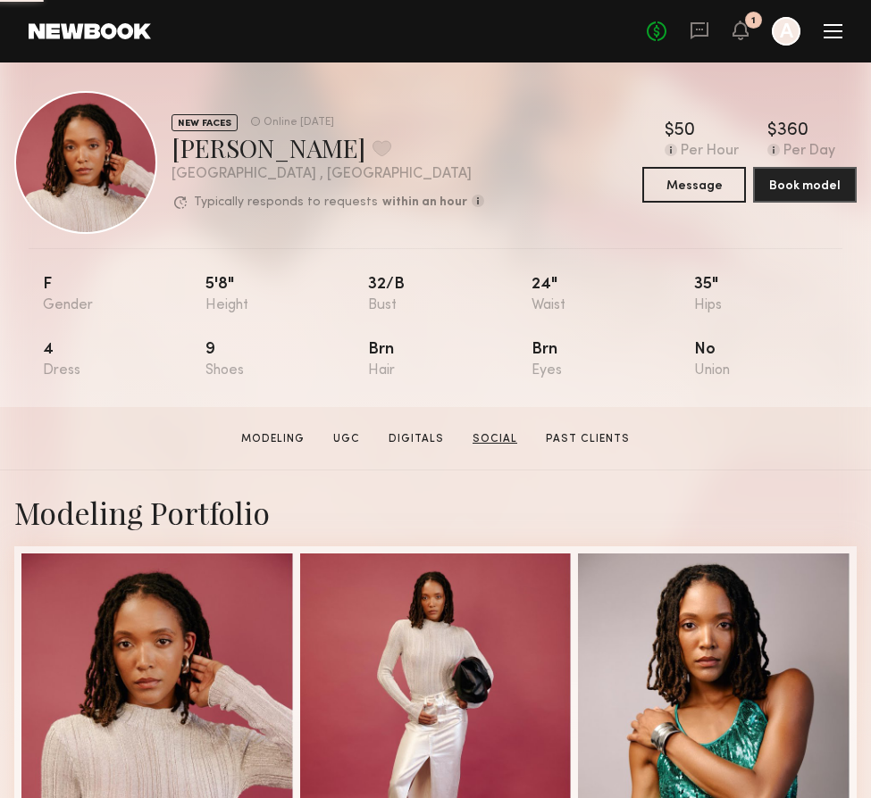
click at [492, 432] on link "Social" at bounding box center [494, 439] width 59 height 16
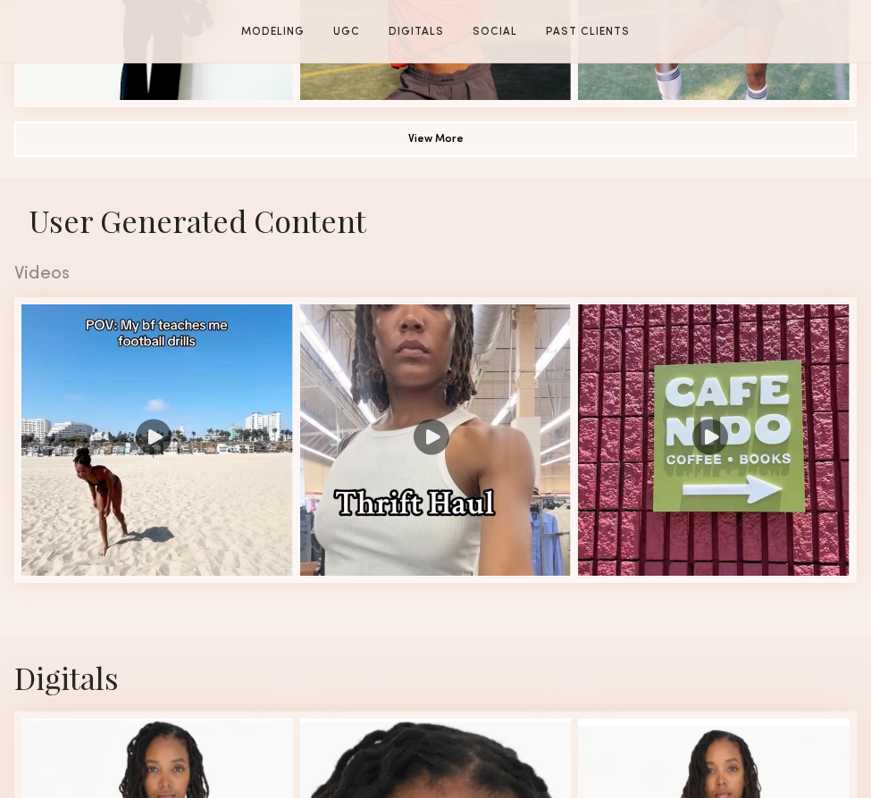
scroll to position [2409, 0]
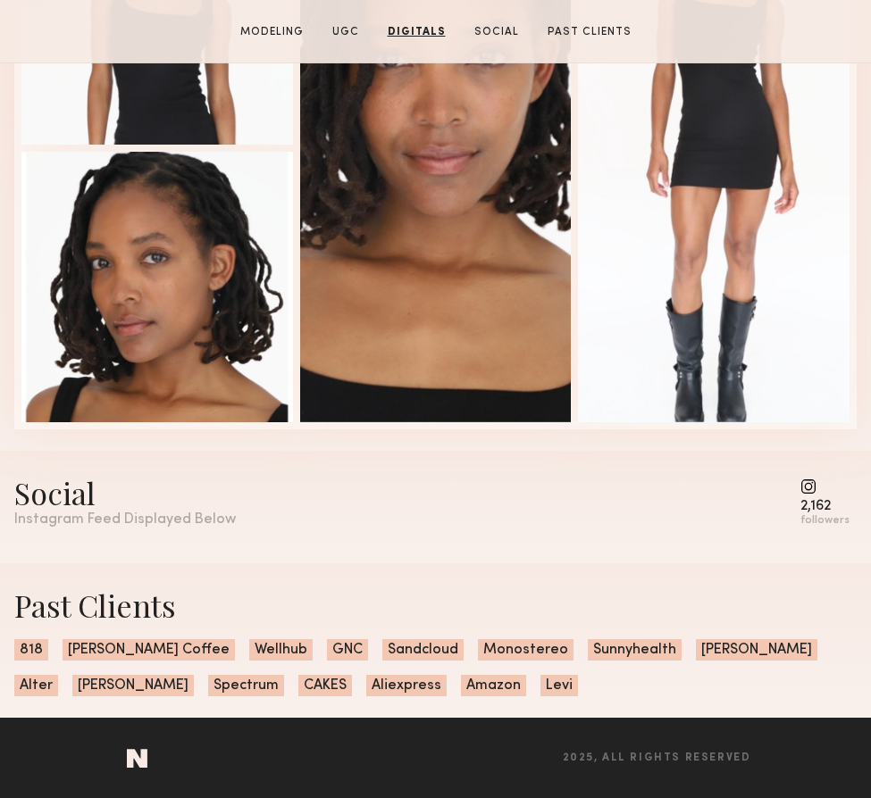
click at [812, 520] on div "followers" at bounding box center [824, 520] width 49 height 13
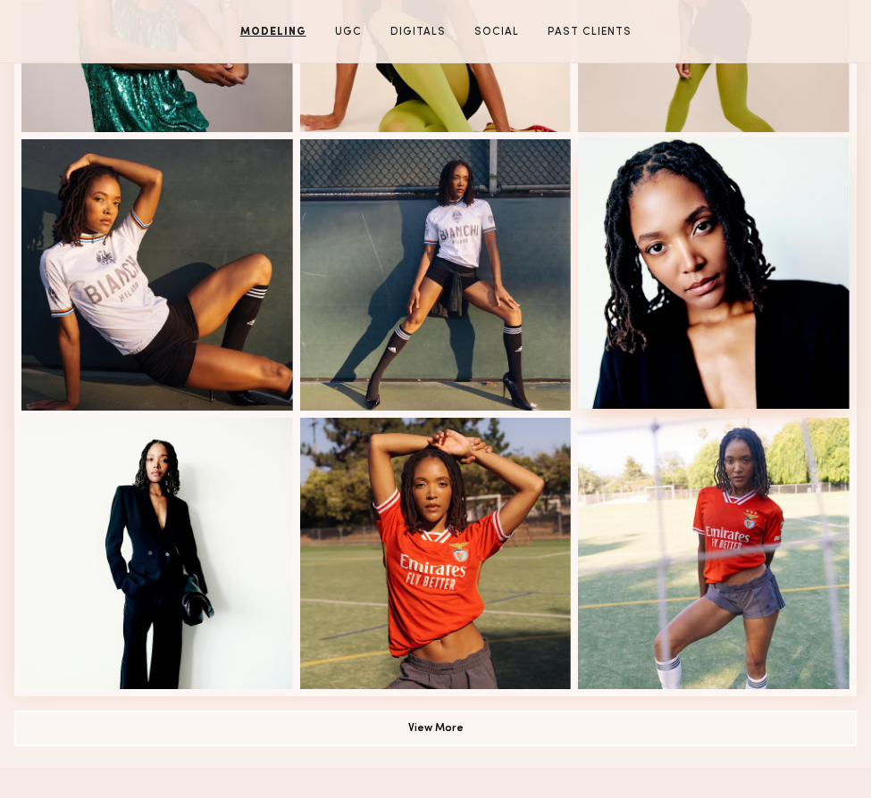
scroll to position [0, 0]
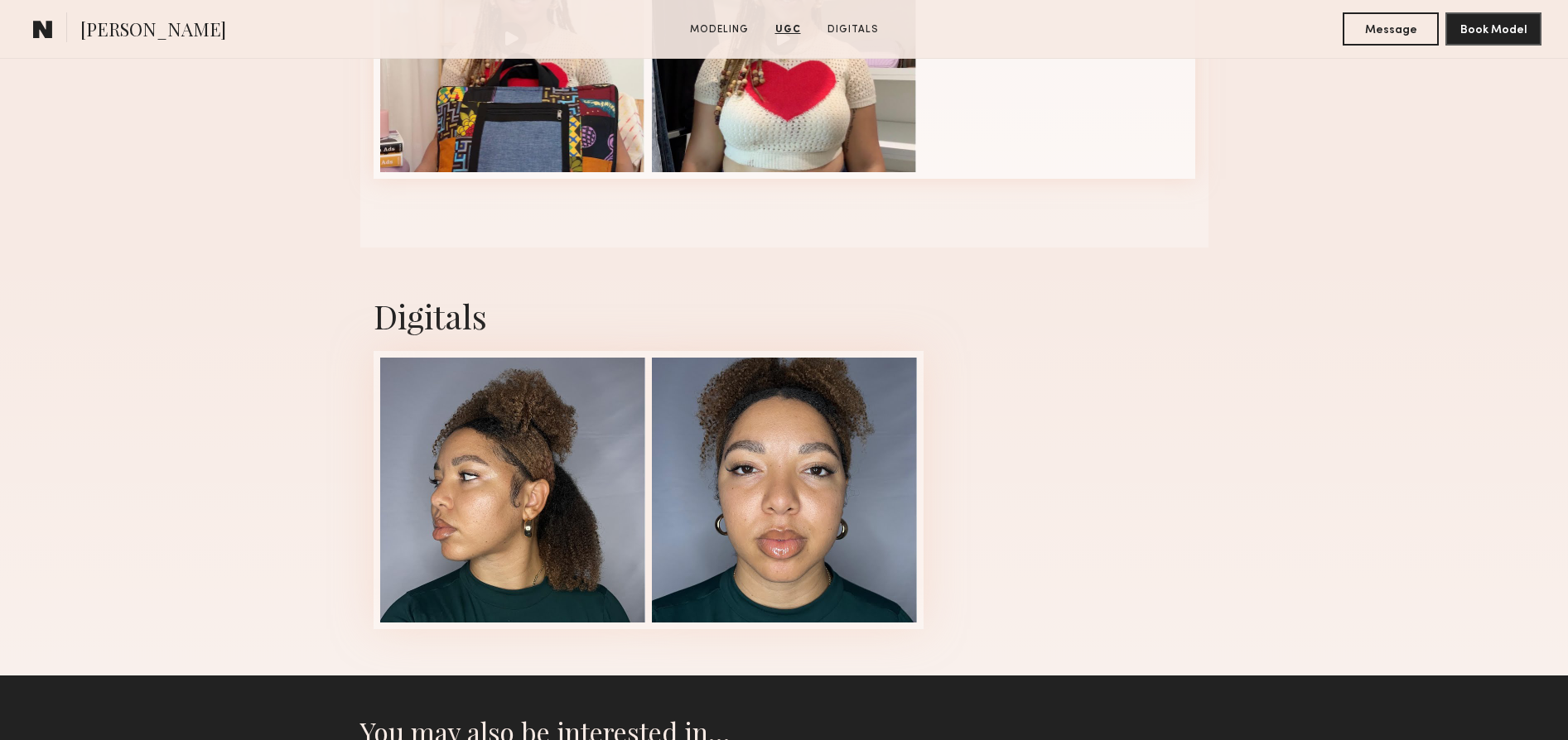
scroll to position [1603, 0]
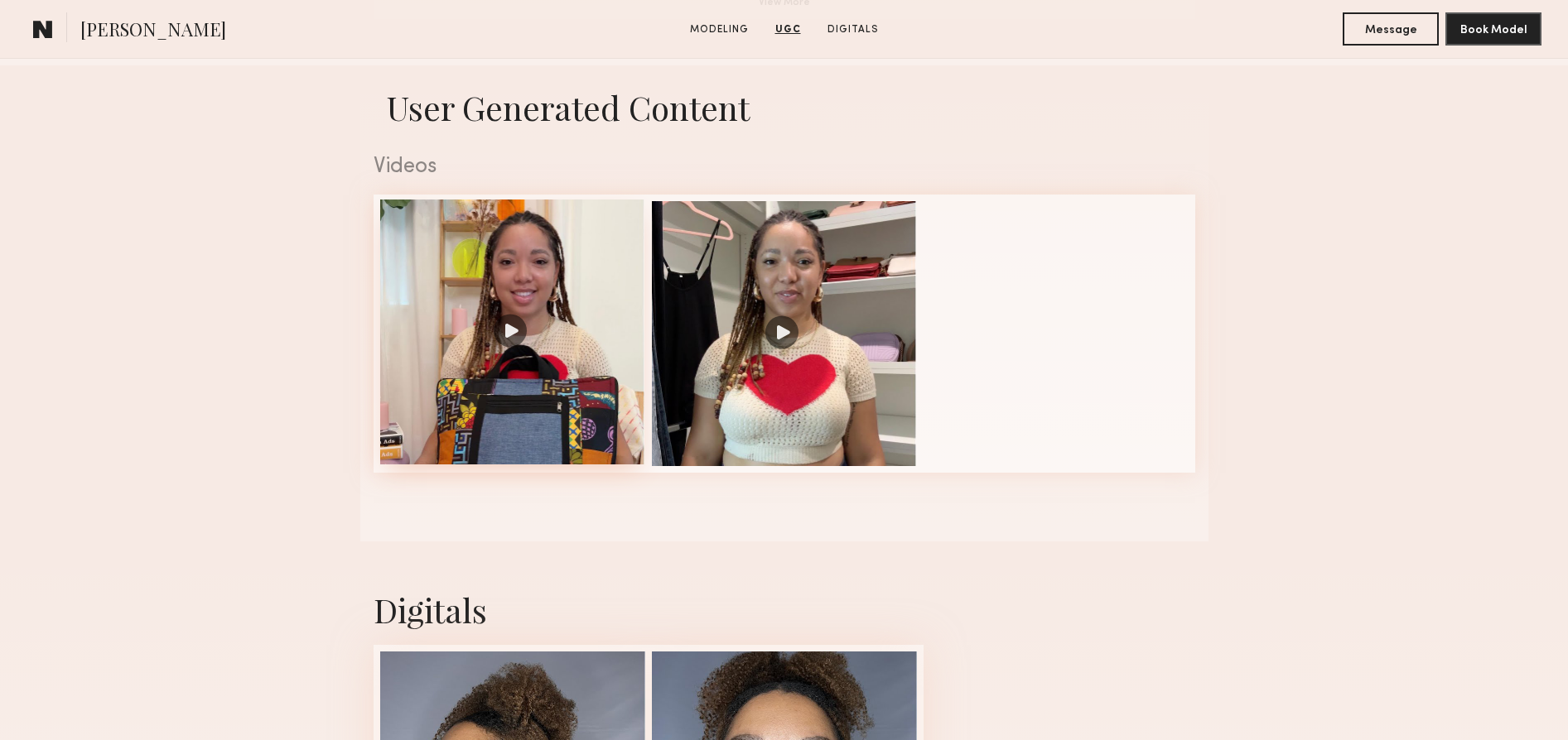
click at [511, 331] on div at bounding box center [513, 332] width 265 height 265
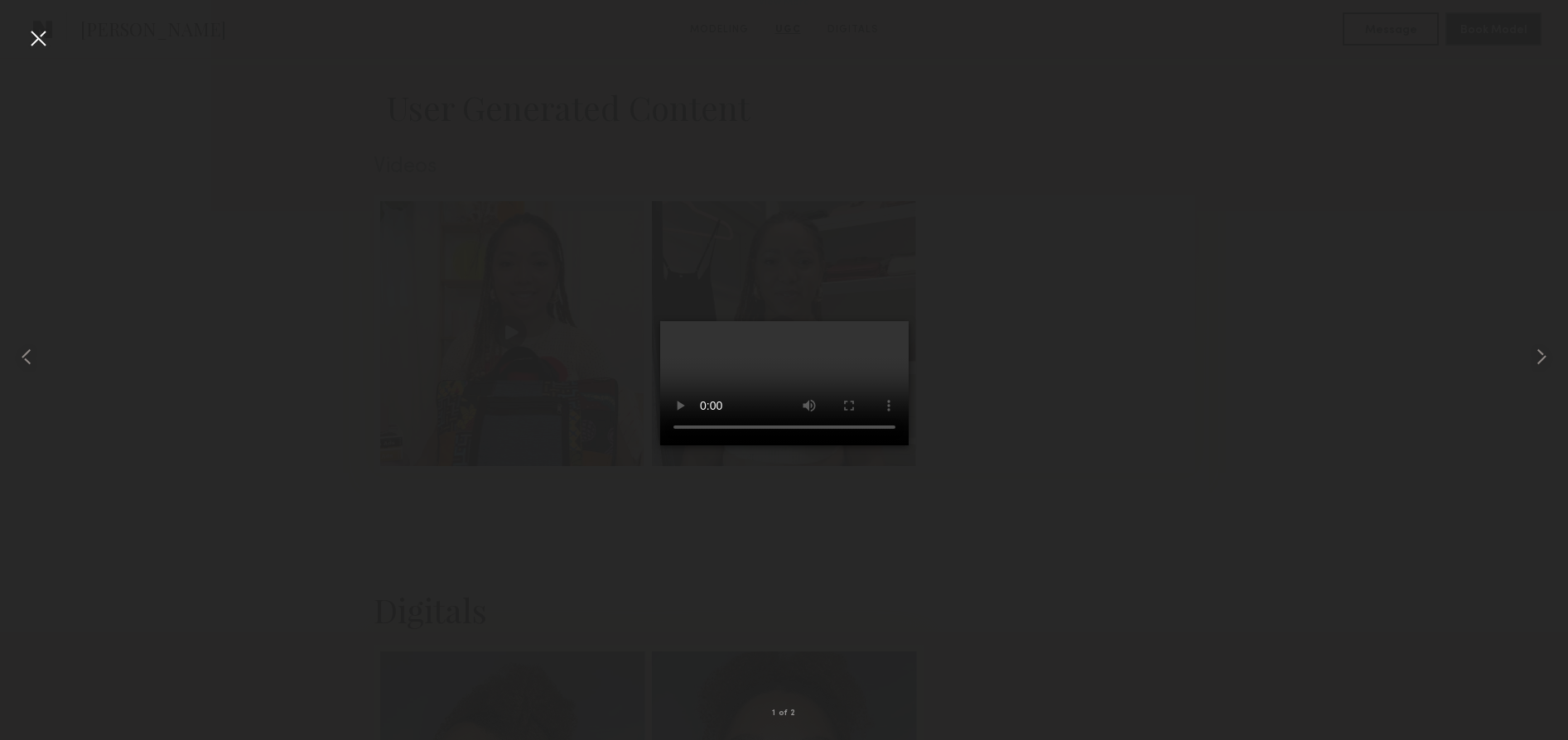
click at [867, 445] on video at bounding box center [785, 383] width 249 height 124
click at [34, 37] on div at bounding box center [38, 38] width 27 height 27
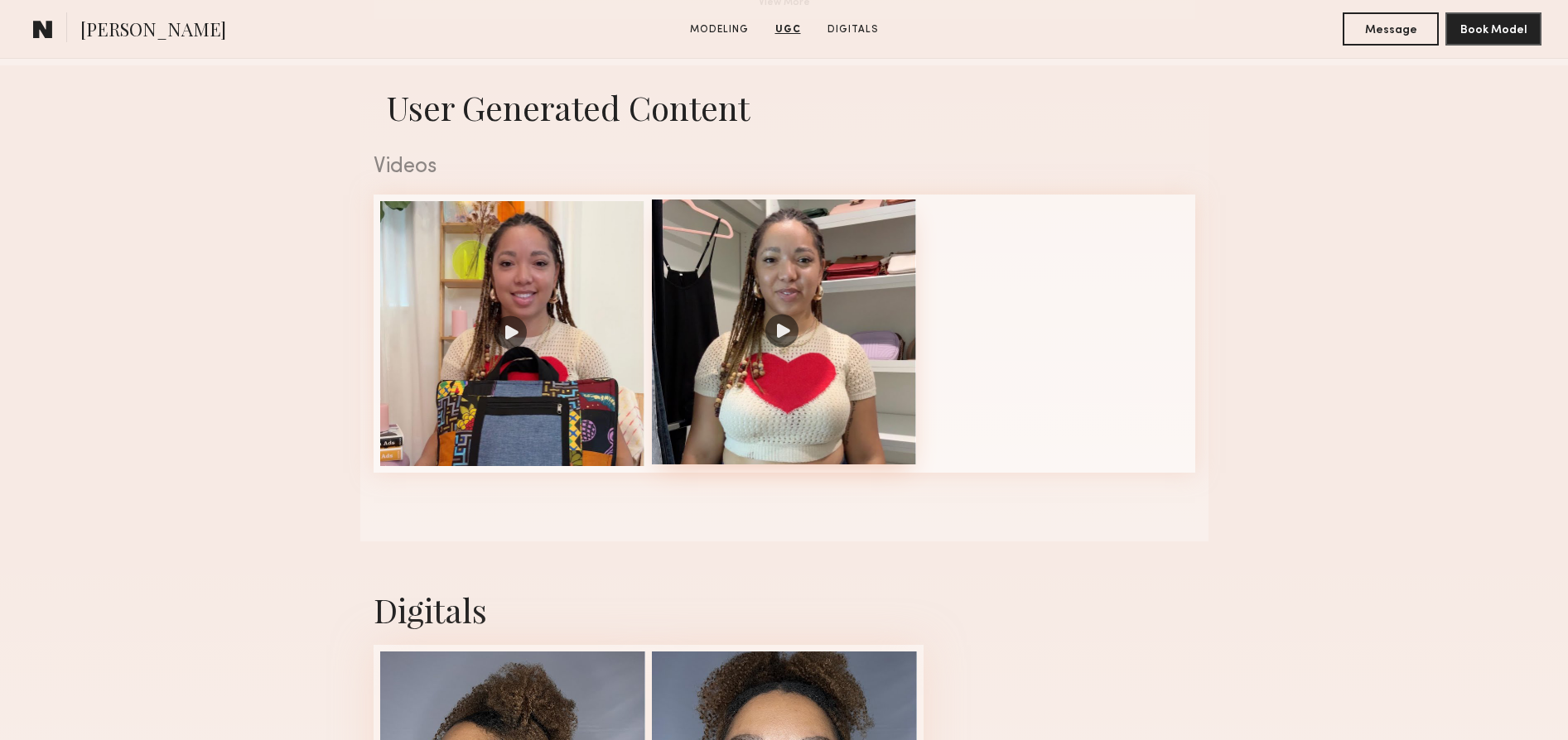
click at [788, 337] on div at bounding box center [785, 332] width 265 height 265
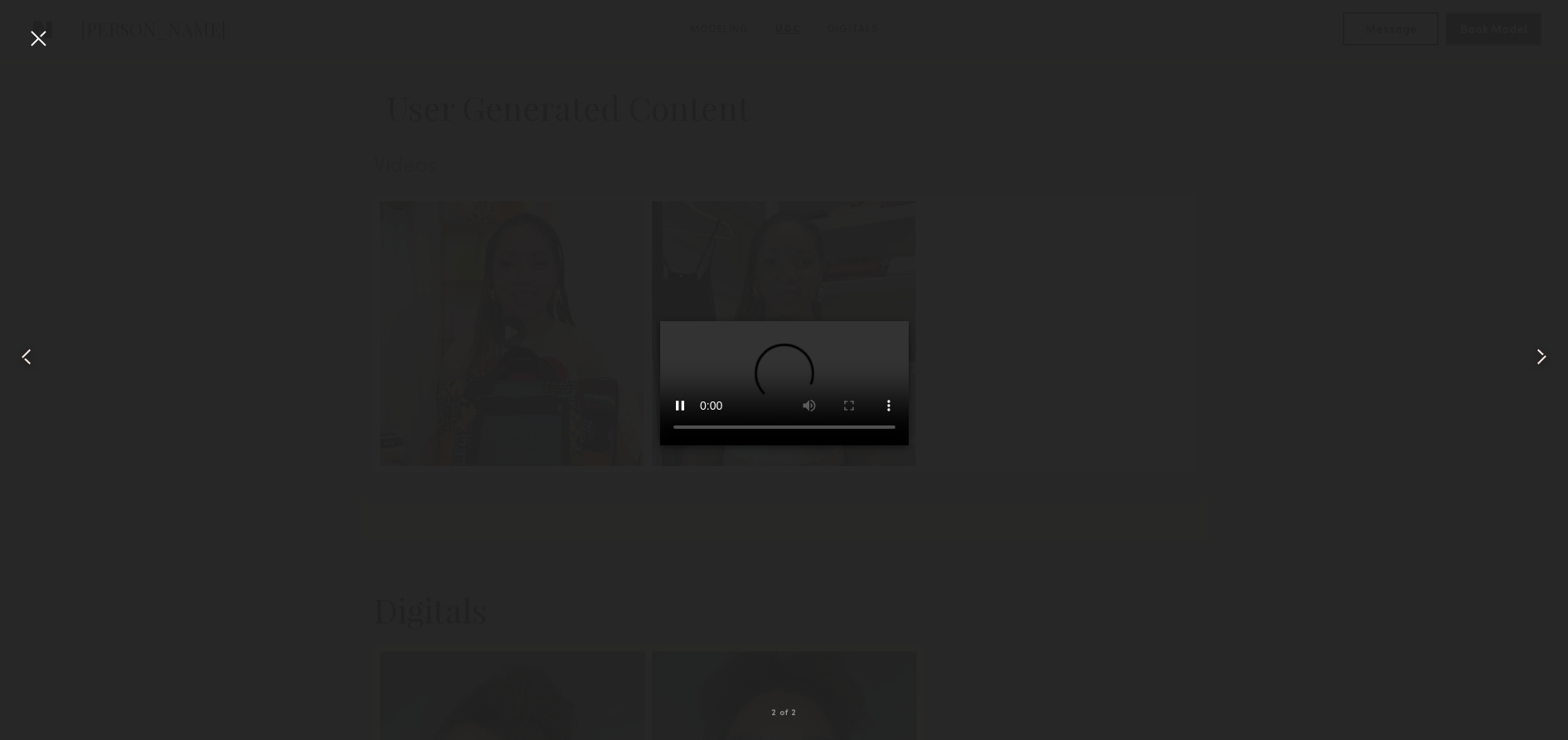
click at [859, 445] on video at bounding box center [785, 383] width 249 height 124
click at [863, 445] on video at bounding box center [785, 383] width 249 height 124
click at [42, 29] on div at bounding box center [38, 38] width 27 height 27
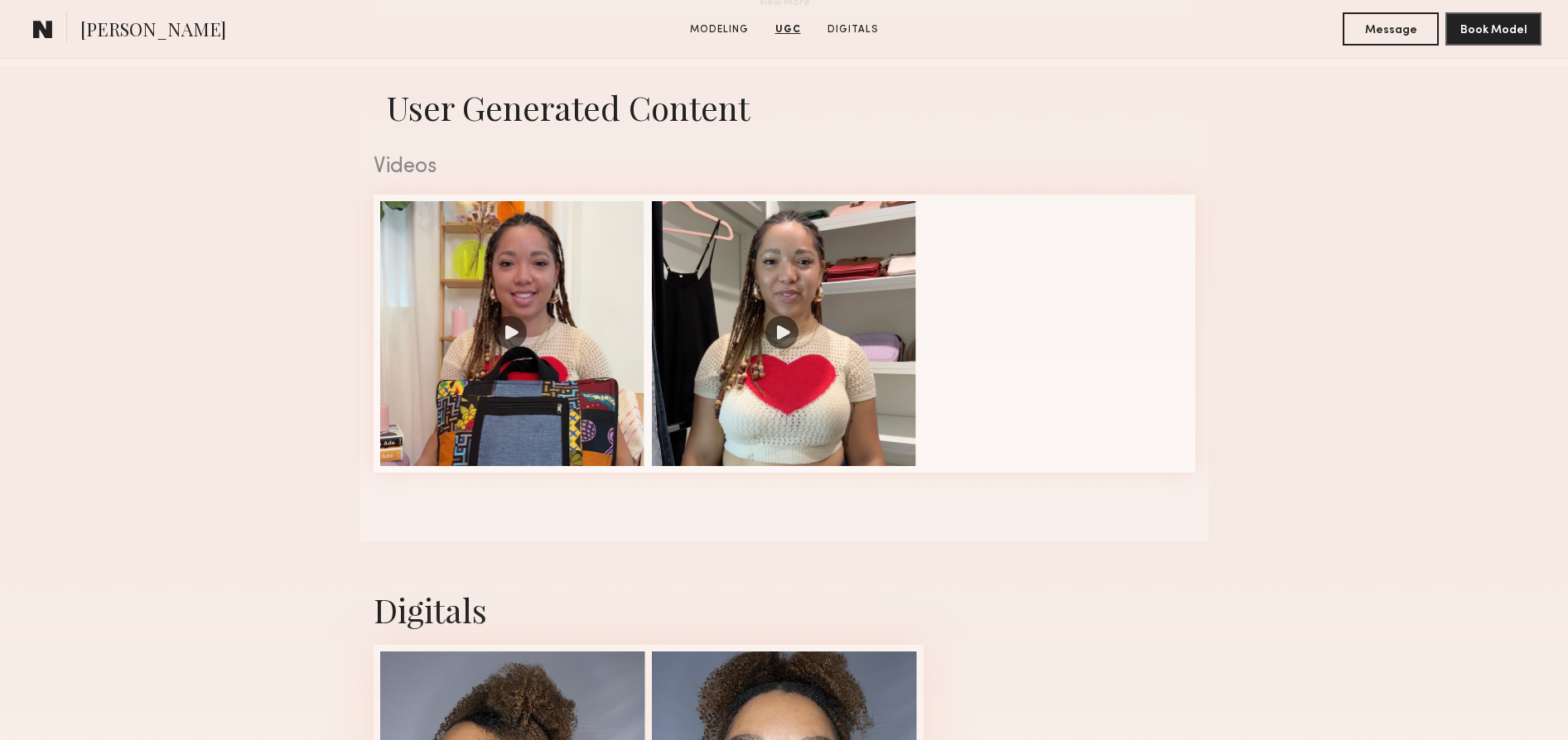
drag, startPoint x: 1024, startPoint y: 476, endPoint x: 1047, endPoint y: 473, distance: 23.2
click at [1028, 475] on div "Videos" at bounding box center [785, 318] width 822 height 366
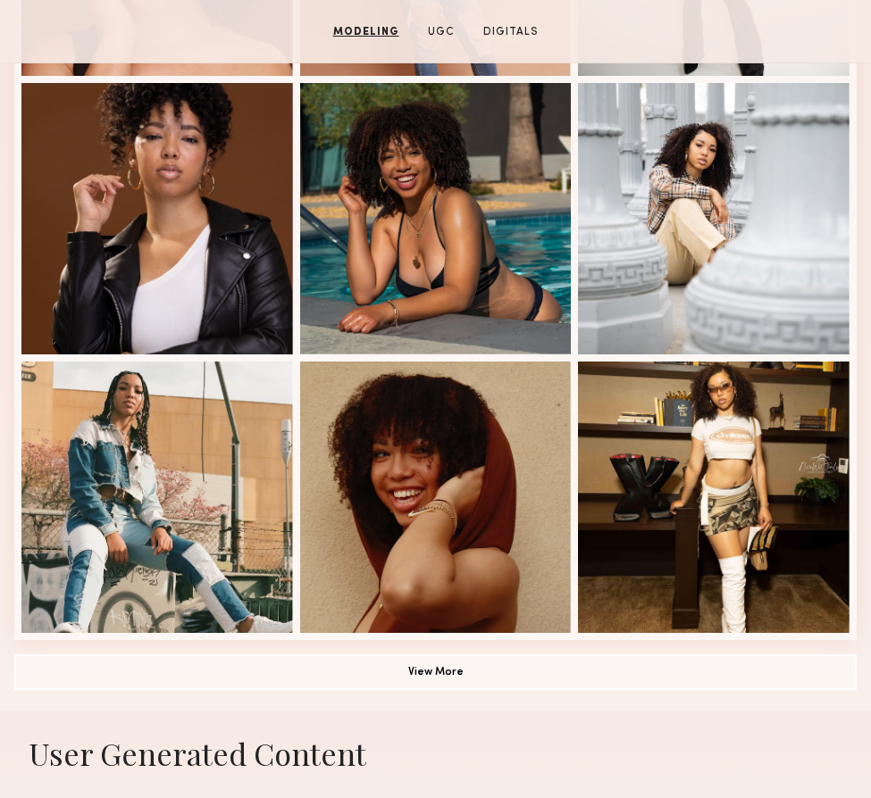
scroll to position [1030, 0]
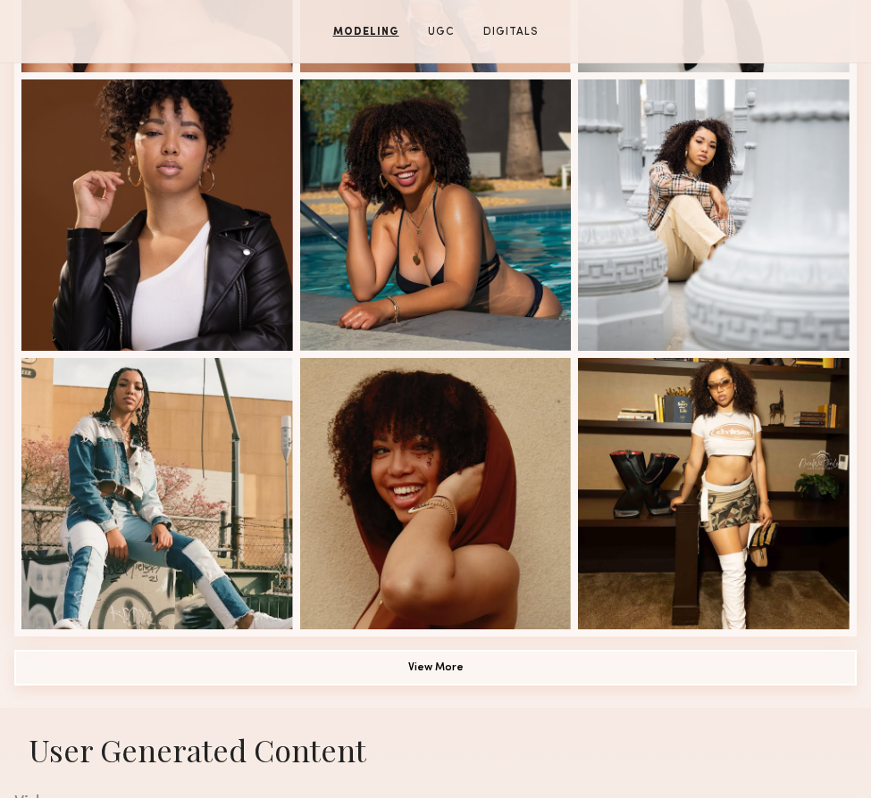
click at [438, 673] on button "View More" at bounding box center [435, 668] width 842 height 36
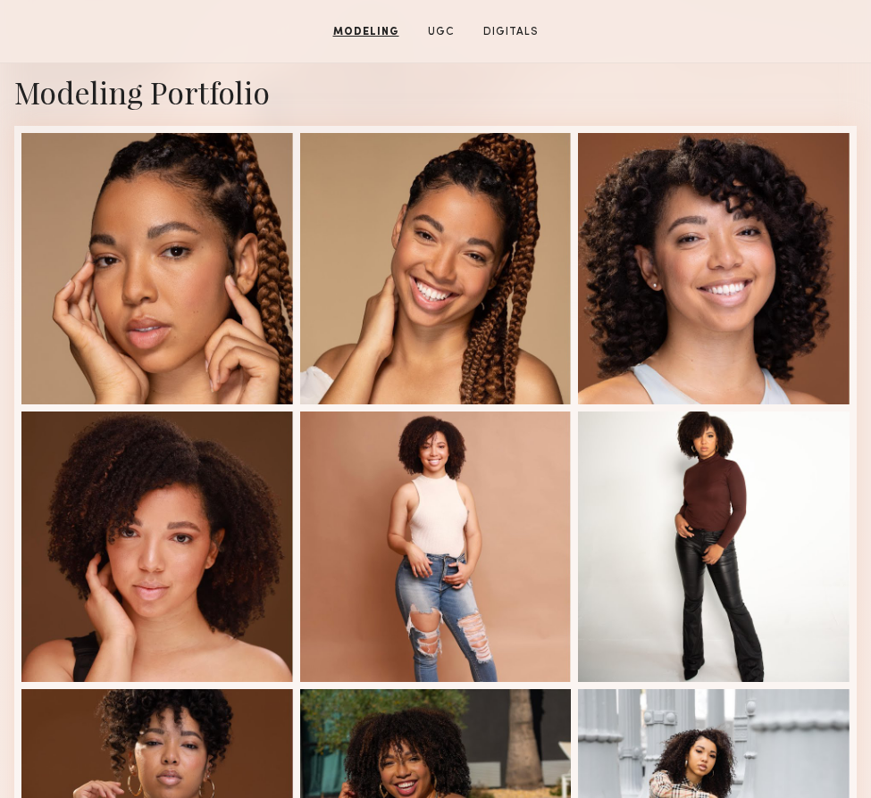
scroll to position [0, 0]
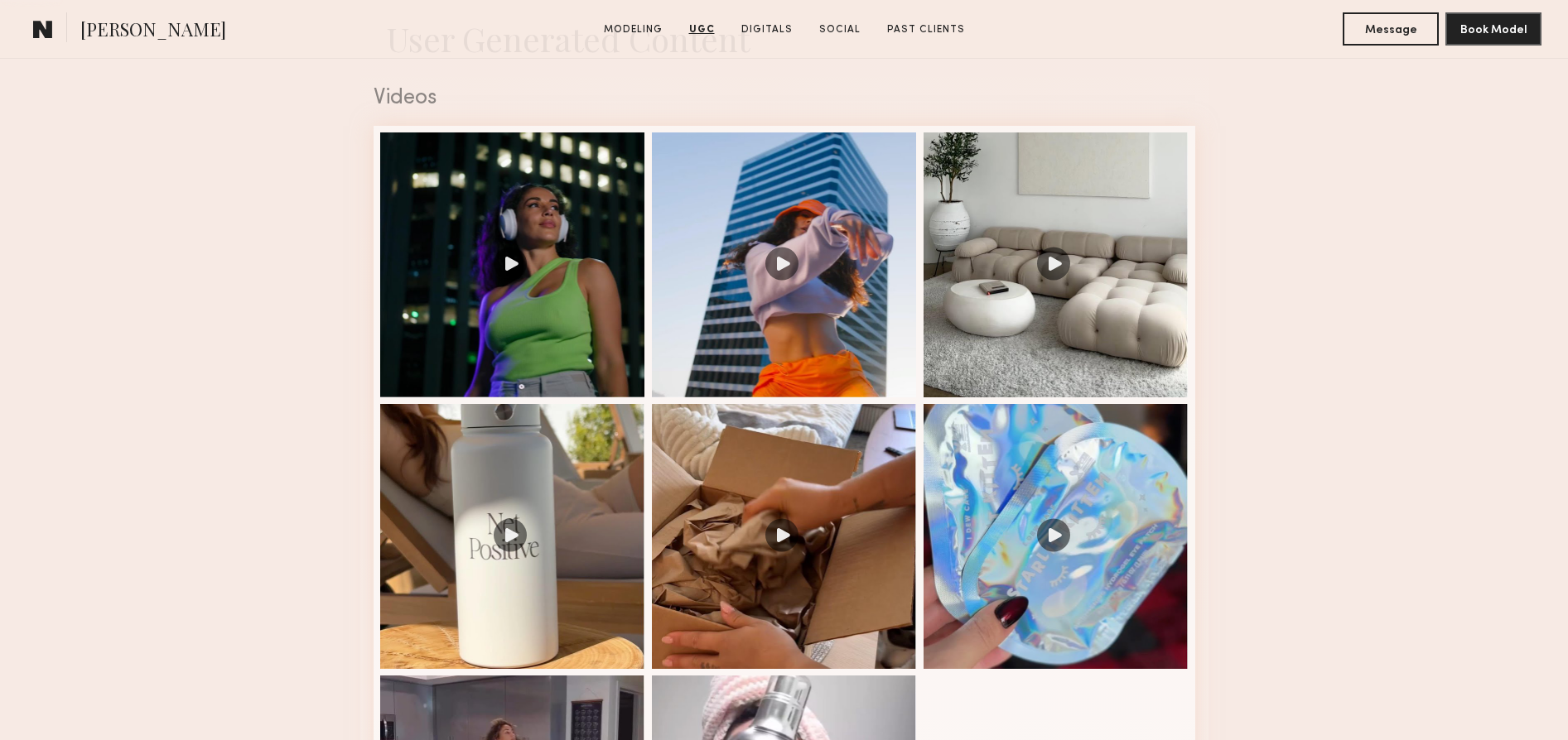
scroll to position [1668, 0]
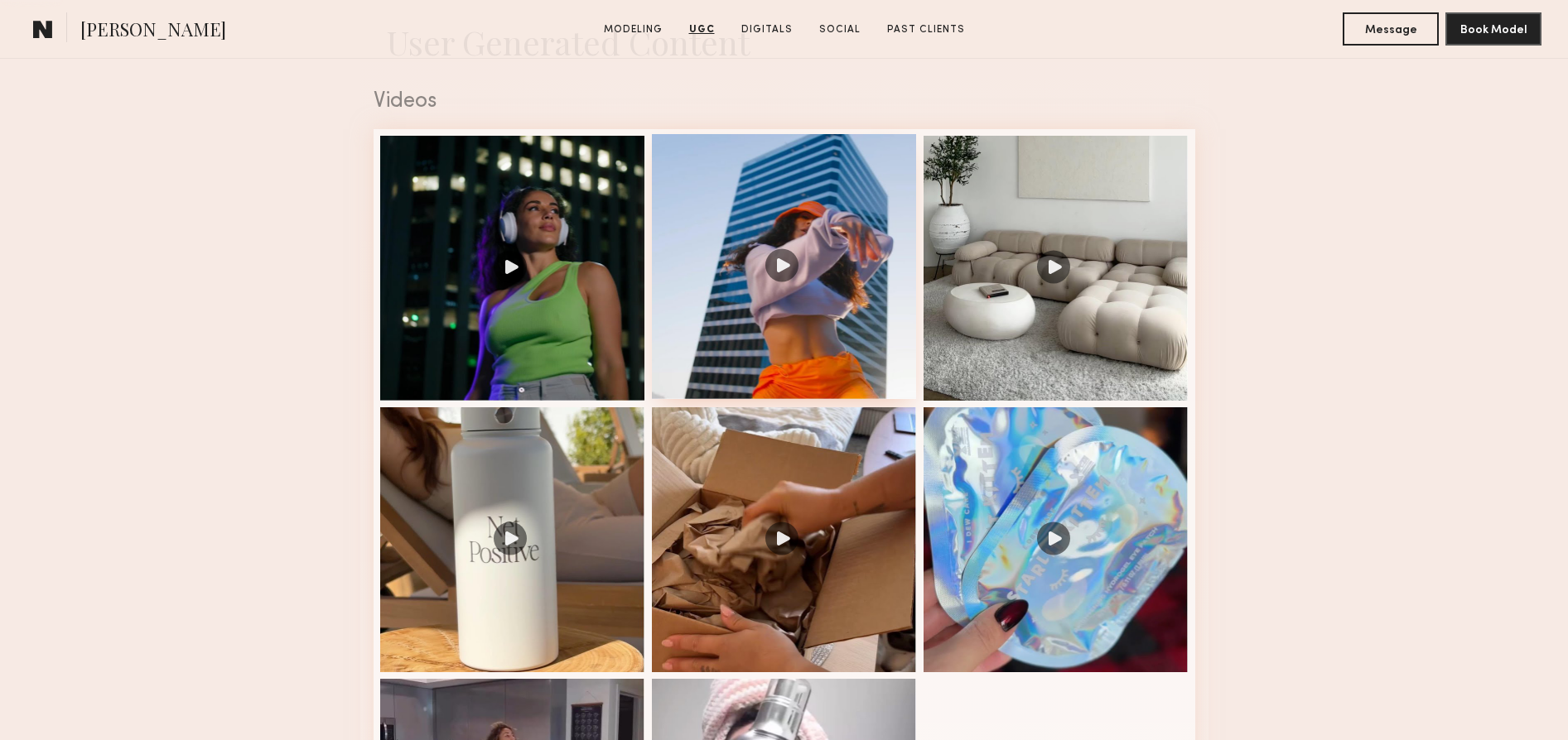
click at [777, 256] on div at bounding box center [785, 267] width 265 height 265
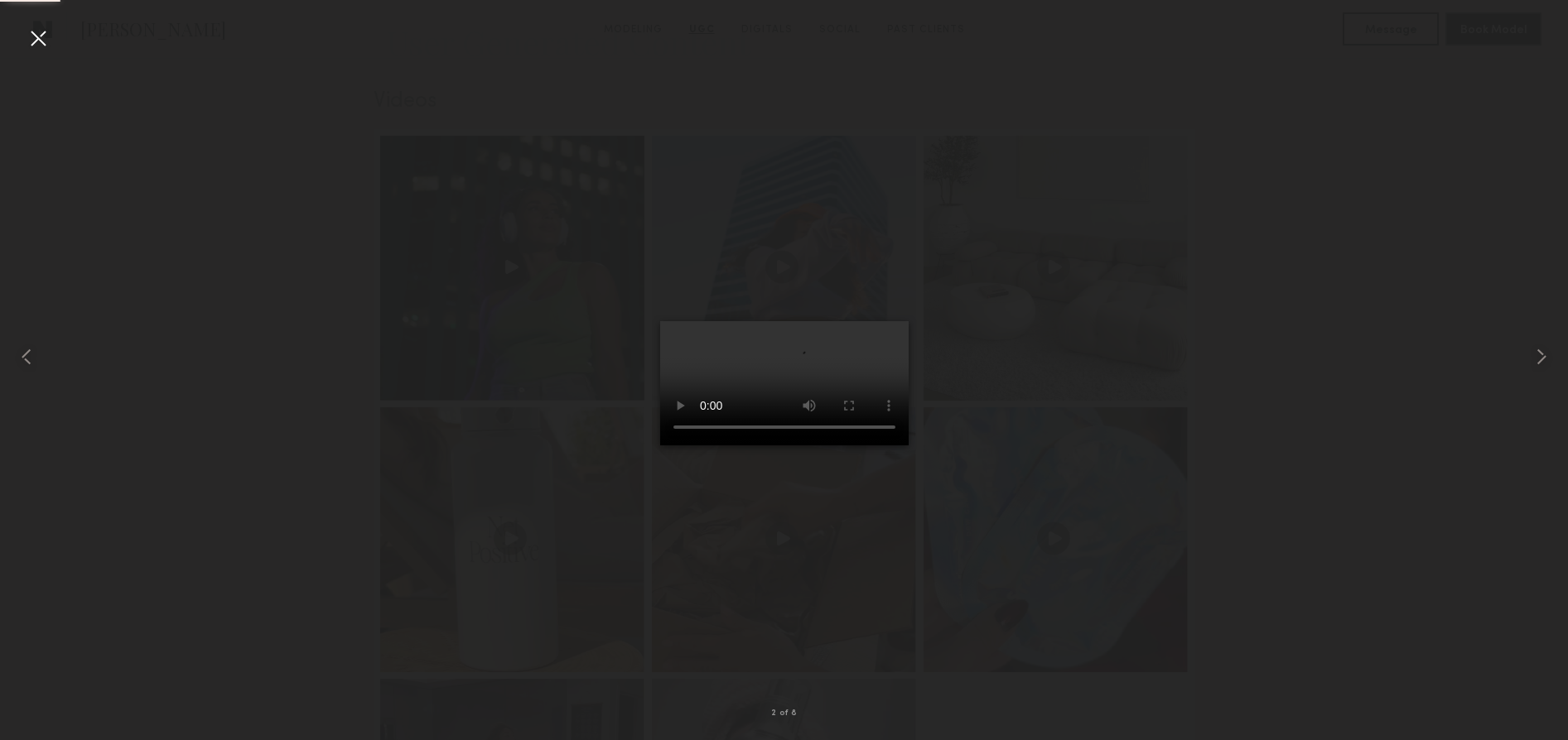
click at [909, 445] on video at bounding box center [785, 383] width 249 height 124
click at [33, 36] on div at bounding box center [38, 38] width 27 height 27
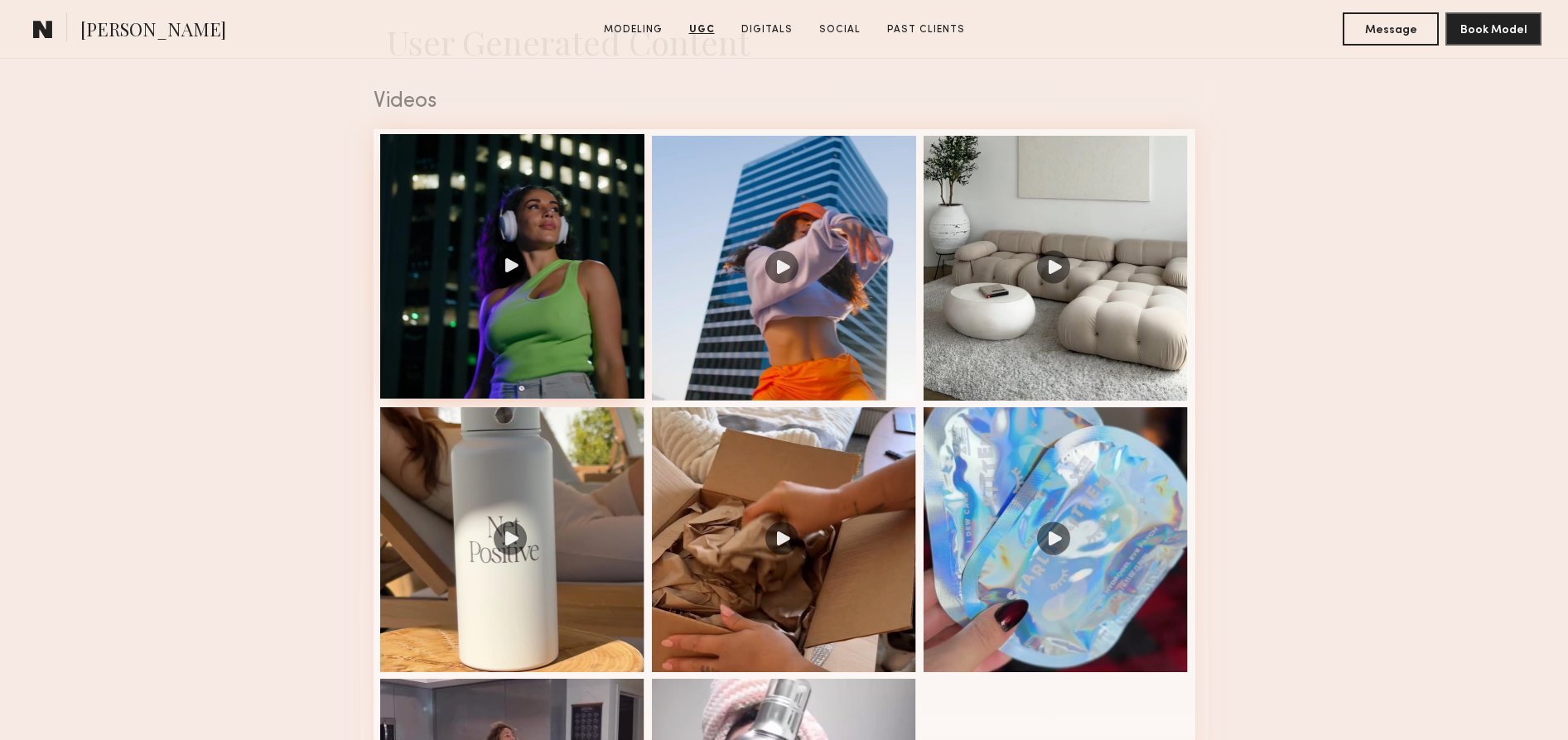
click at [522, 289] on div at bounding box center [513, 267] width 265 height 265
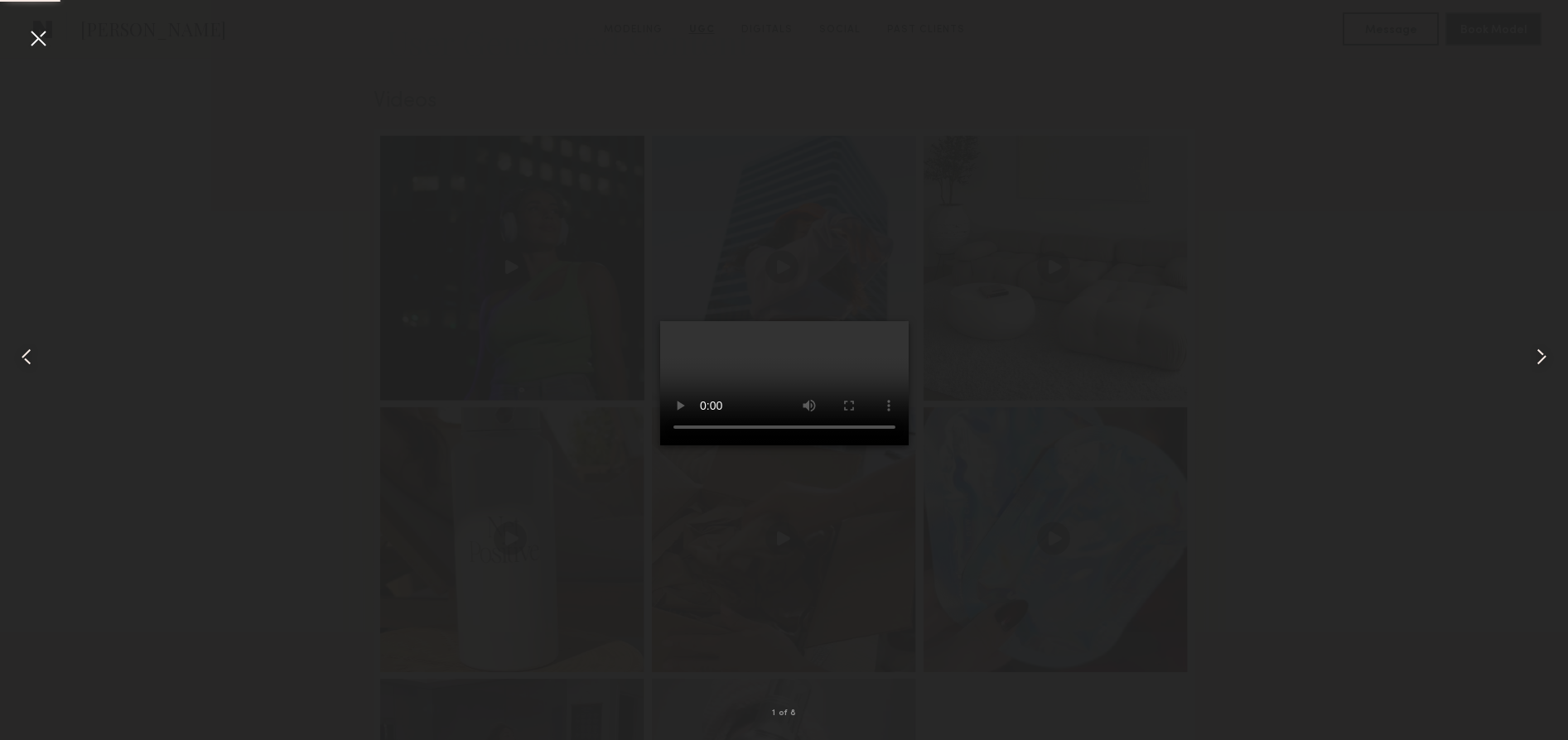
click at [909, 445] on video at bounding box center [785, 383] width 249 height 124
click at [27, 45] on div at bounding box center [38, 38] width 27 height 27
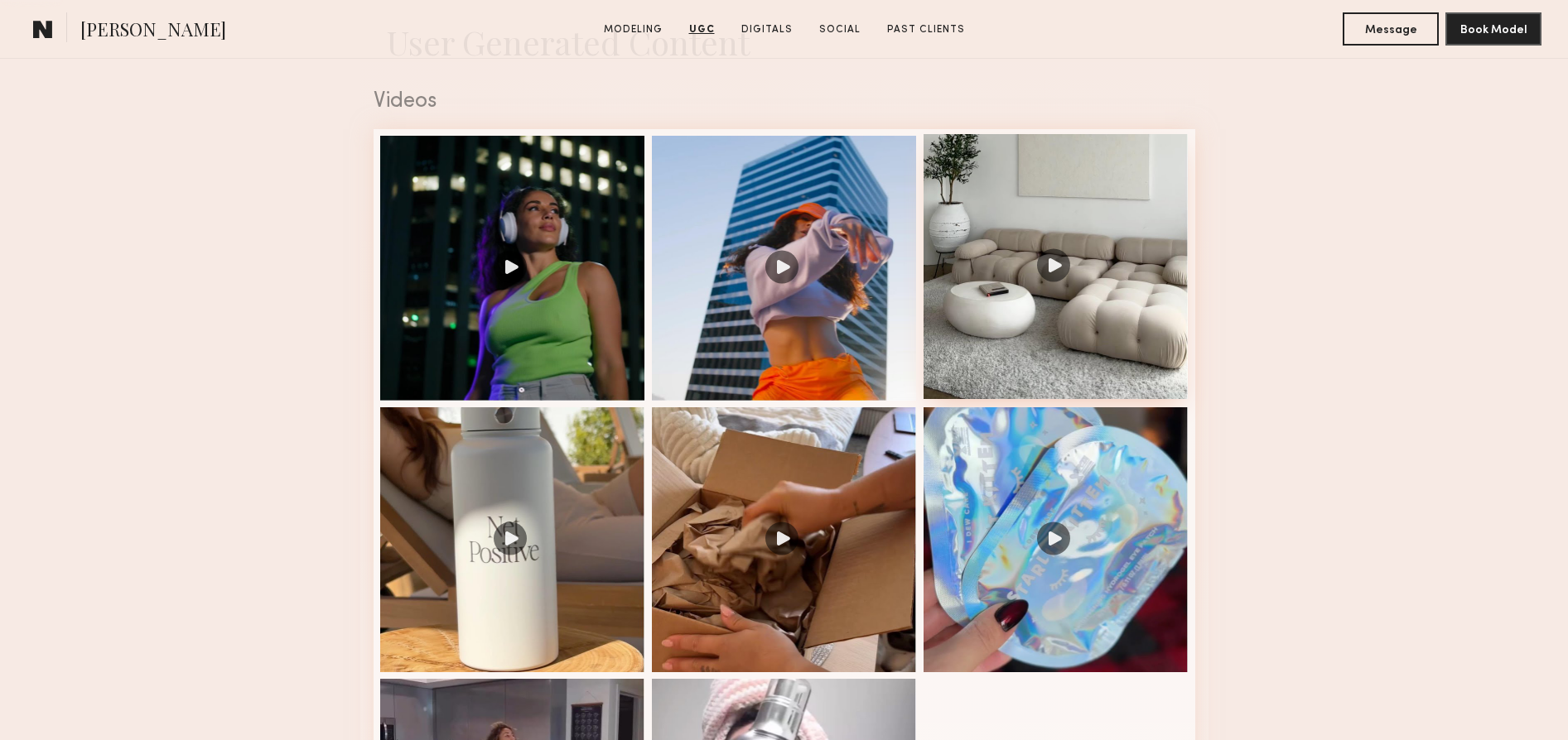
click at [1073, 281] on div at bounding box center [1057, 267] width 265 height 265
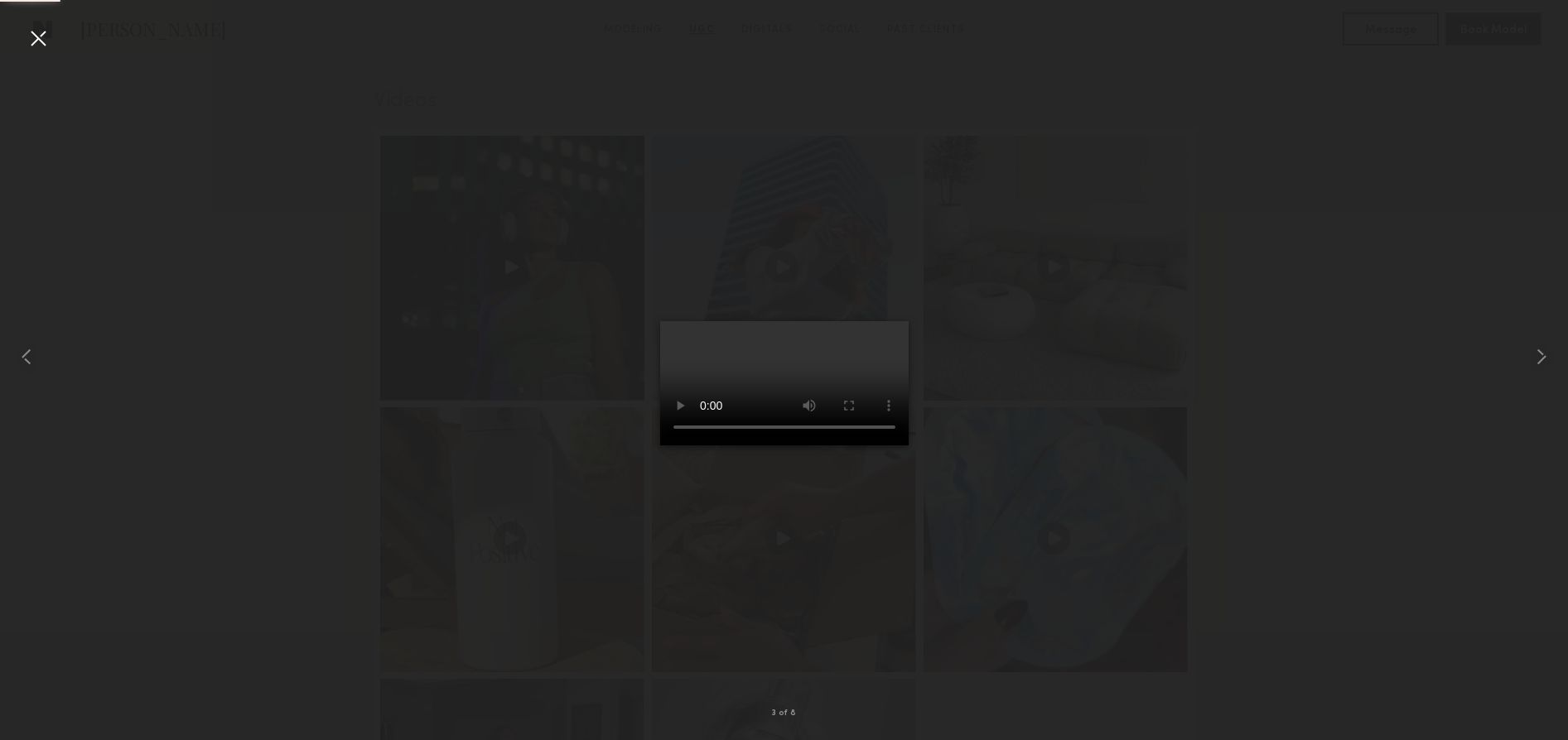
click at [870, 445] on video at bounding box center [785, 383] width 249 height 124
click at [32, 29] on div at bounding box center [38, 38] width 27 height 27
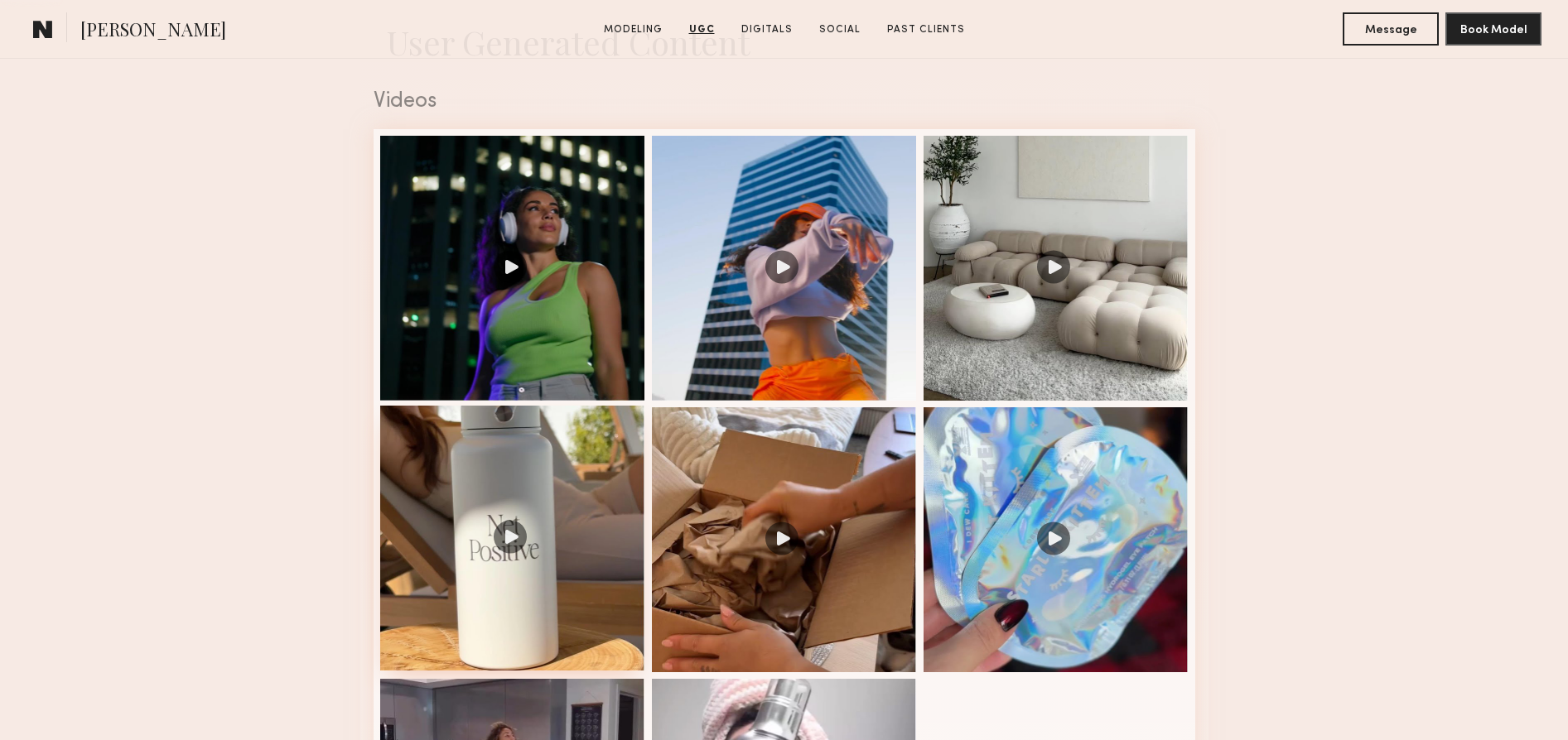
click at [525, 552] on div at bounding box center [513, 539] width 265 height 265
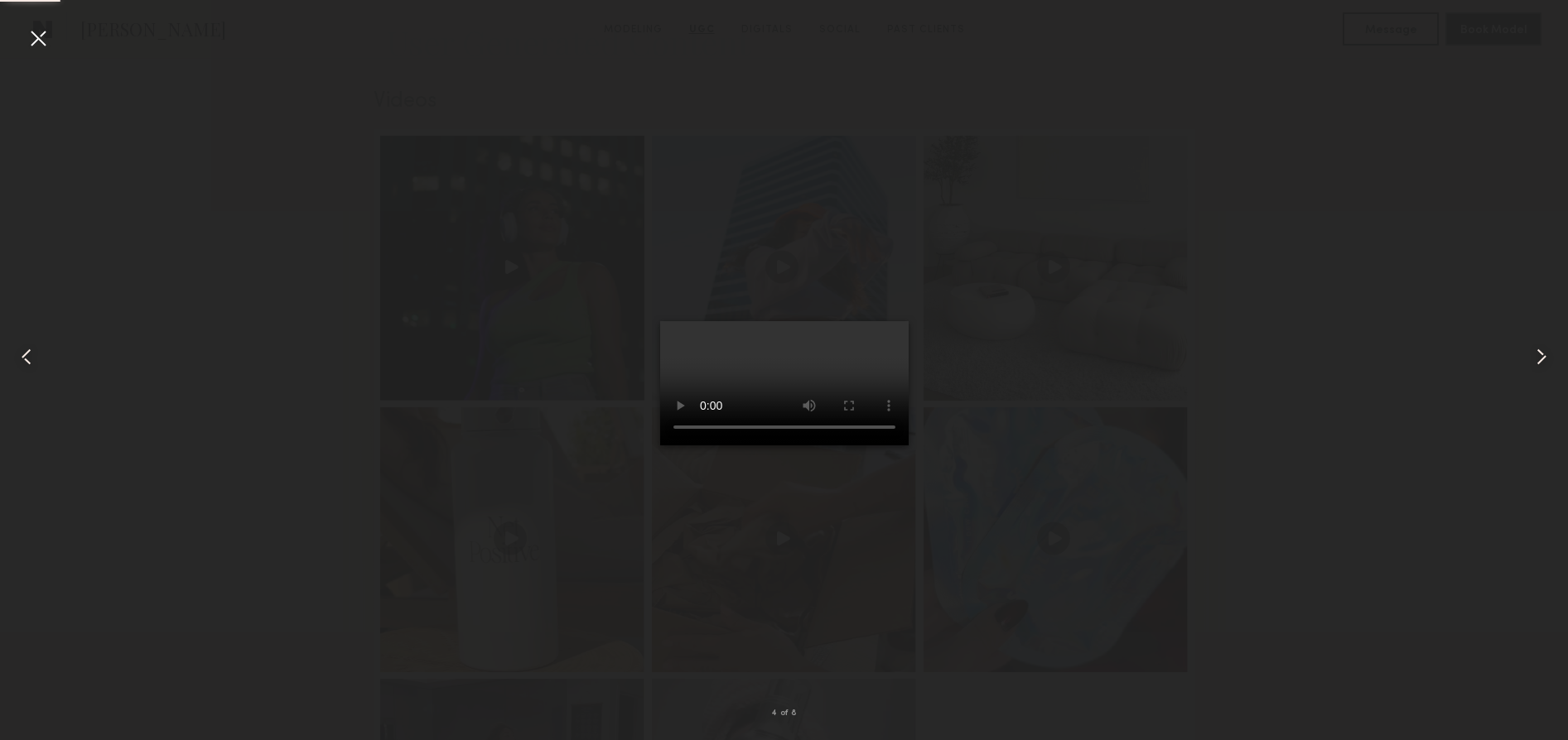
click at [871, 445] on video at bounding box center [785, 383] width 249 height 124
click at [42, 44] on div at bounding box center [38, 38] width 27 height 27
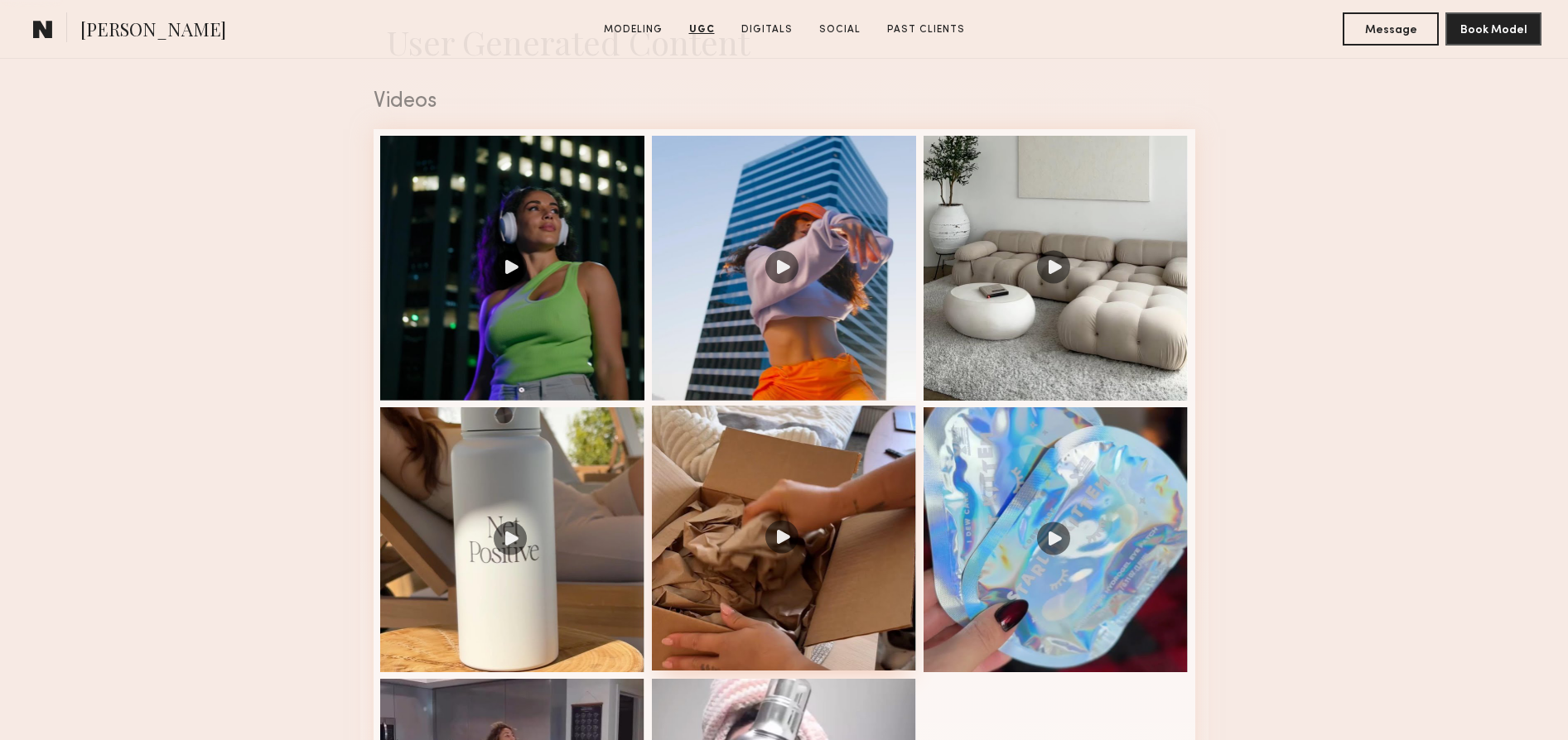
click at [778, 534] on div at bounding box center [785, 539] width 265 height 265
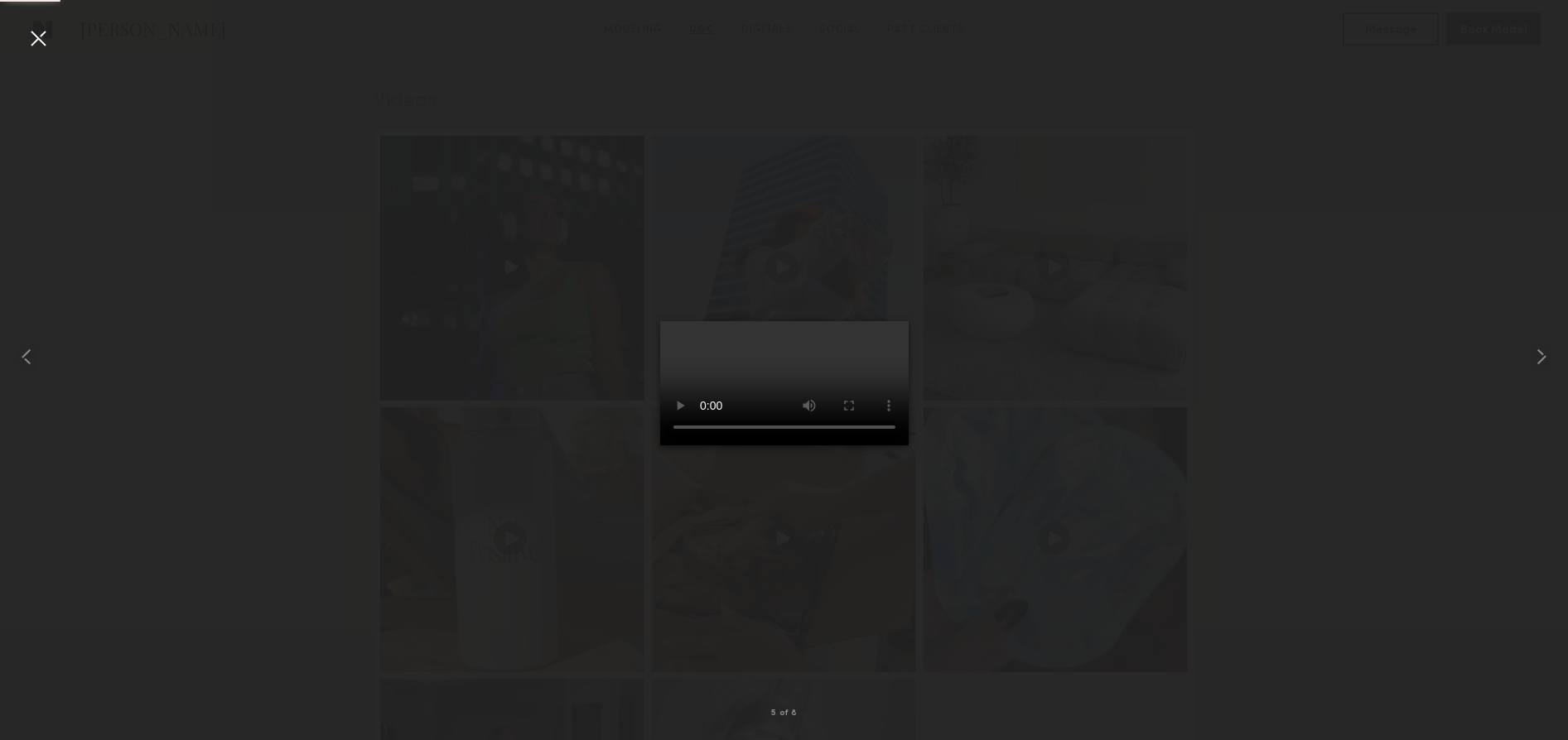
click at [869, 445] on video at bounding box center [785, 383] width 249 height 124
click at [39, 33] on div at bounding box center [38, 38] width 27 height 27
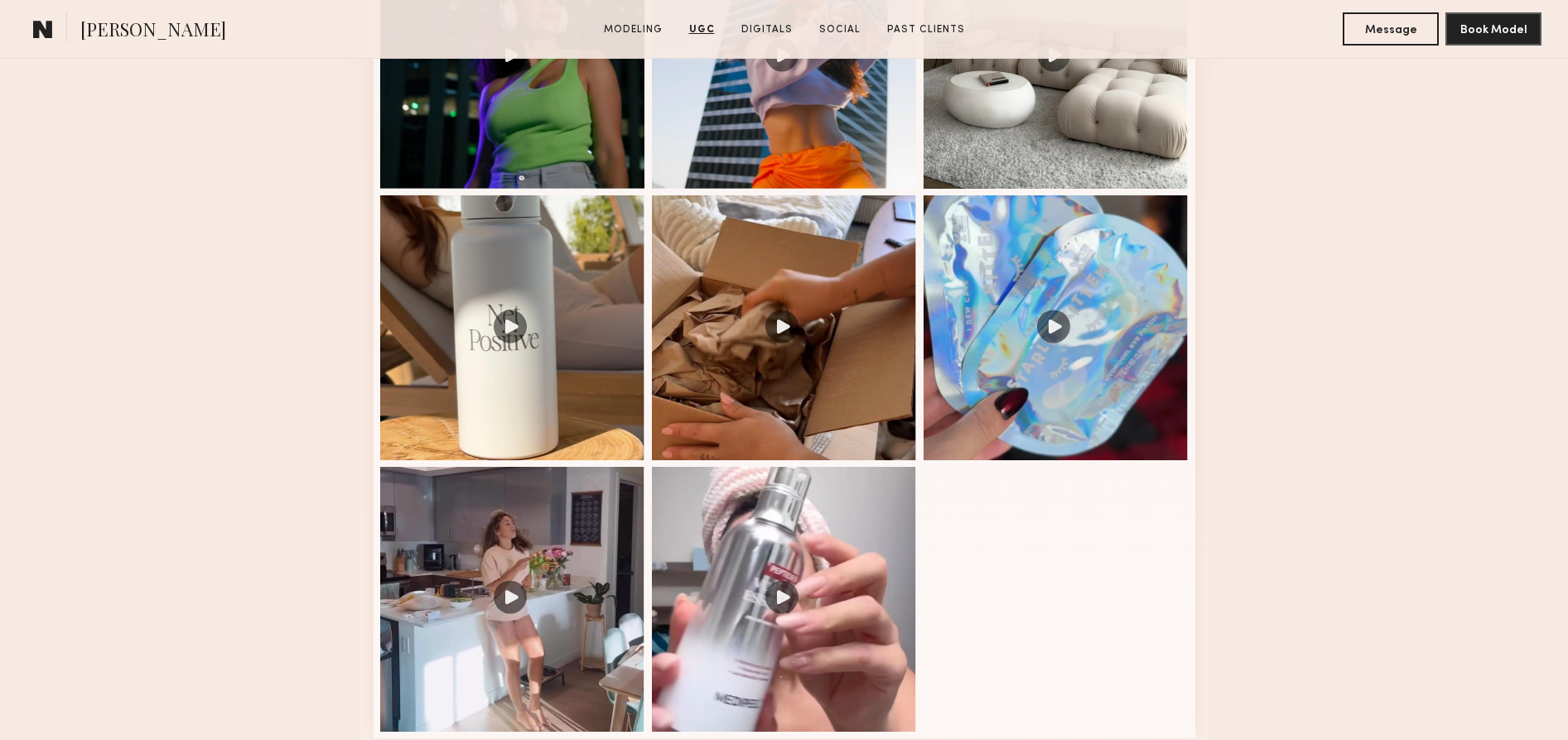
scroll to position [1992, 0]
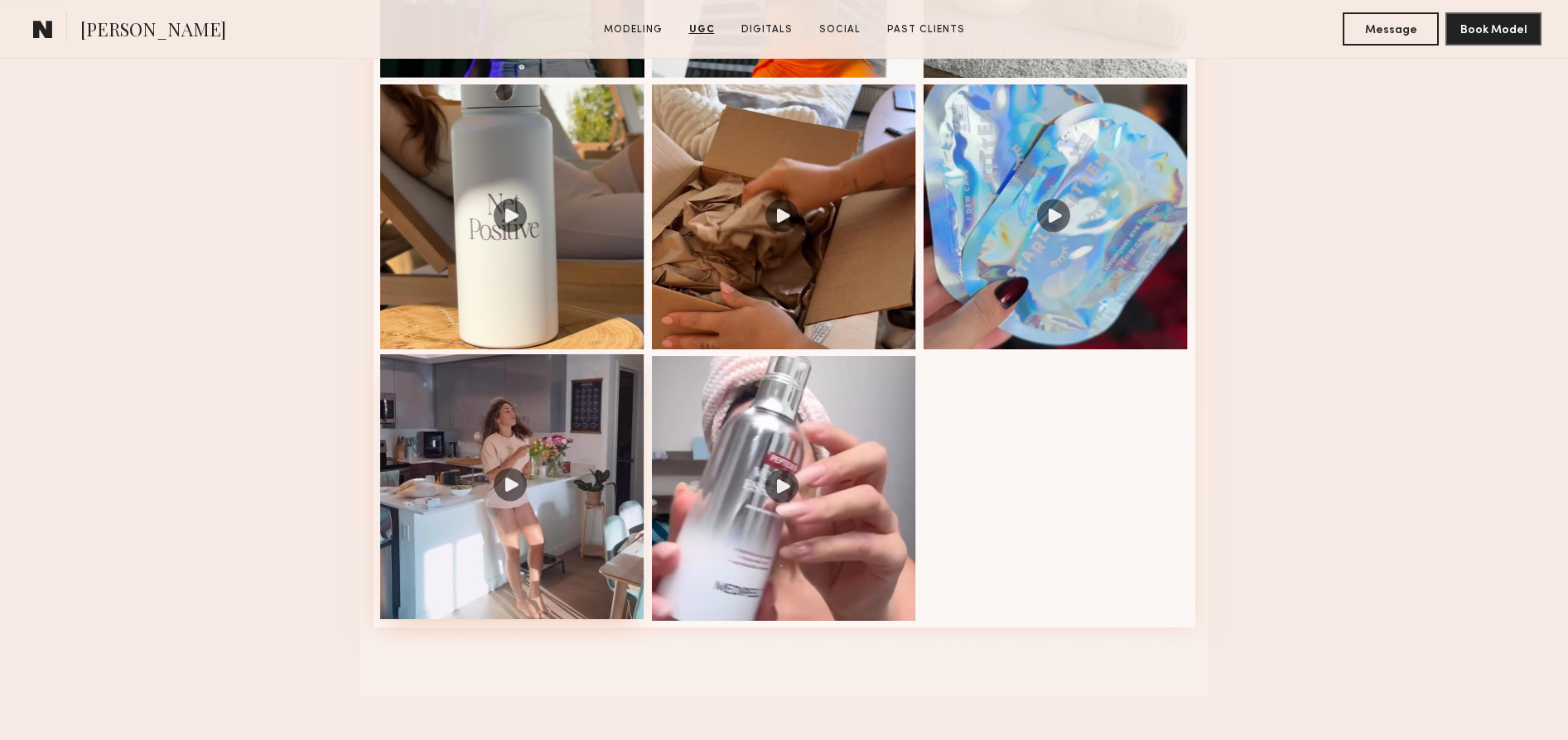
click at [507, 476] on div at bounding box center [513, 487] width 265 height 265
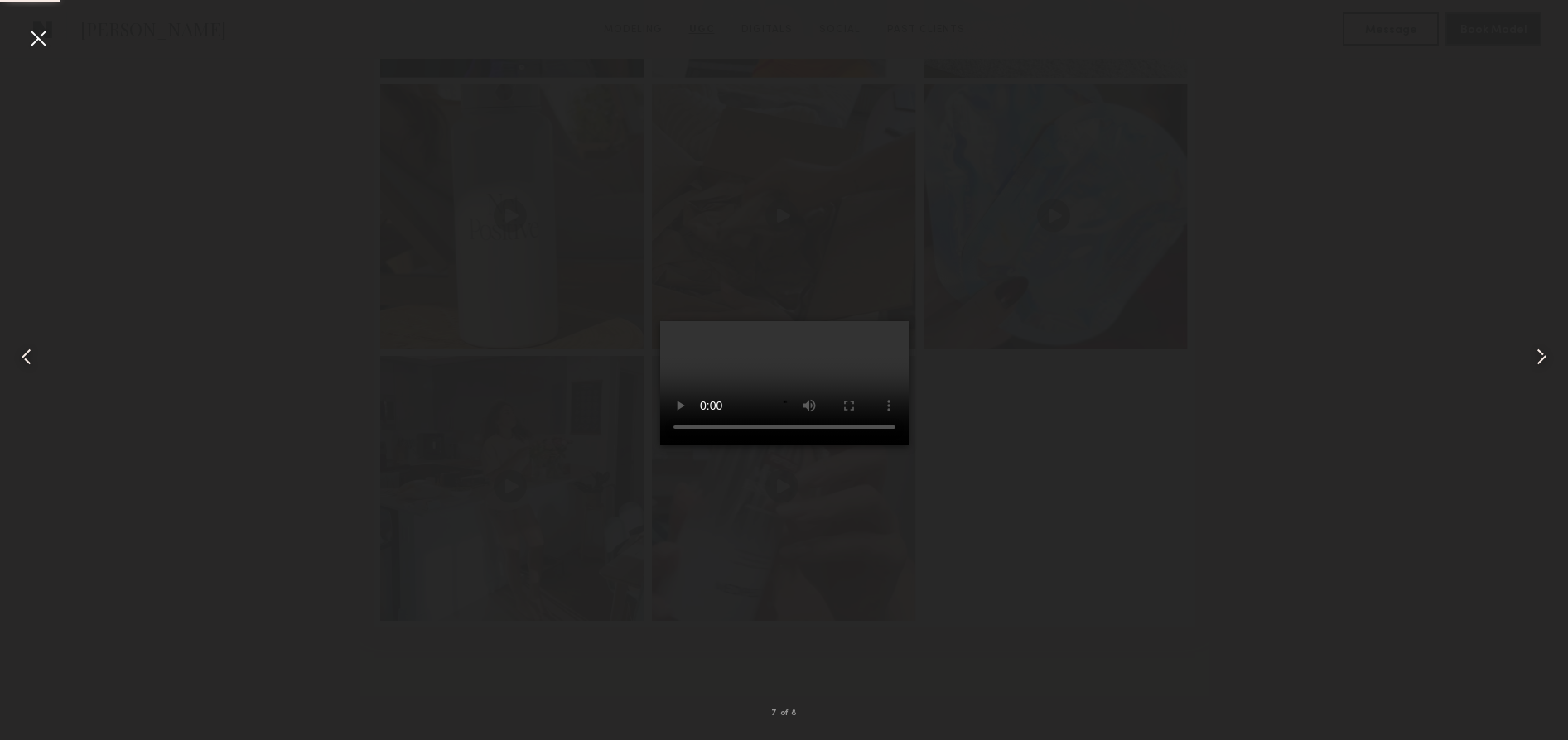
click at [863, 445] on video at bounding box center [785, 383] width 249 height 124
click at [19, 32] on div at bounding box center [32, 357] width 63 height 661
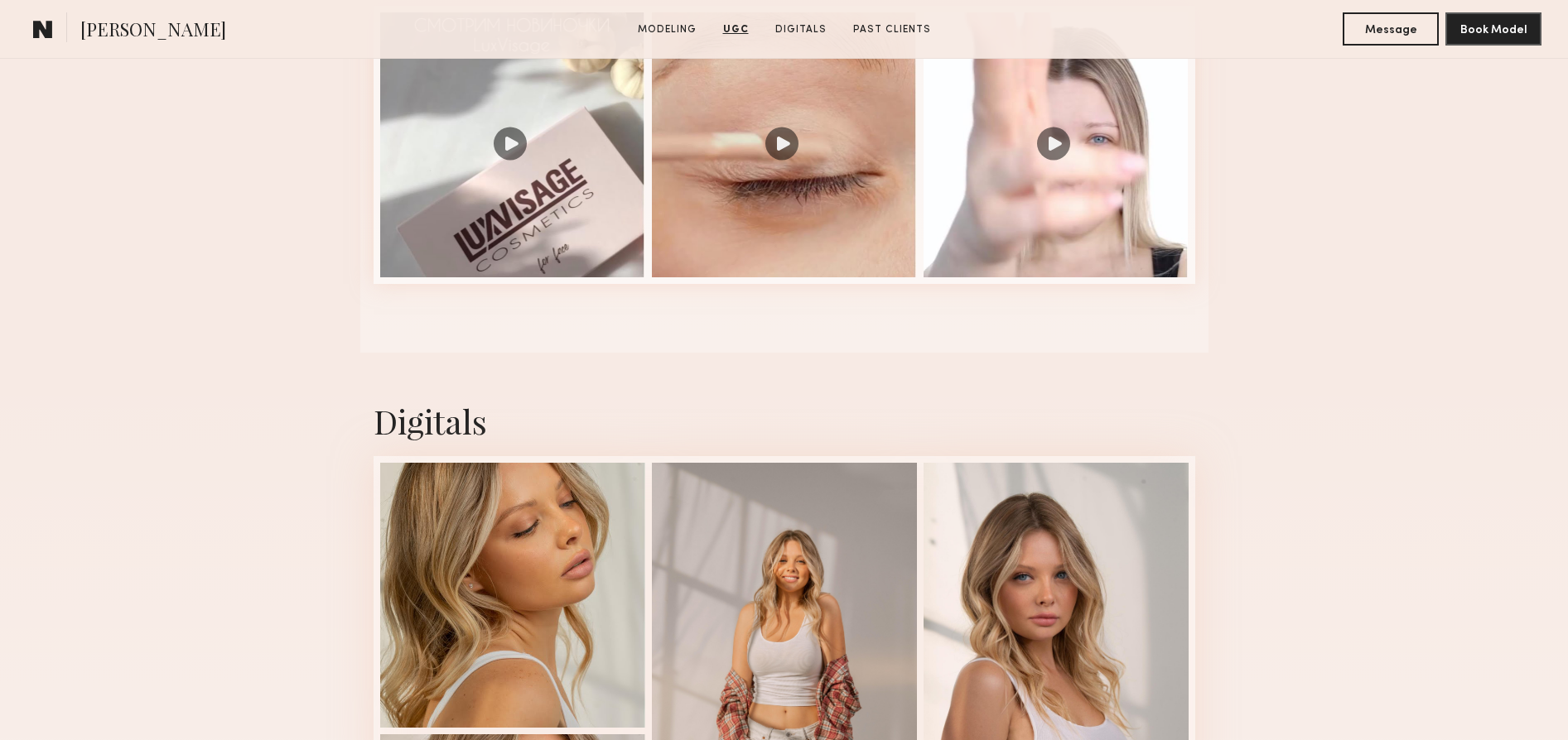
scroll to position [1723, 0]
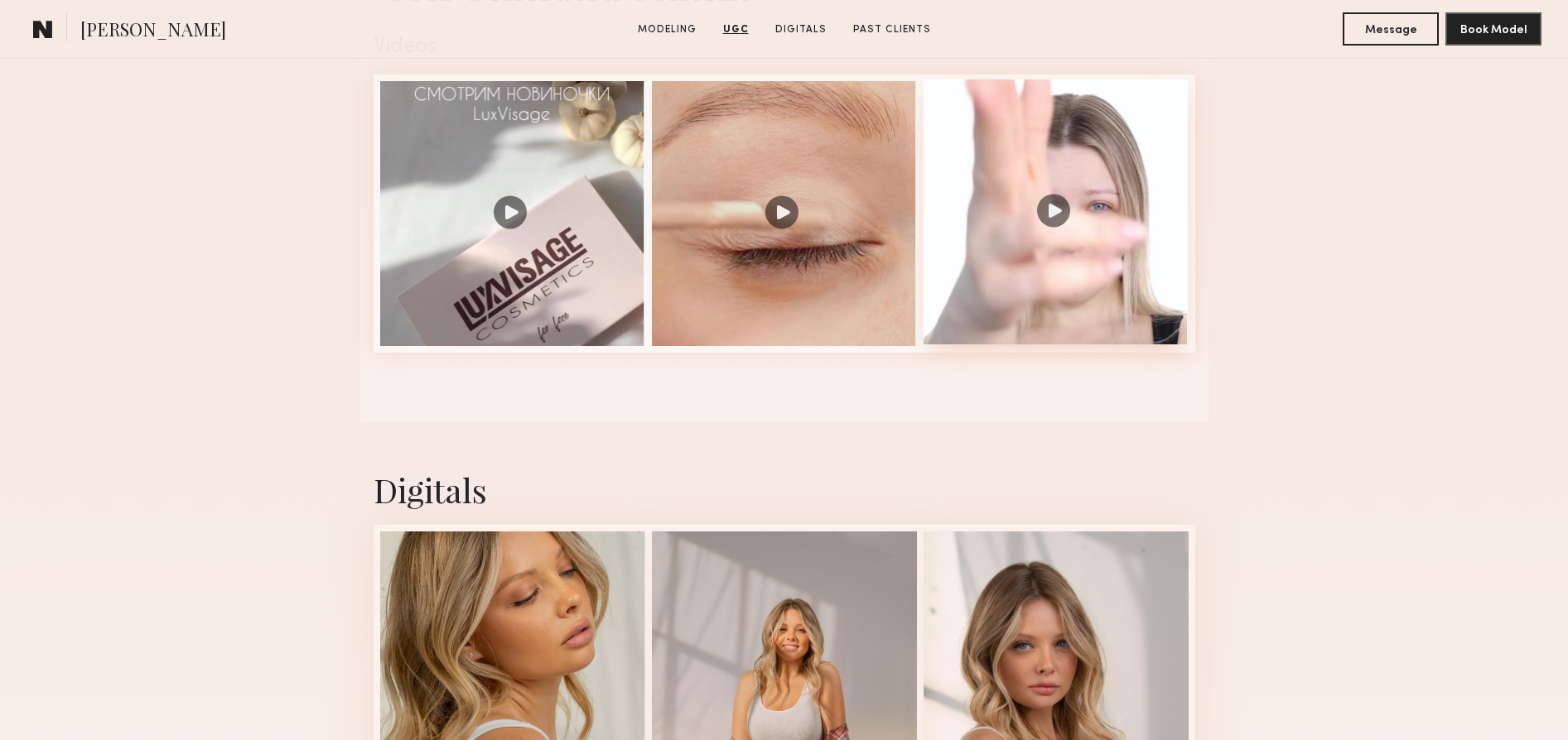
click at [1059, 214] on div at bounding box center [1057, 212] width 265 height 265
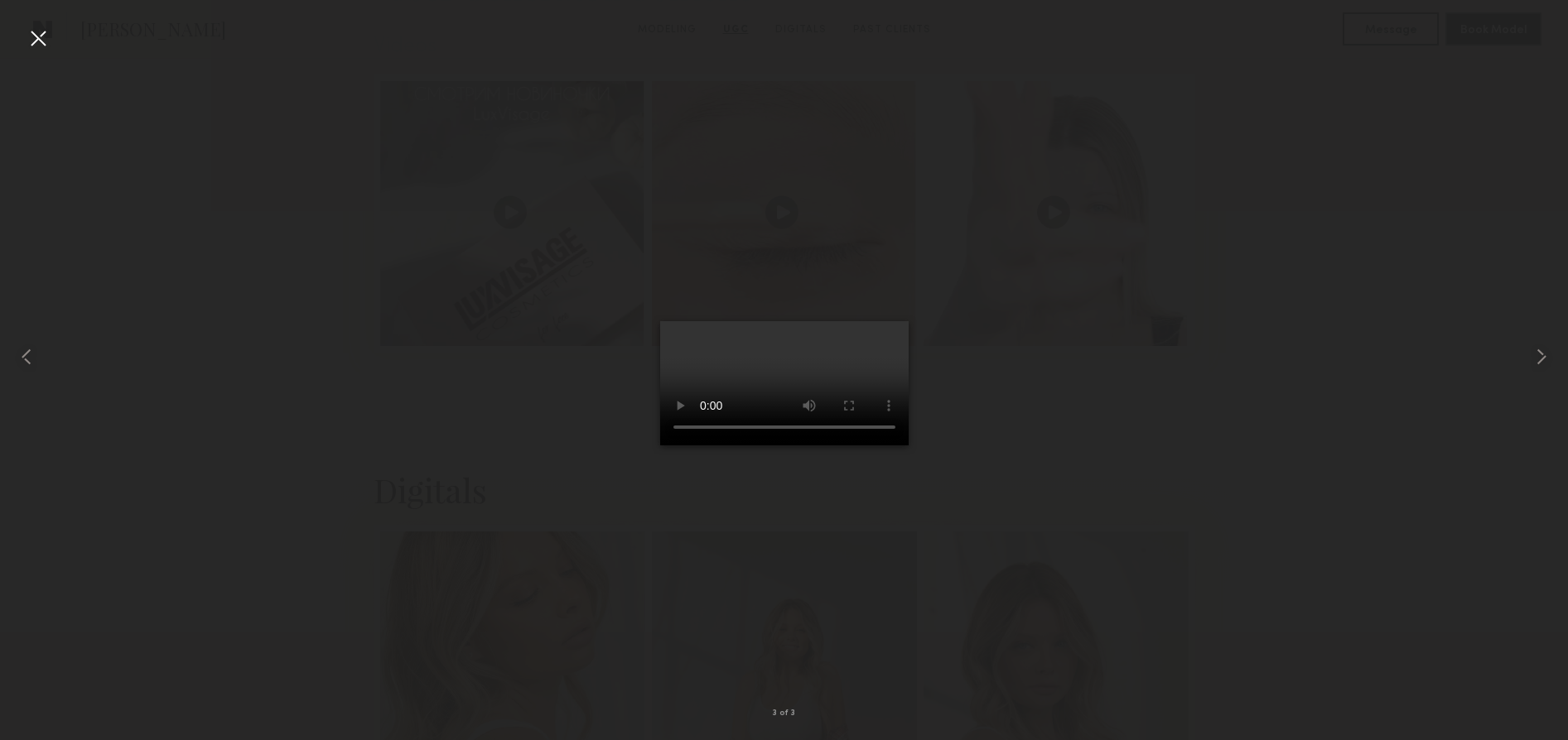
click at [867, 445] on video at bounding box center [785, 383] width 249 height 124
click at [41, 37] on div at bounding box center [38, 38] width 27 height 27
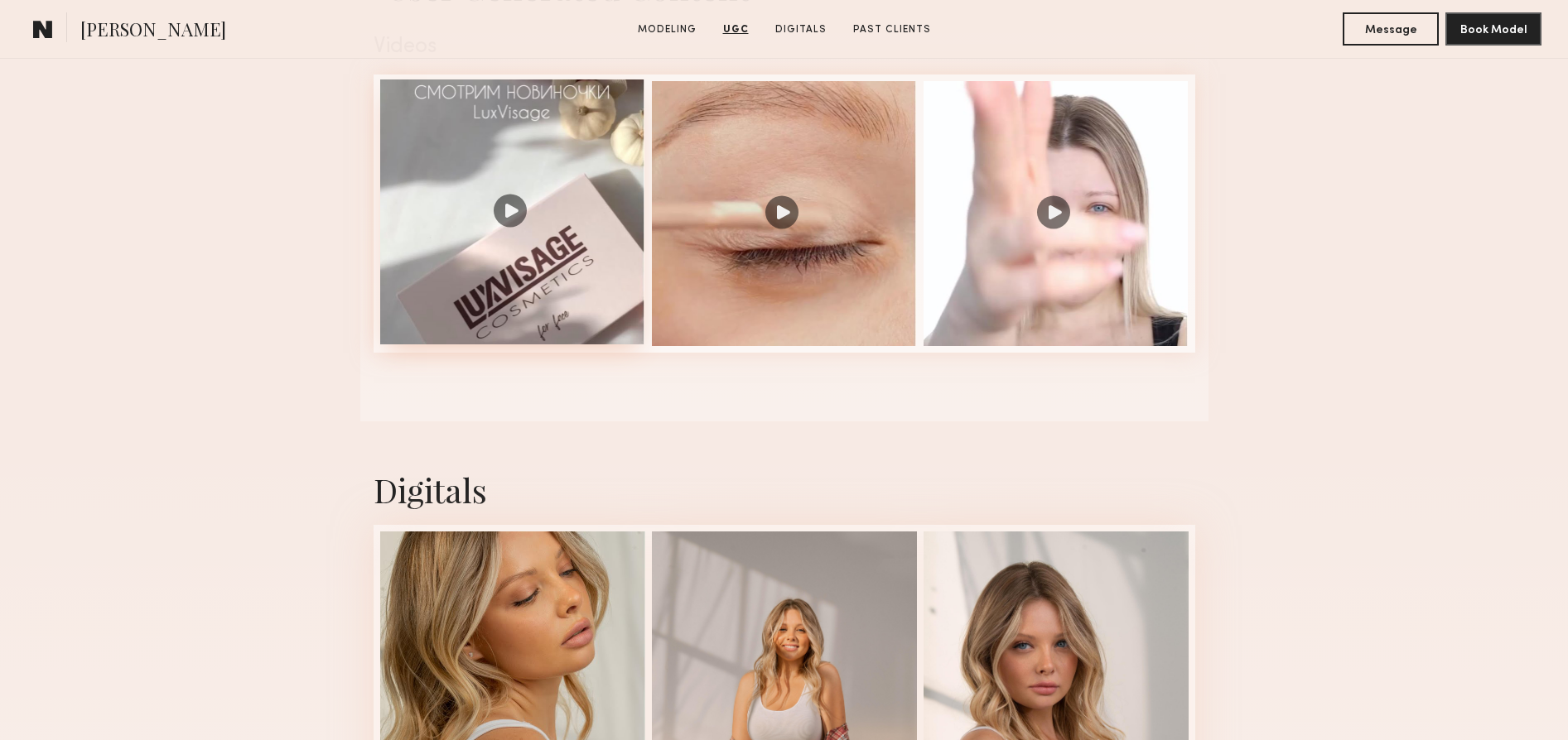
click at [521, 215] on div at bounding box center [513, 212] width 265 height 265
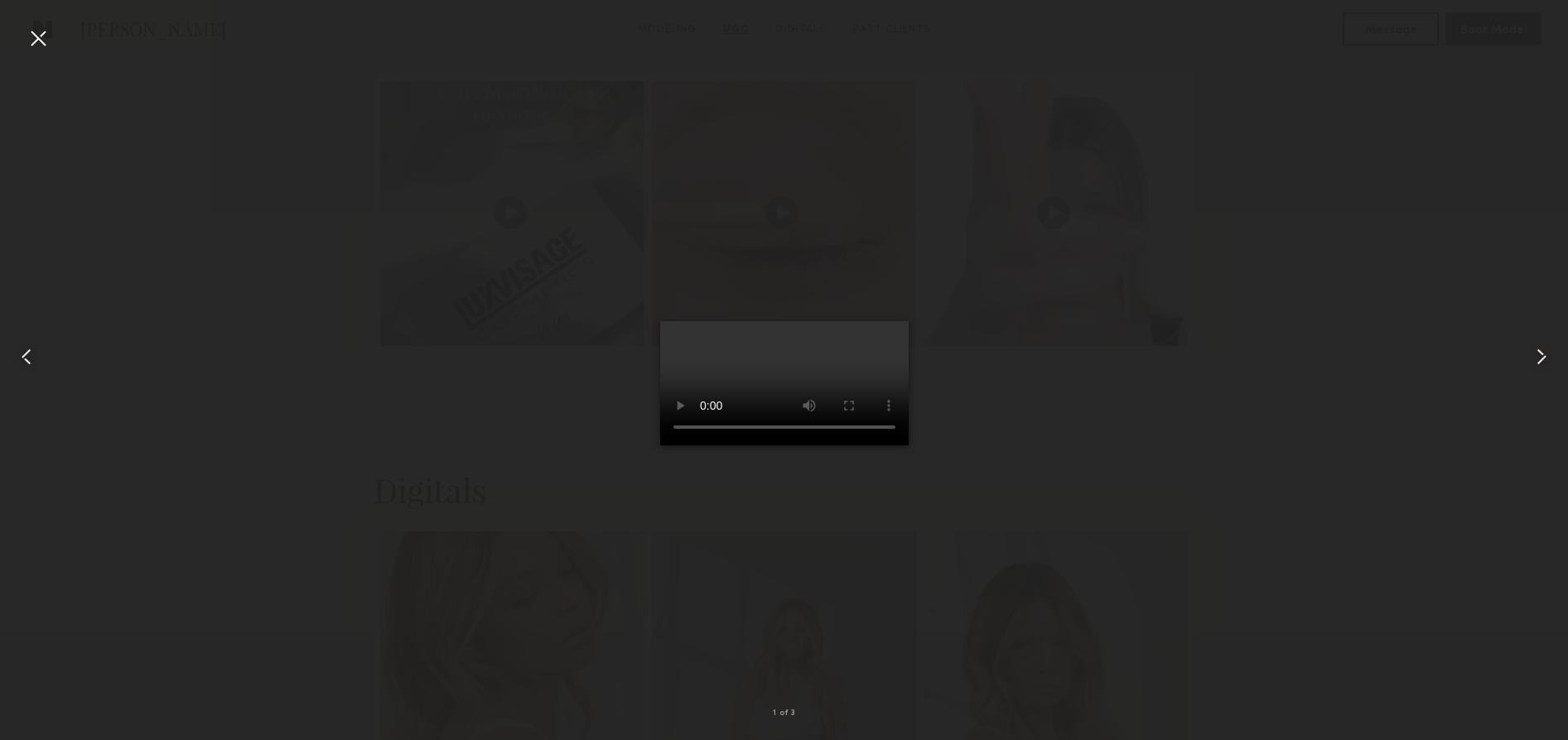
click at [874, 445] on video at bounding box center [785, 383] width 249 height 124
click at [36, 37] on div at bounding box center [38, 38] width 27 height 27
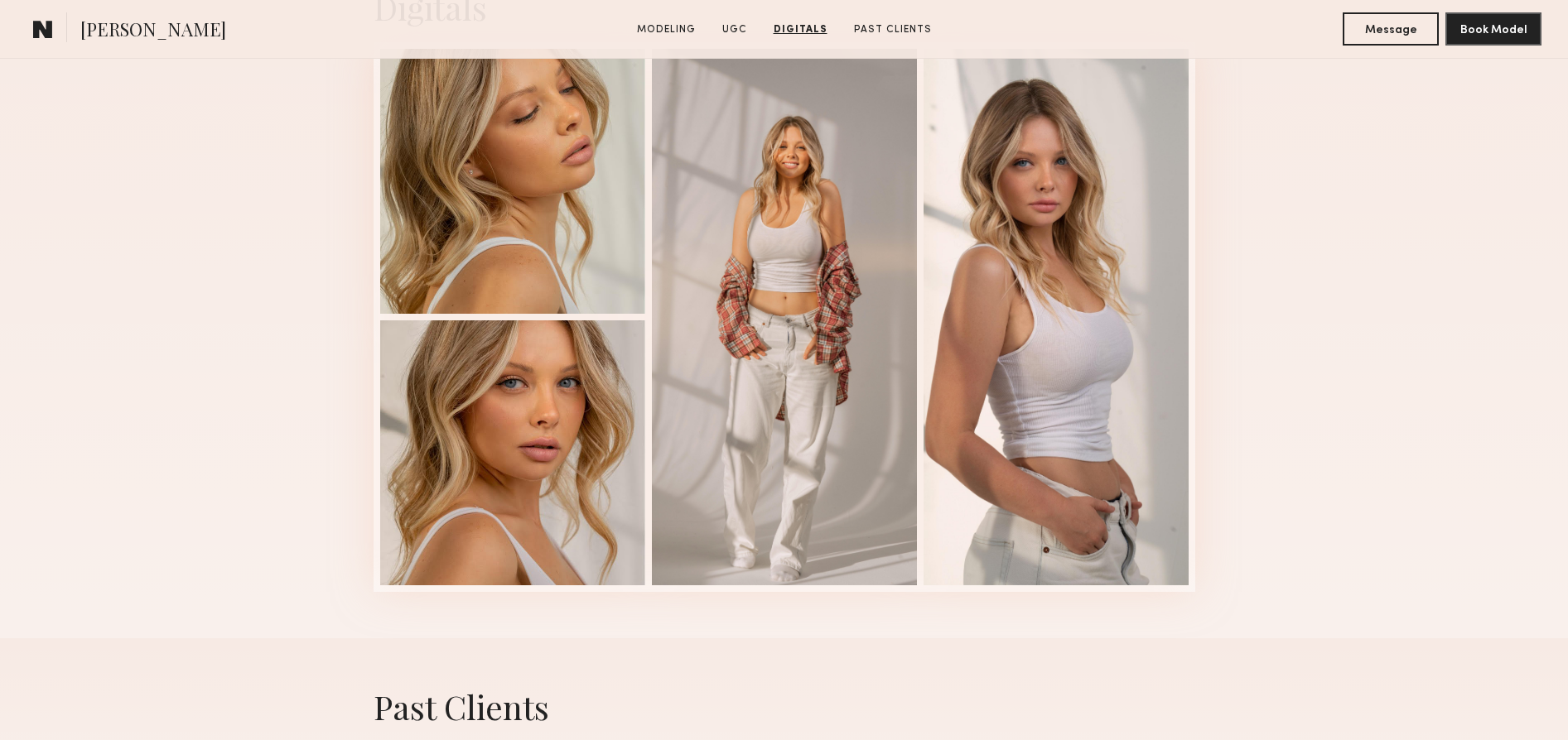
scroll to position [2483, 0]
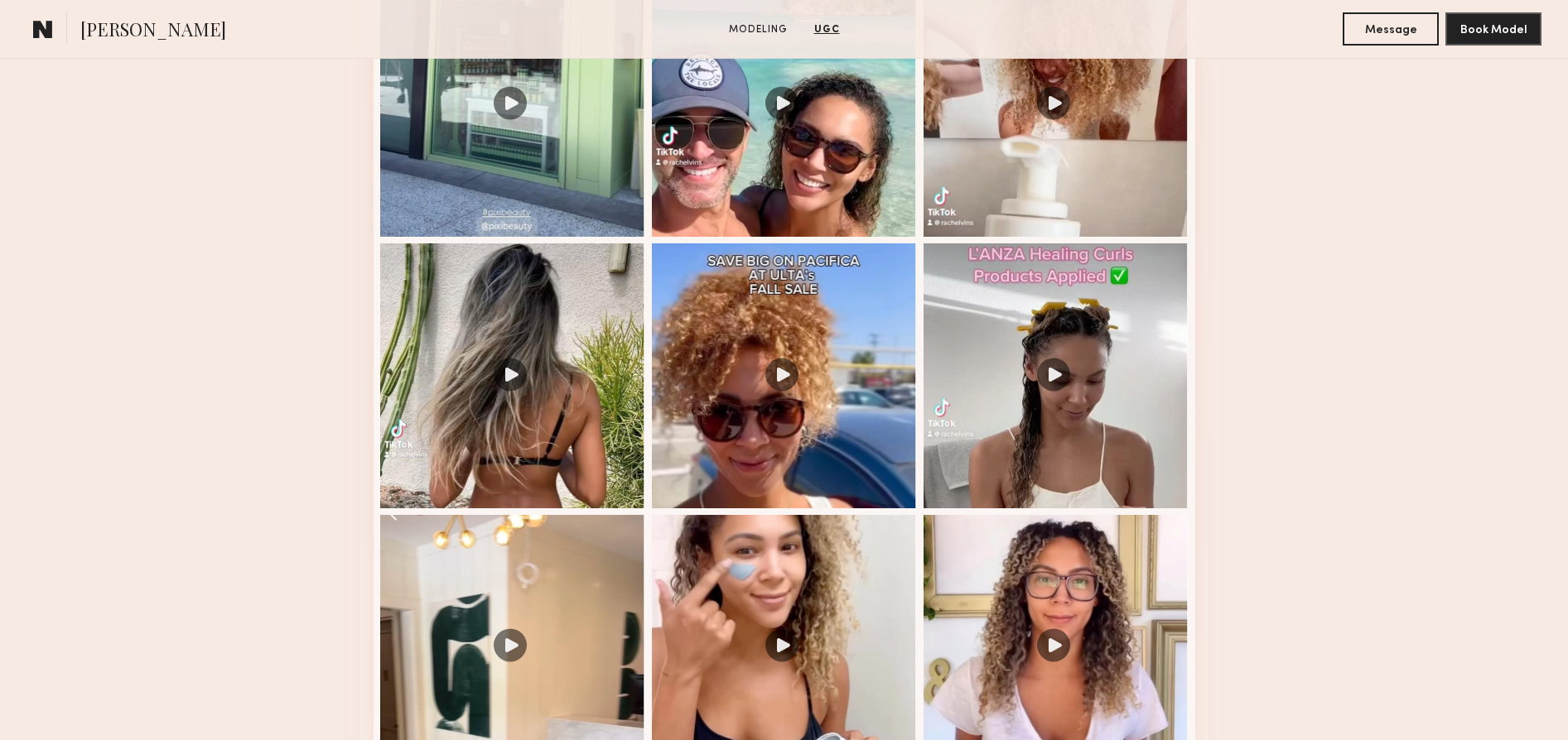
scroll to position [1708, 0]
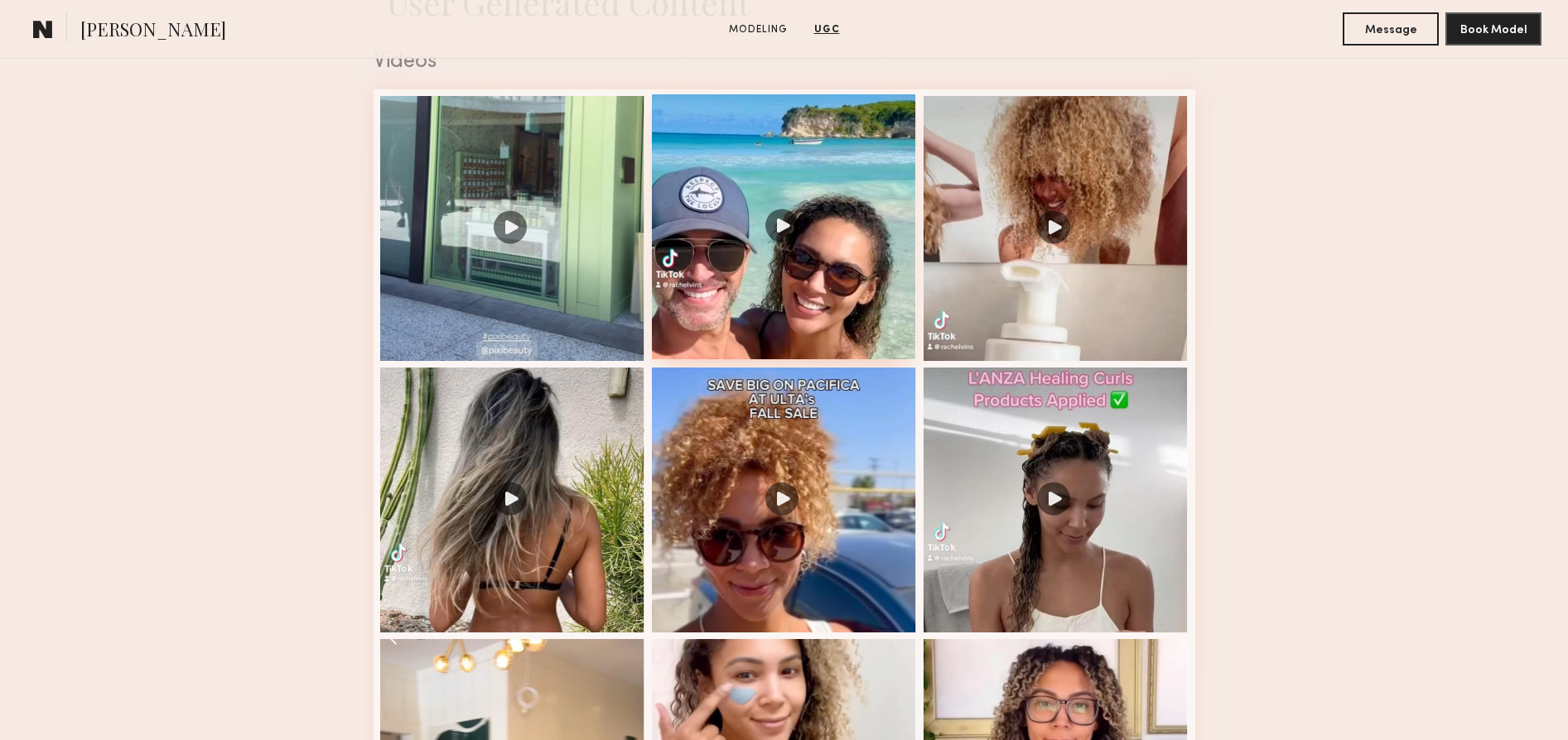
click at [790, 251] on div at bounding box center [785, 227] width 265 height 265
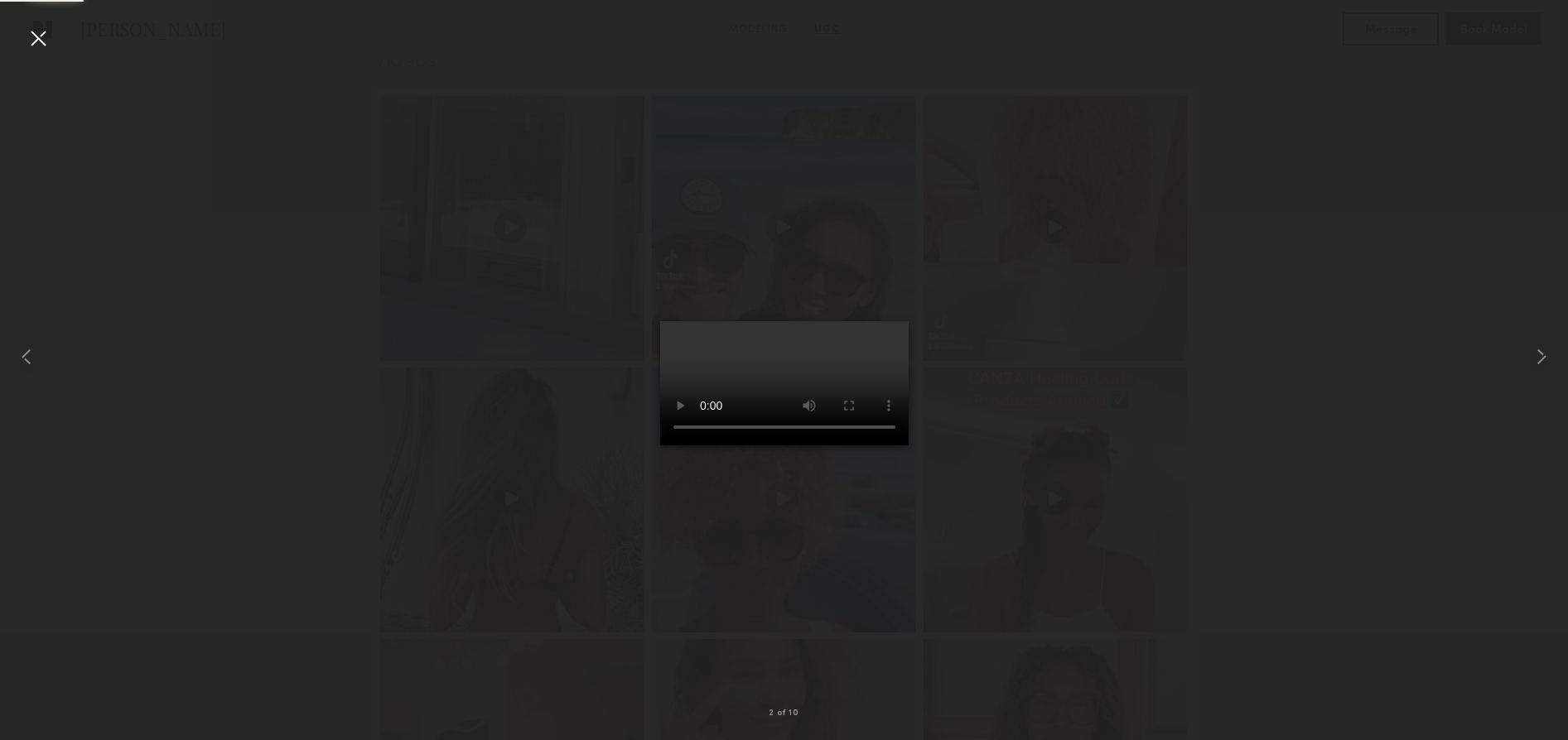
click at [873, 445] on video at bounding box center [785, 383] width 249 height 124
click at [39, 38] on div at bounding box center [38, 38] width 27 height 27
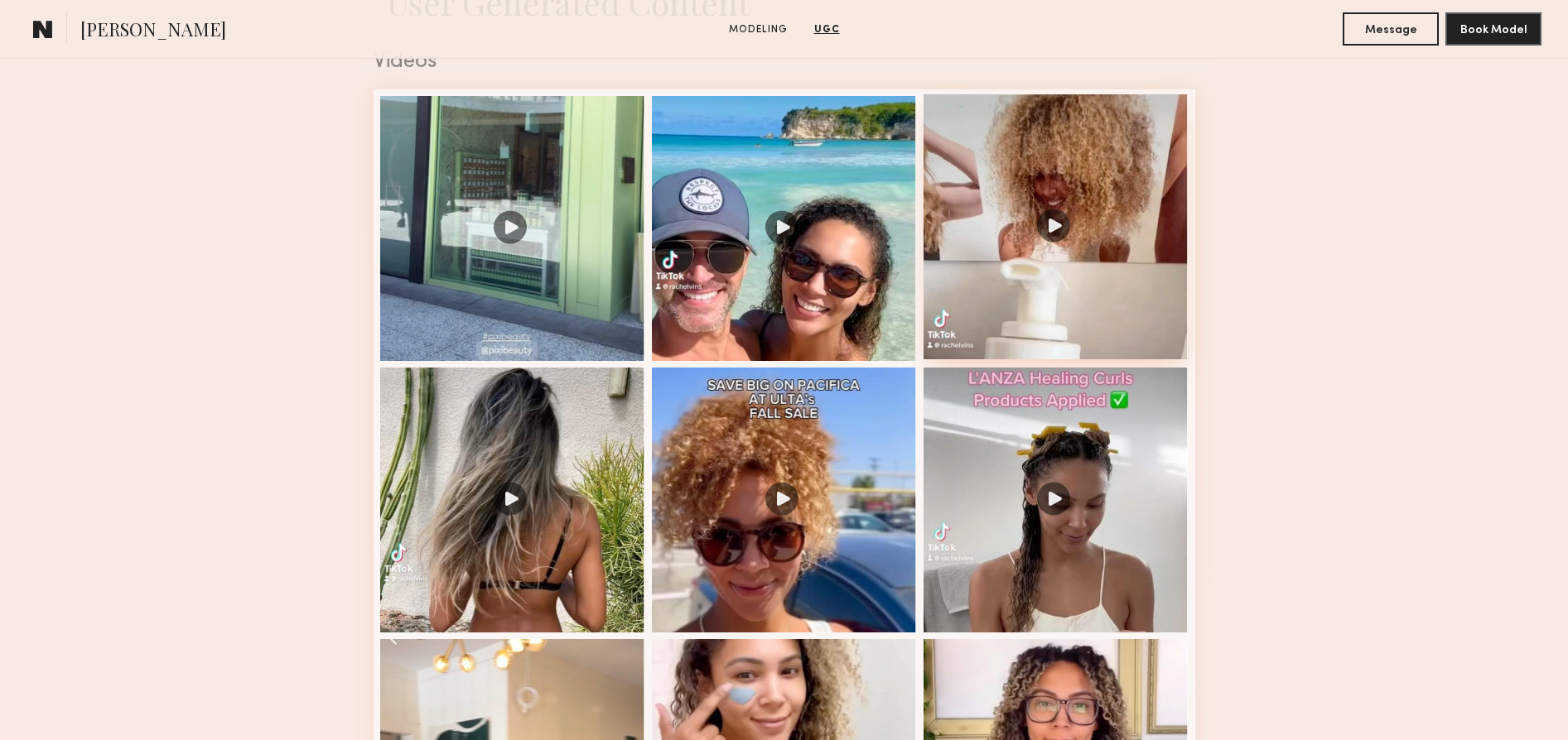
click at [1033, 257] on div at bounding box center [1057, 227] width 265 height 265
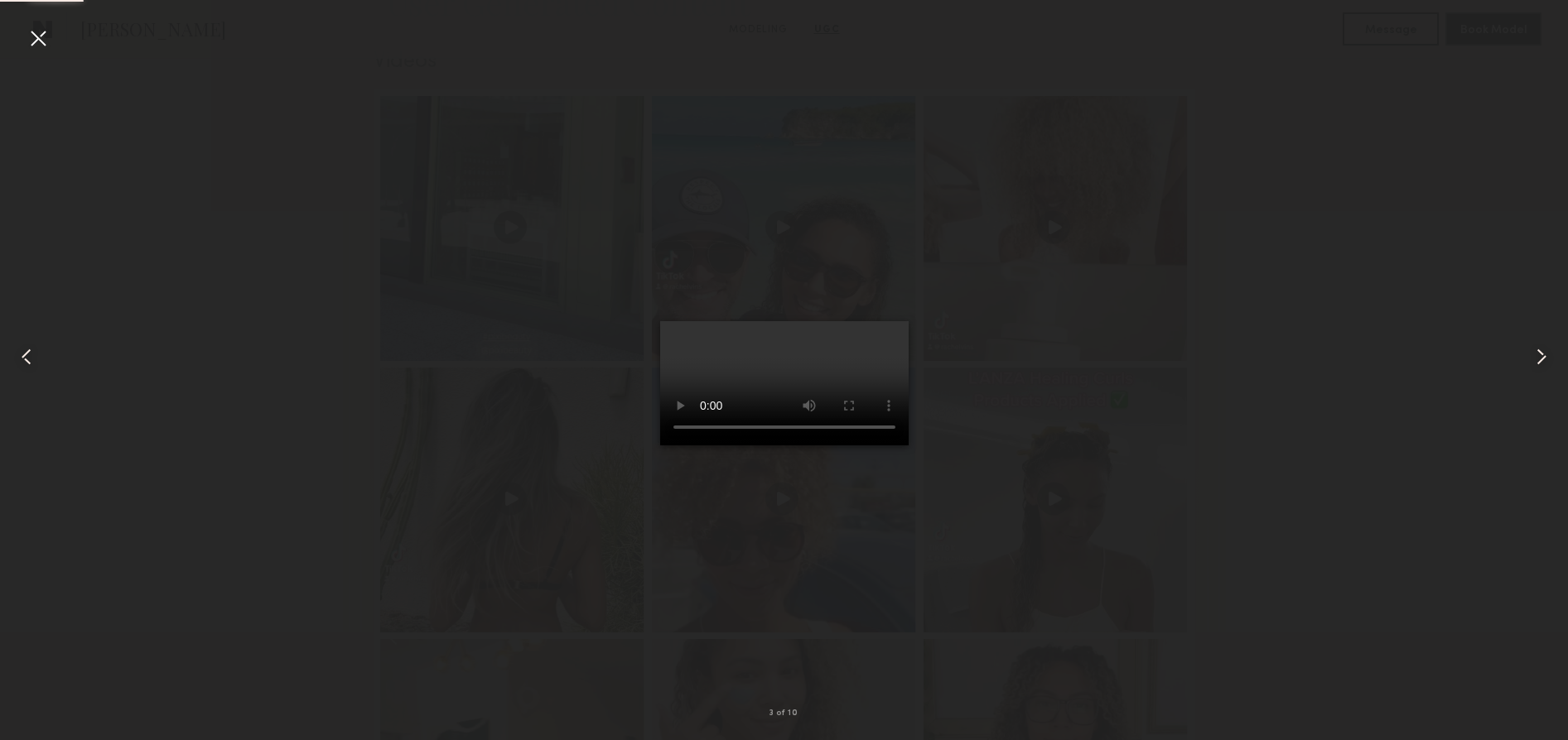
click at [871, 445] on video at bounding box center [785, 383] width 249 height 124
click at [32, 45] on div at bounding box center [38, 38] width 27 height 27
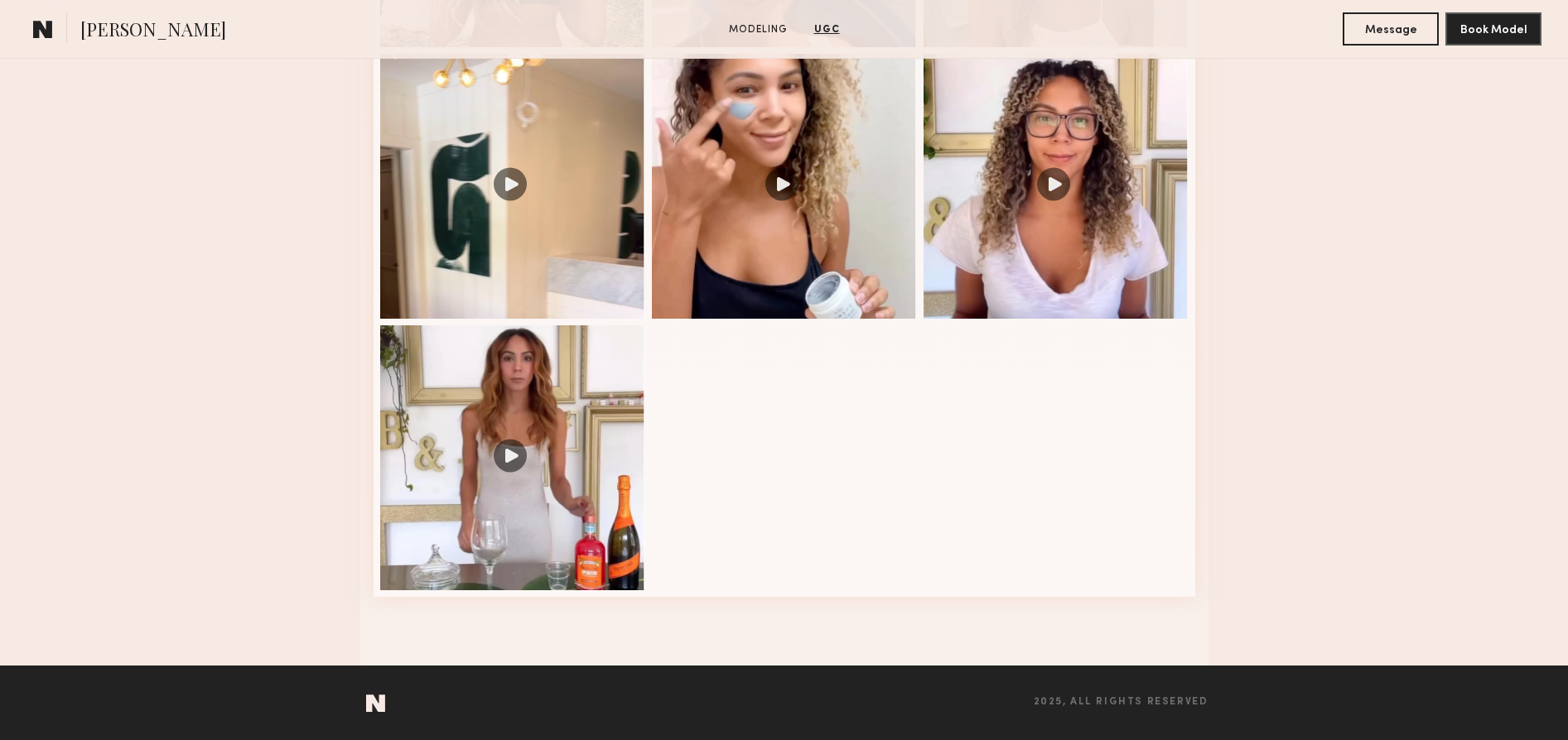
scroll to position [2169, 0]
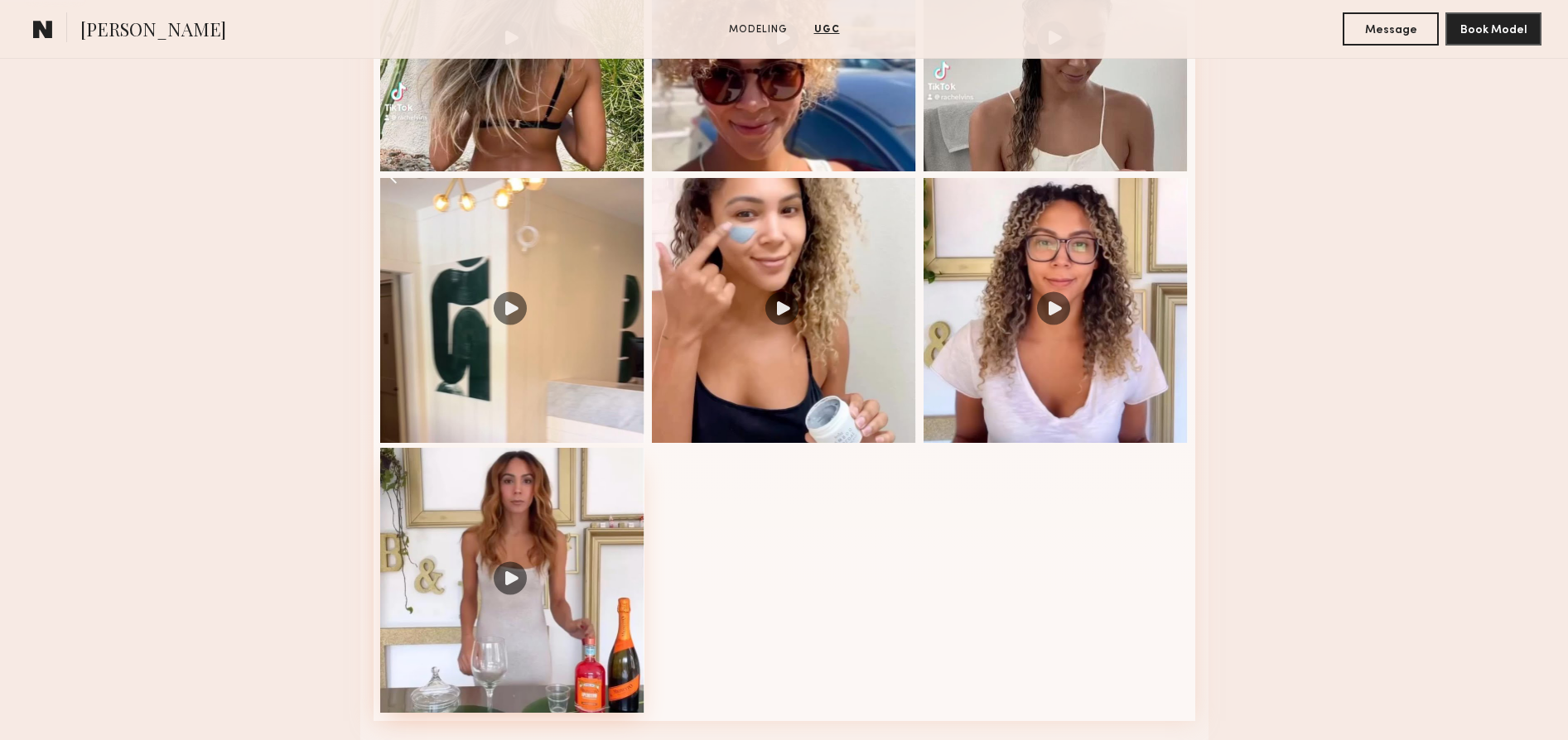
click at [507, 585] on div at bounding box center [513, 581] width 265 height 265
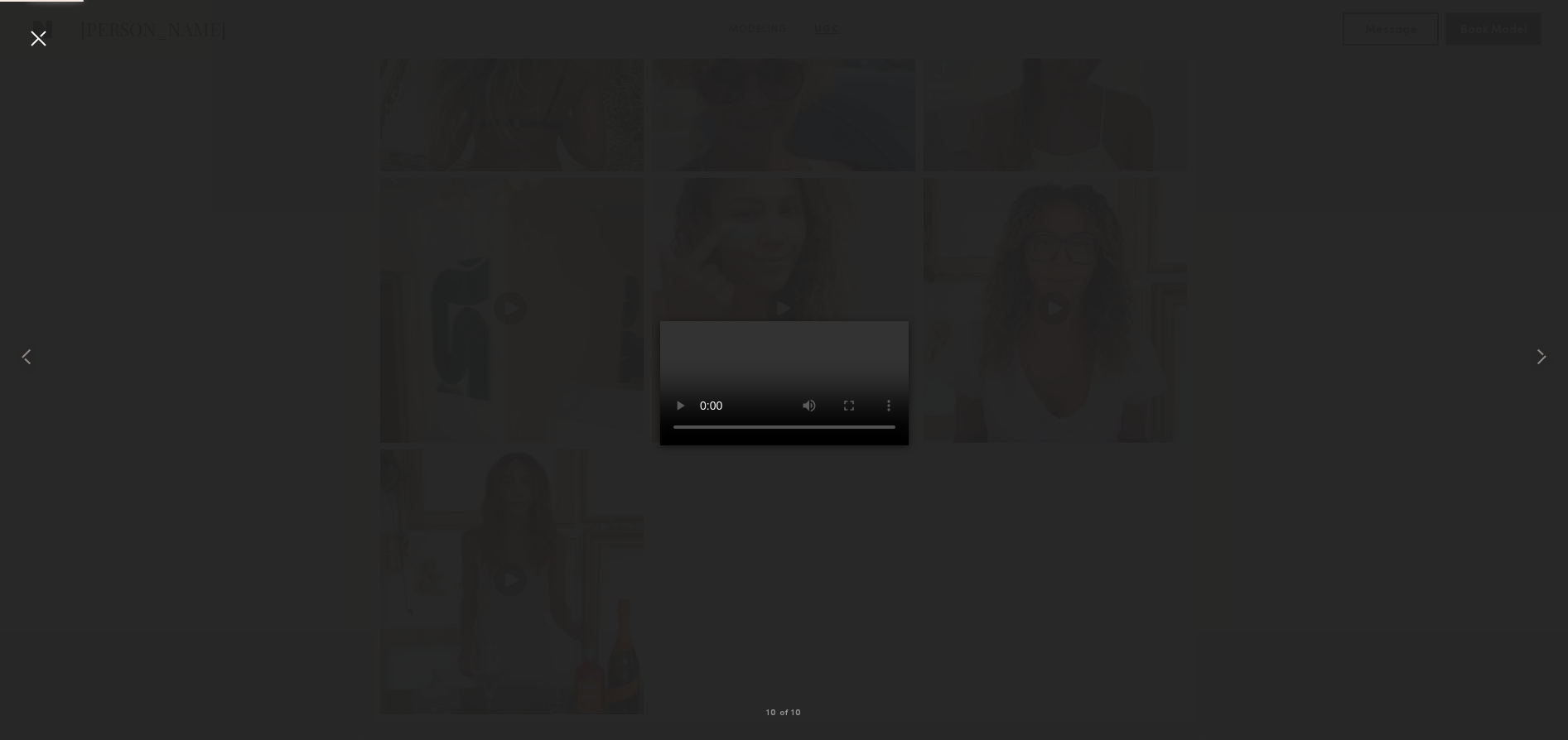
click at [867, 445] on video at bounding box center [785, 383] width 249 height 124
click at [34, 39] on div at bounding box center [38, 38] width 27 height 27
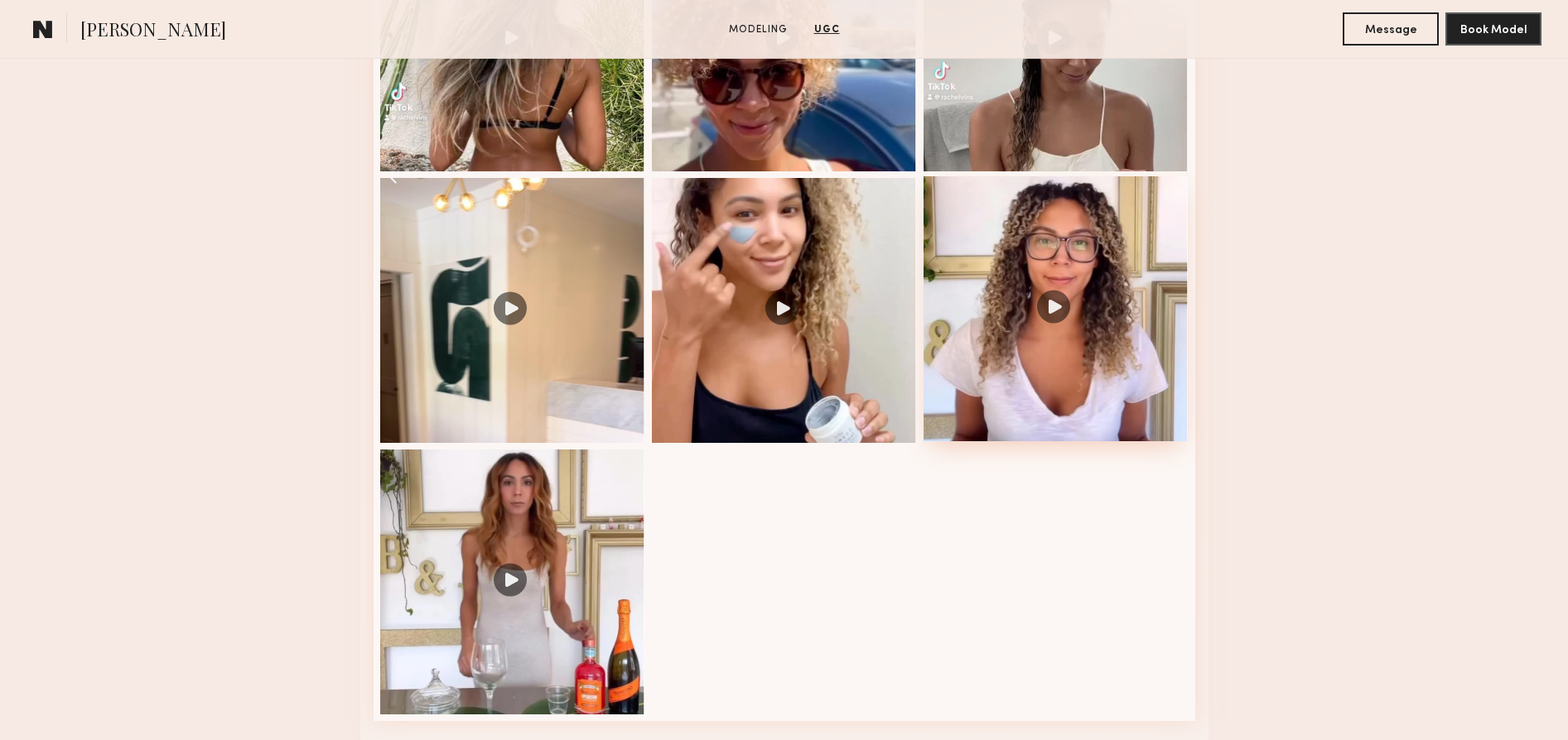
click at [1062, 313] on div at bounding box center [1057, 309] width 265 height 265
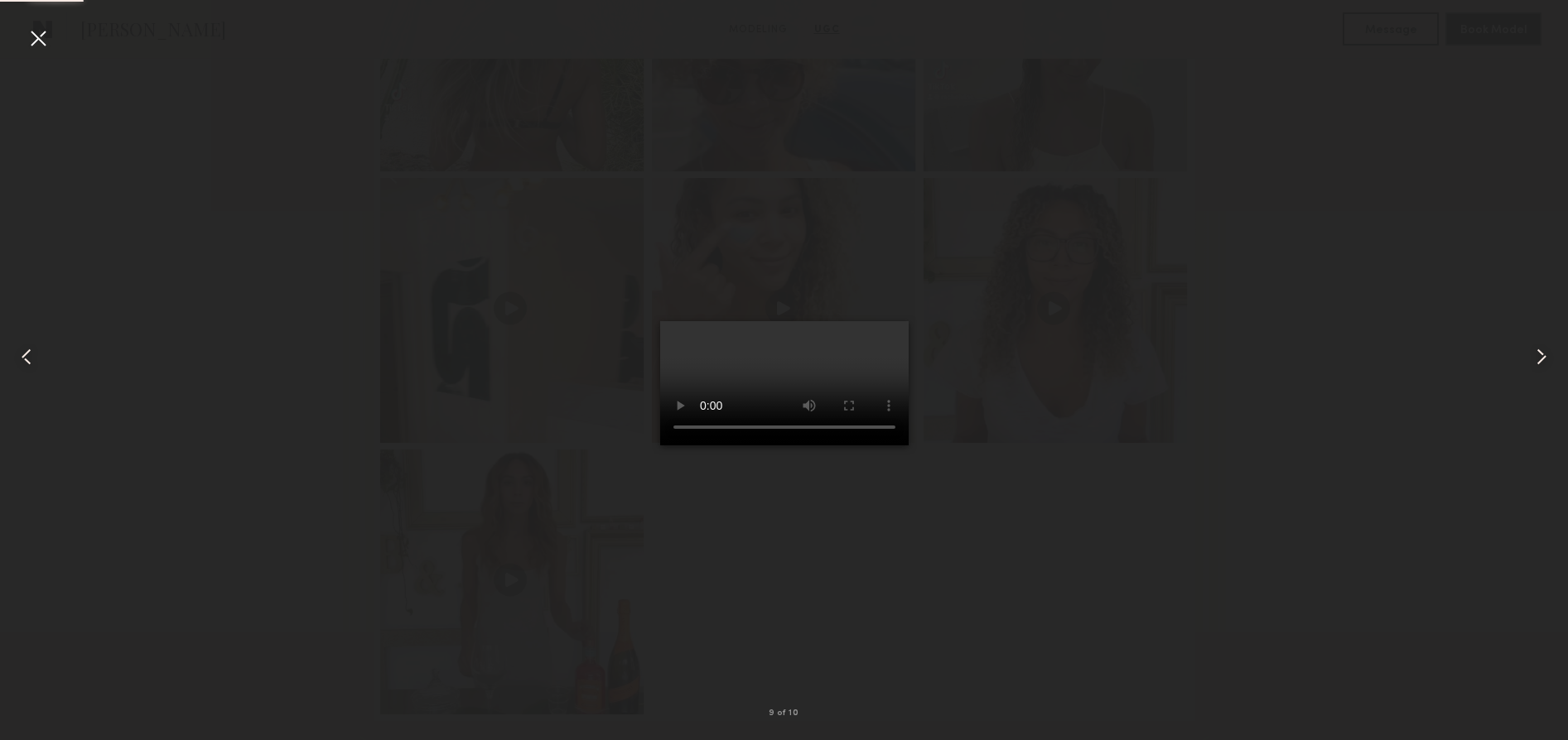
click at [872, 445] on video at bounding box center [785, 383] width 249 height 124
click at [29, 42] on div at bounding box center [38, 38] width 27 height 27
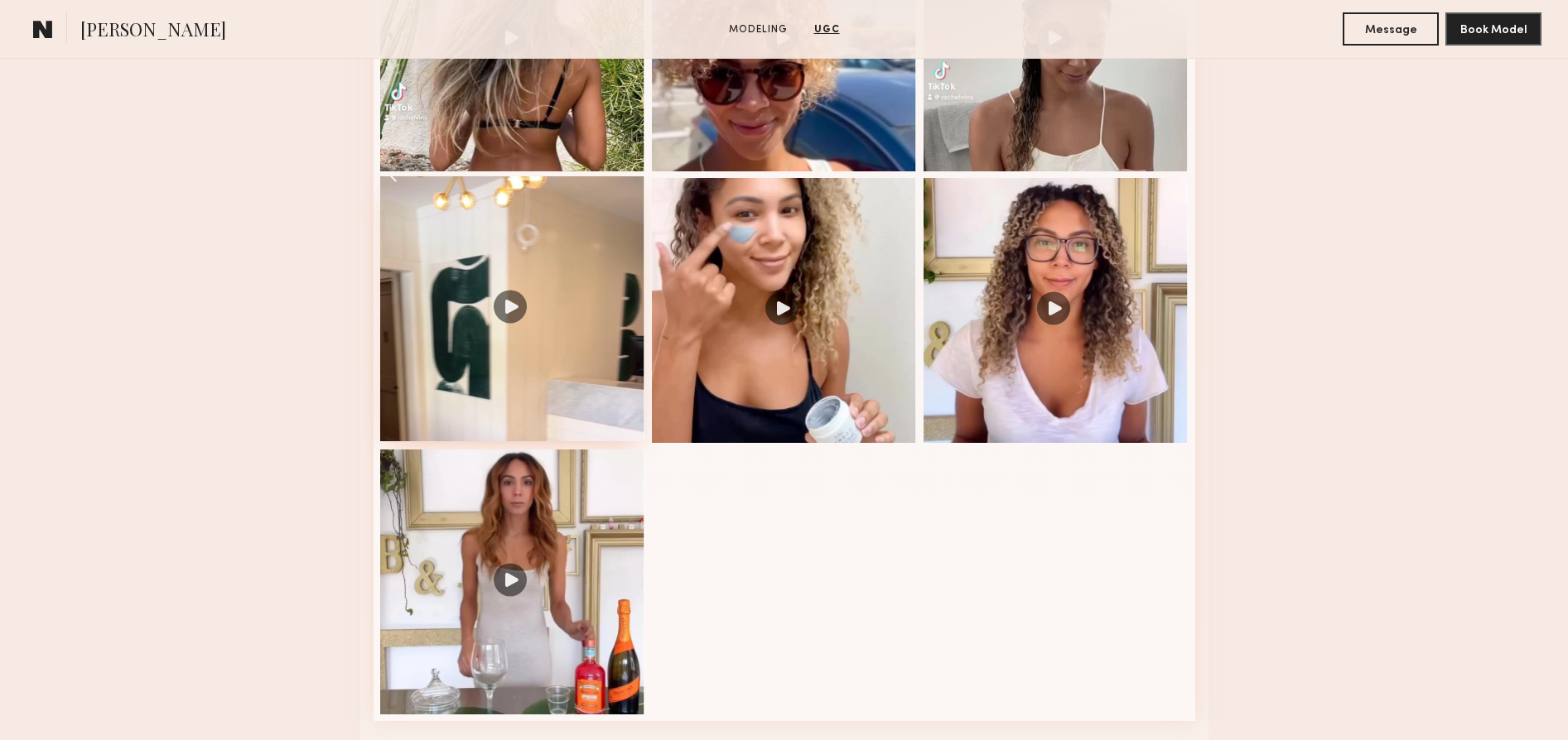
click at [506, 299] on div at bounding box center [513, 309] width 265 height 265
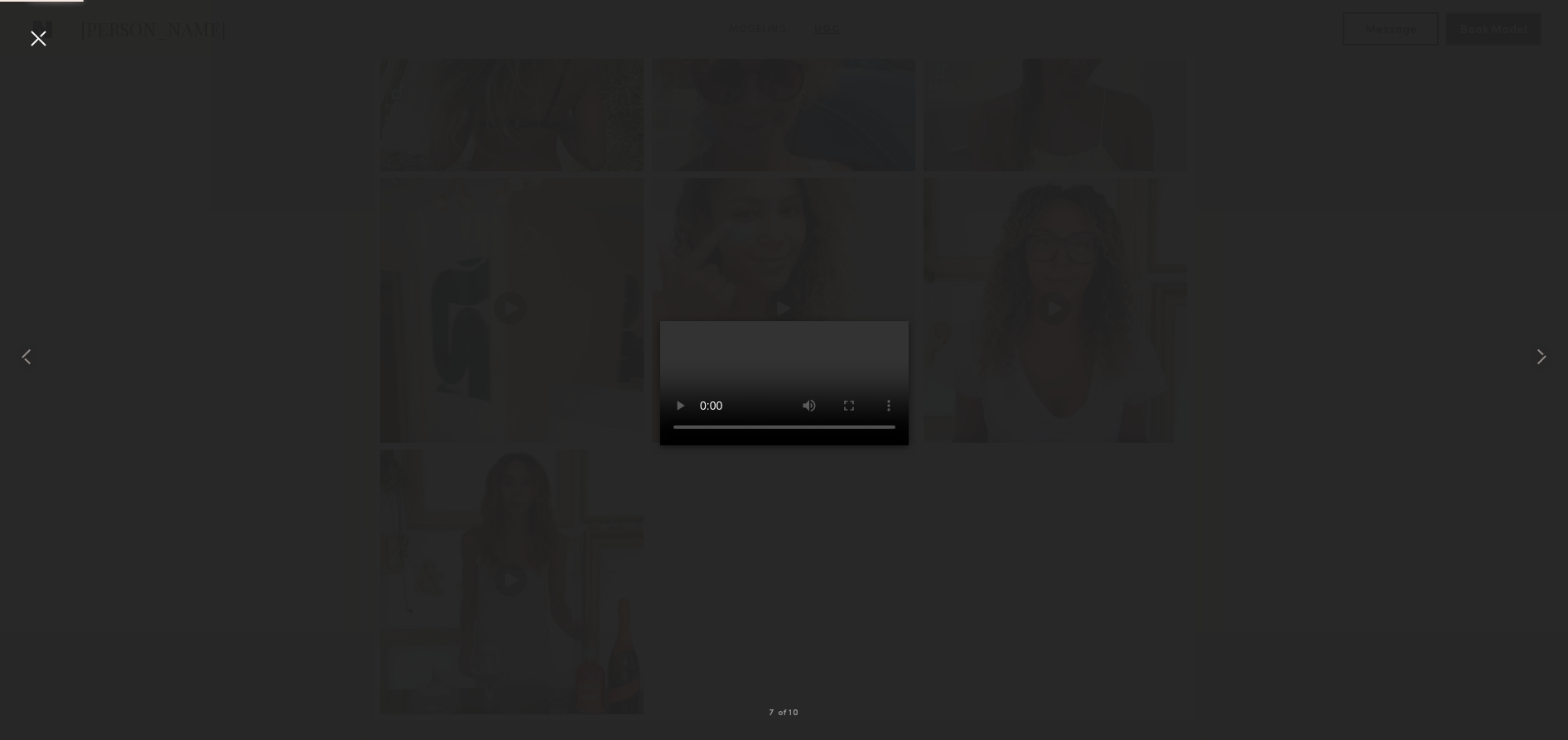
click at [857, 445] on video at bounding box center [785, 383] width 249 height 124
click at [868, 445] on video at bounding box center [785, 383] width 249 height 124
click at [1051, 486] on div at bounding box center [784, 357] width 1568 height 661
click at [32, 43] on div at bounding box center [38, 38] width 27 height 27
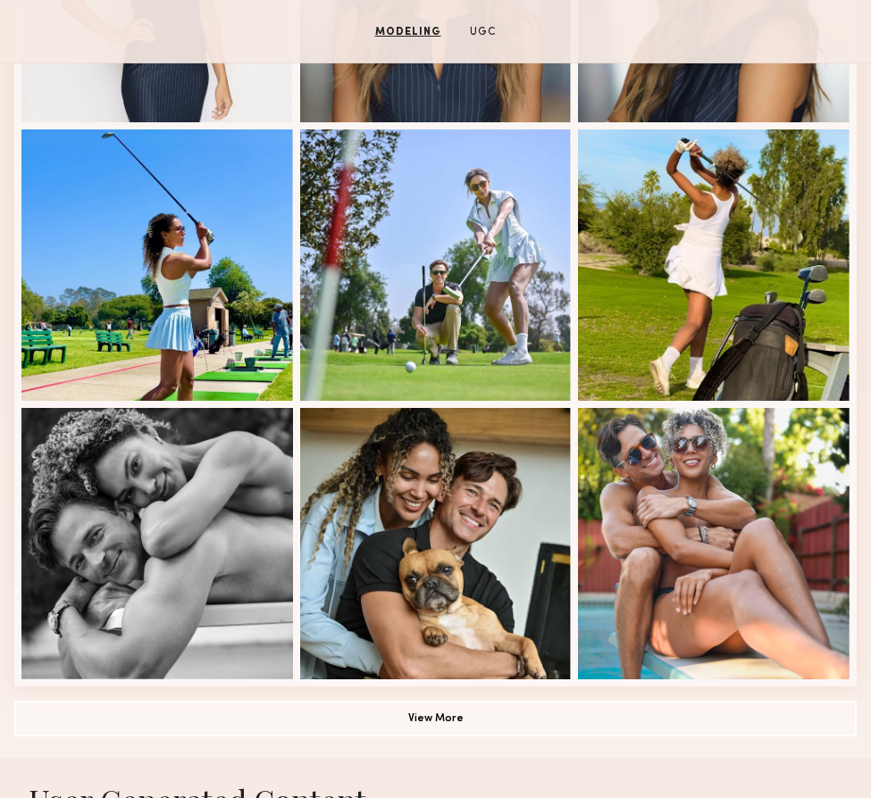
scroll to position [970, 0]
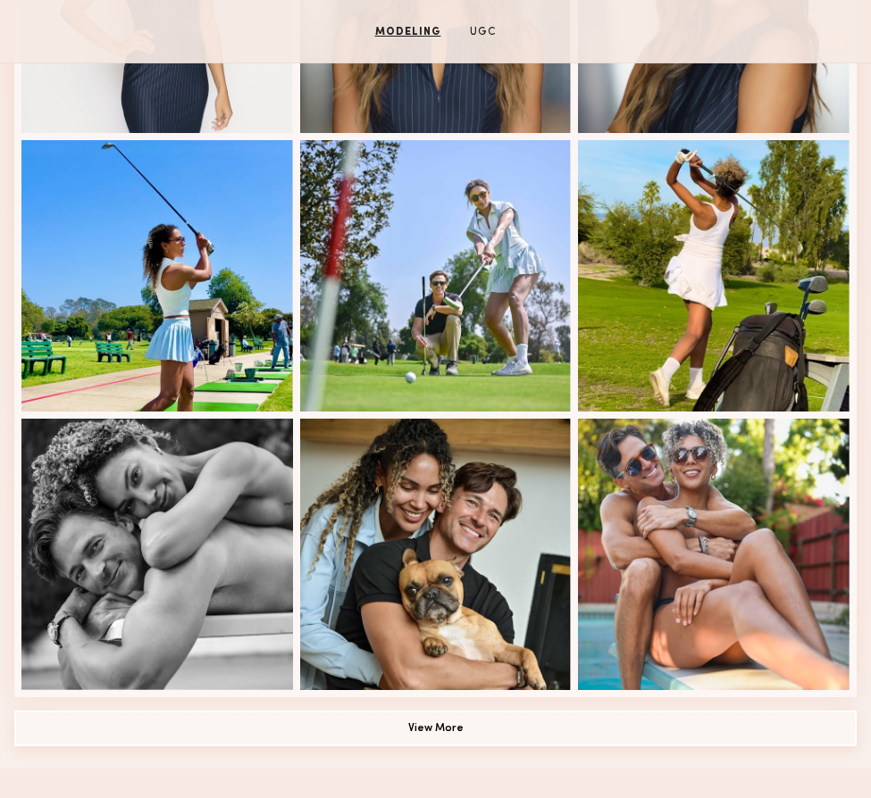
click at [435, 733] on button "View More" at bounding box center [435, 729] width 842 height 36
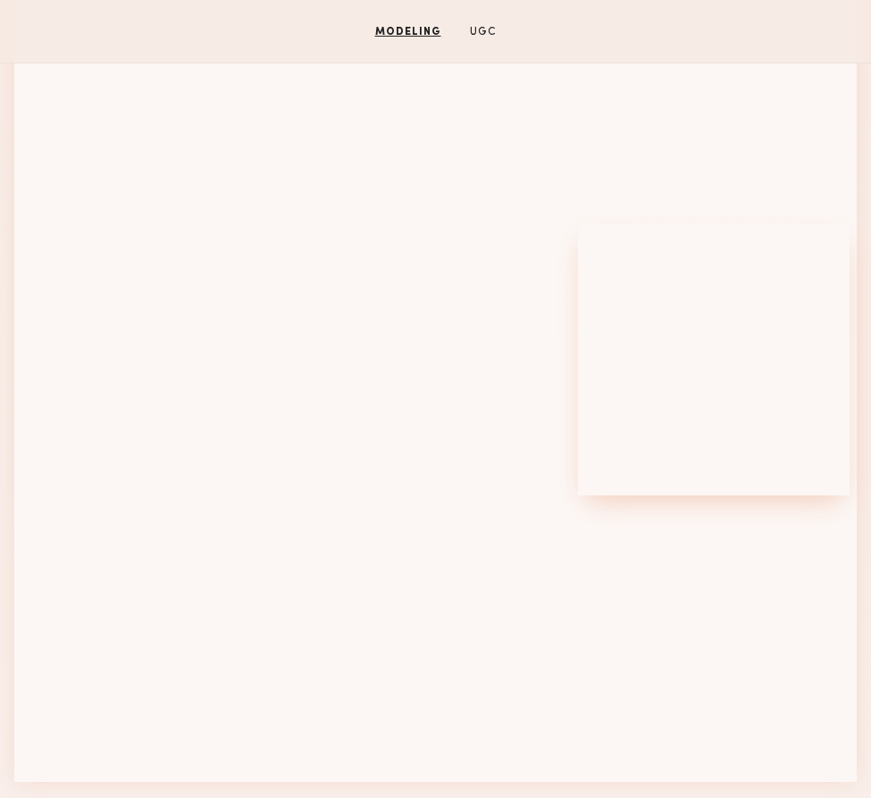
scroll to position [2001, 0]
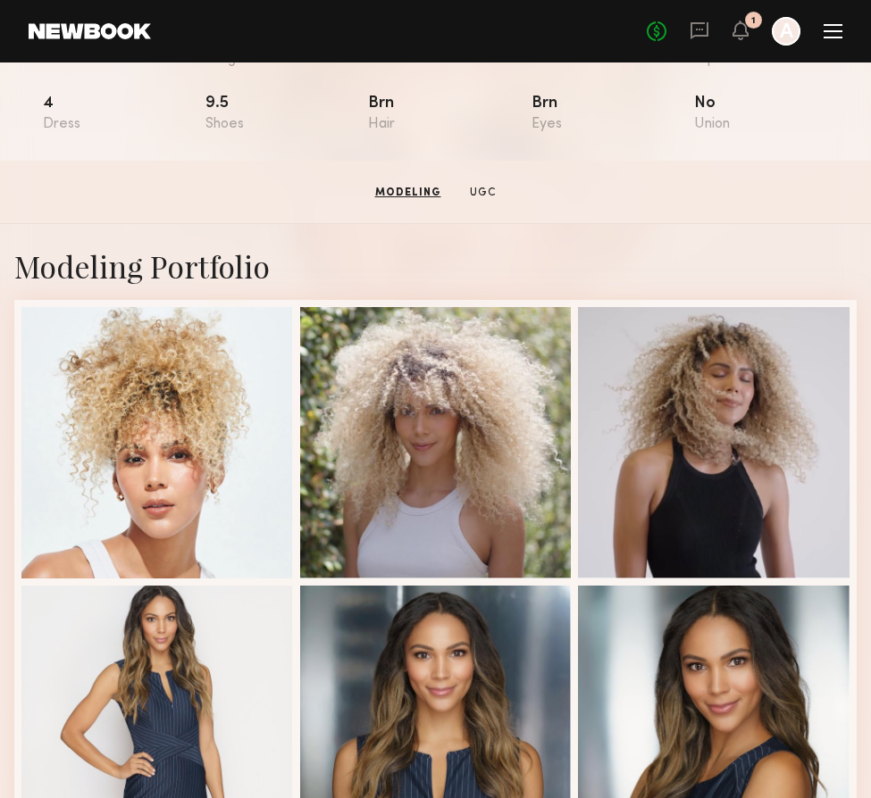
scroll to position [0, 0]
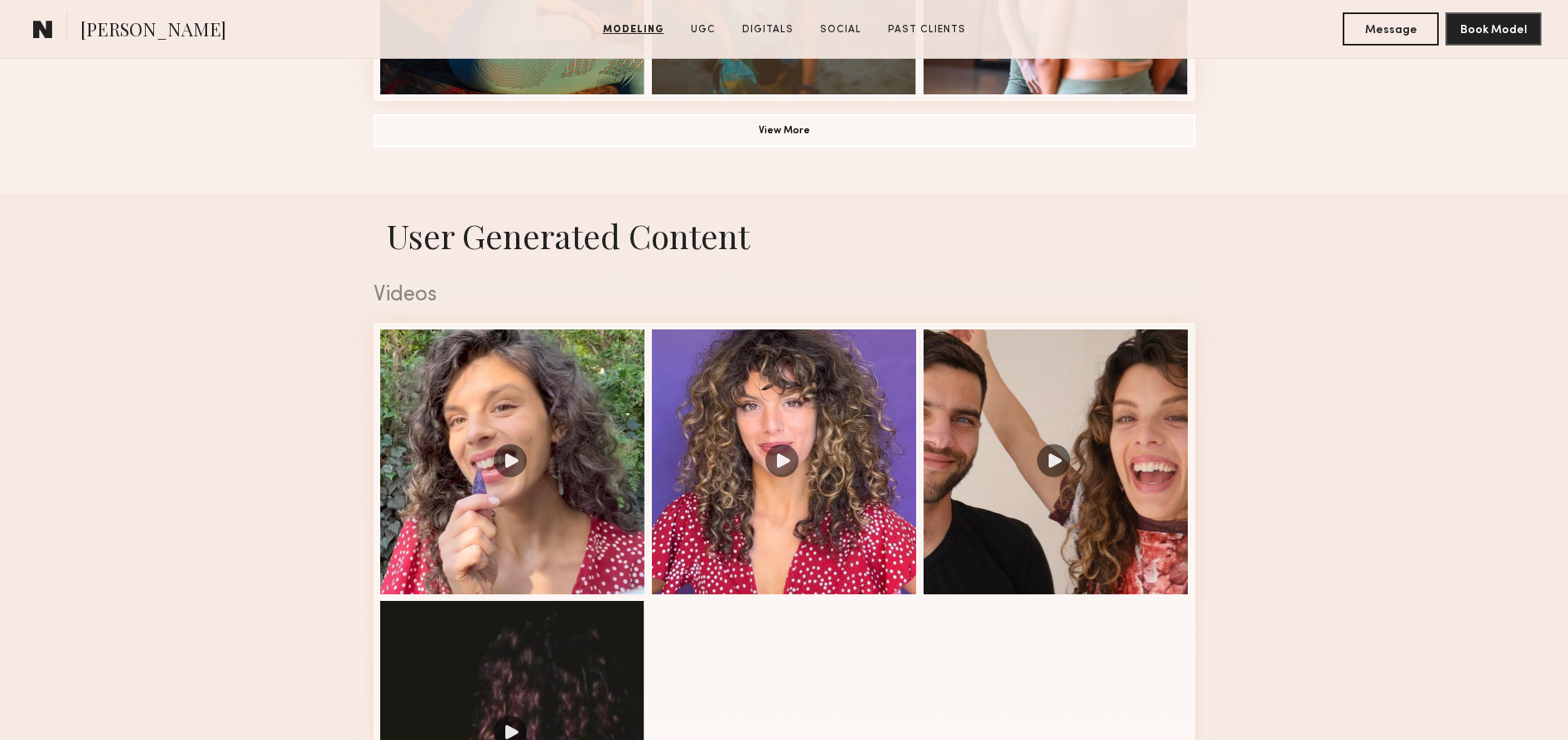
scroll to position [1596, 0]
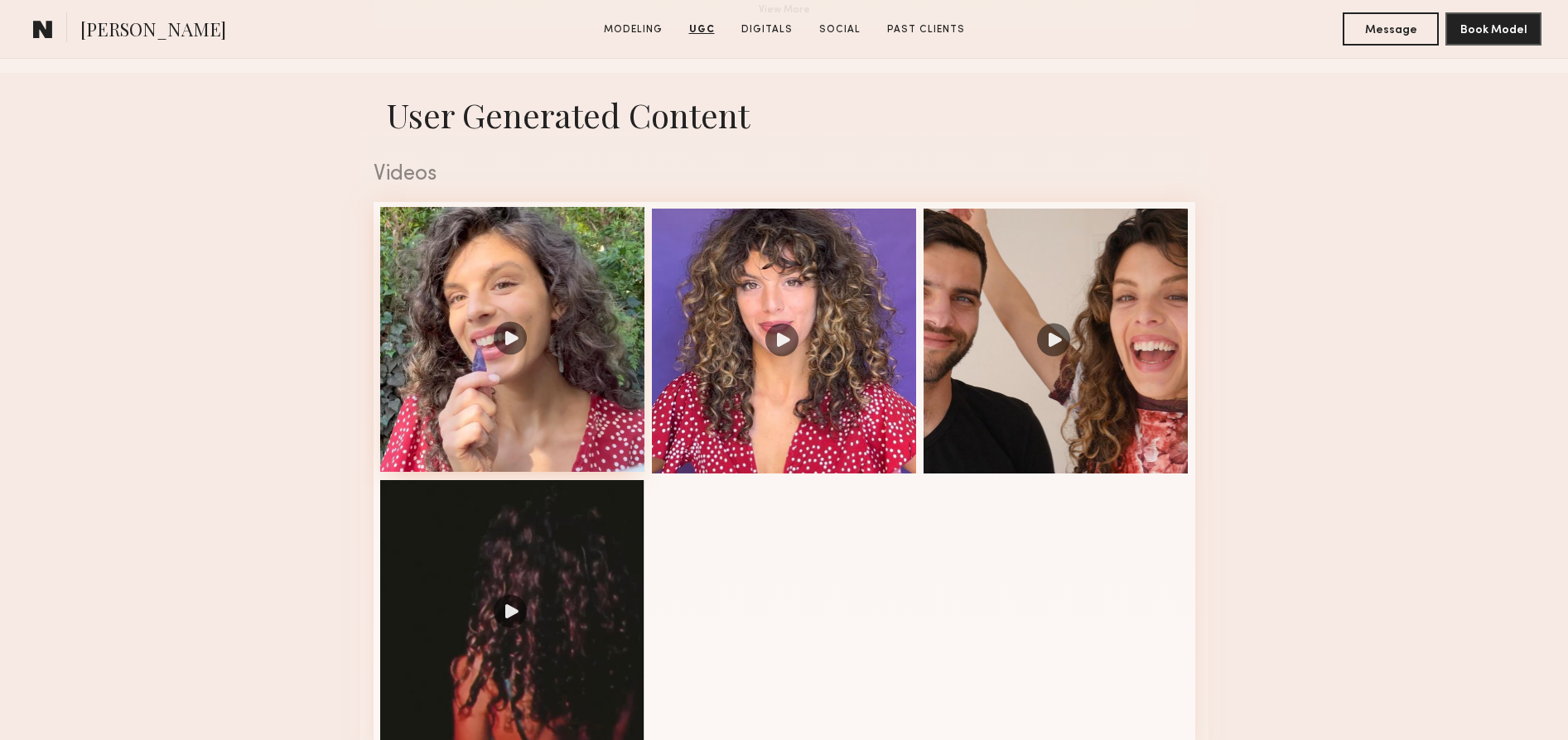
click at [505, 343] on div at bounding box center [513, 339] width 265 height 265
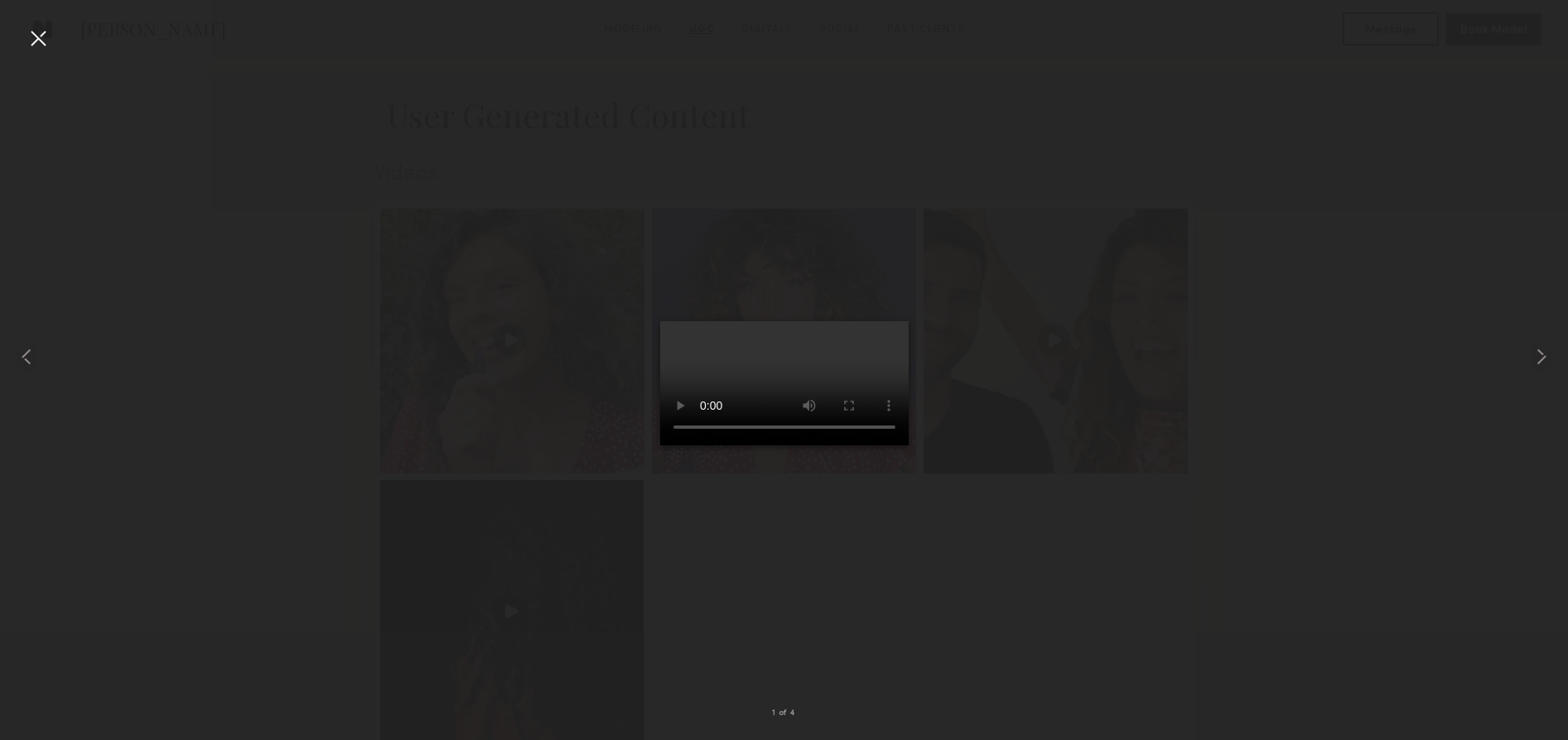
click at [909, 445] on video at bounding box center [785, 383] width 249 height 124
click at [661, 445] on video at bounding box center [785, 383] width 249 height 124
click at [46, 40] on div at bounding box center [38, 38] width 27 height 27
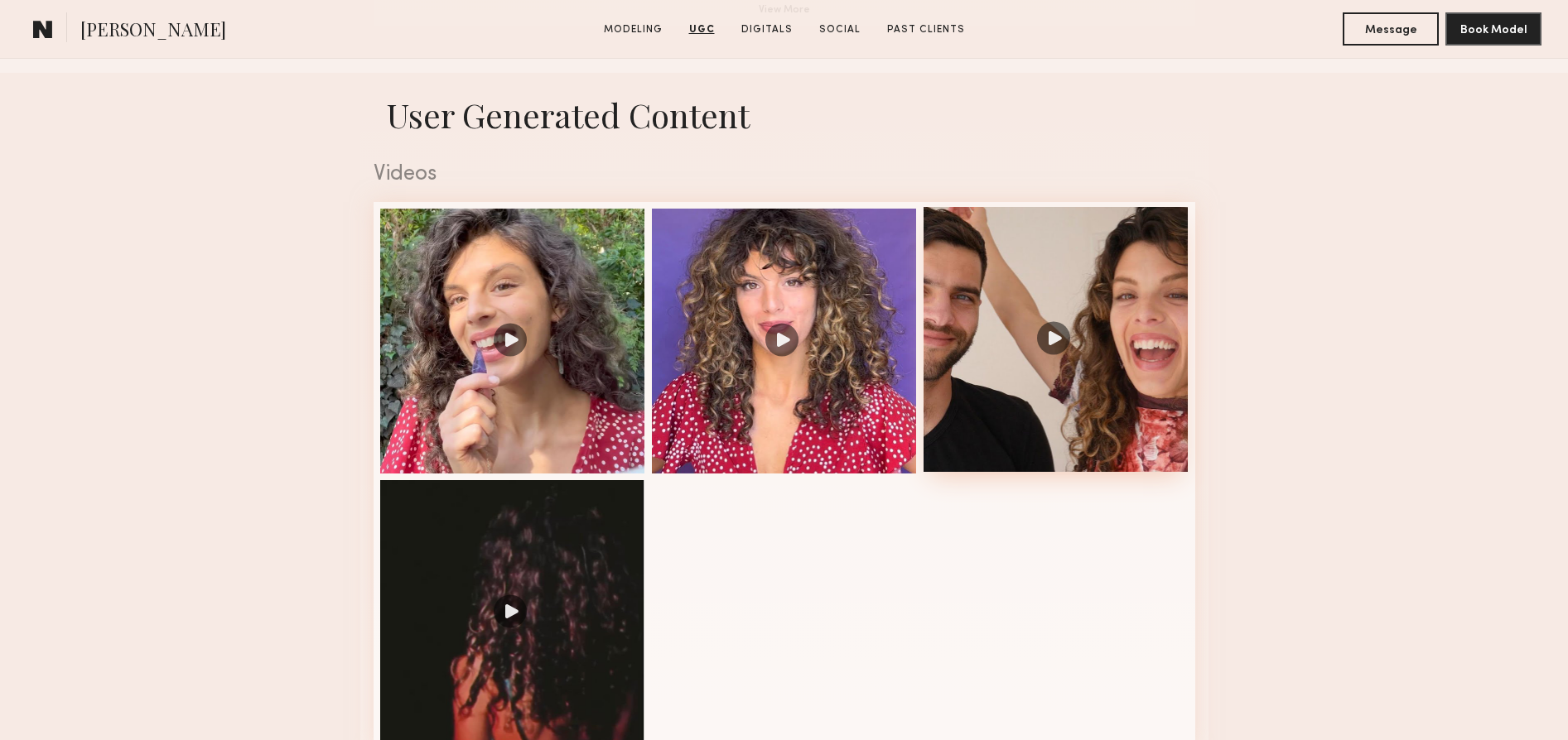
click at [1072, 352] on div at bounding box center [1057, 339] width 265 height 265
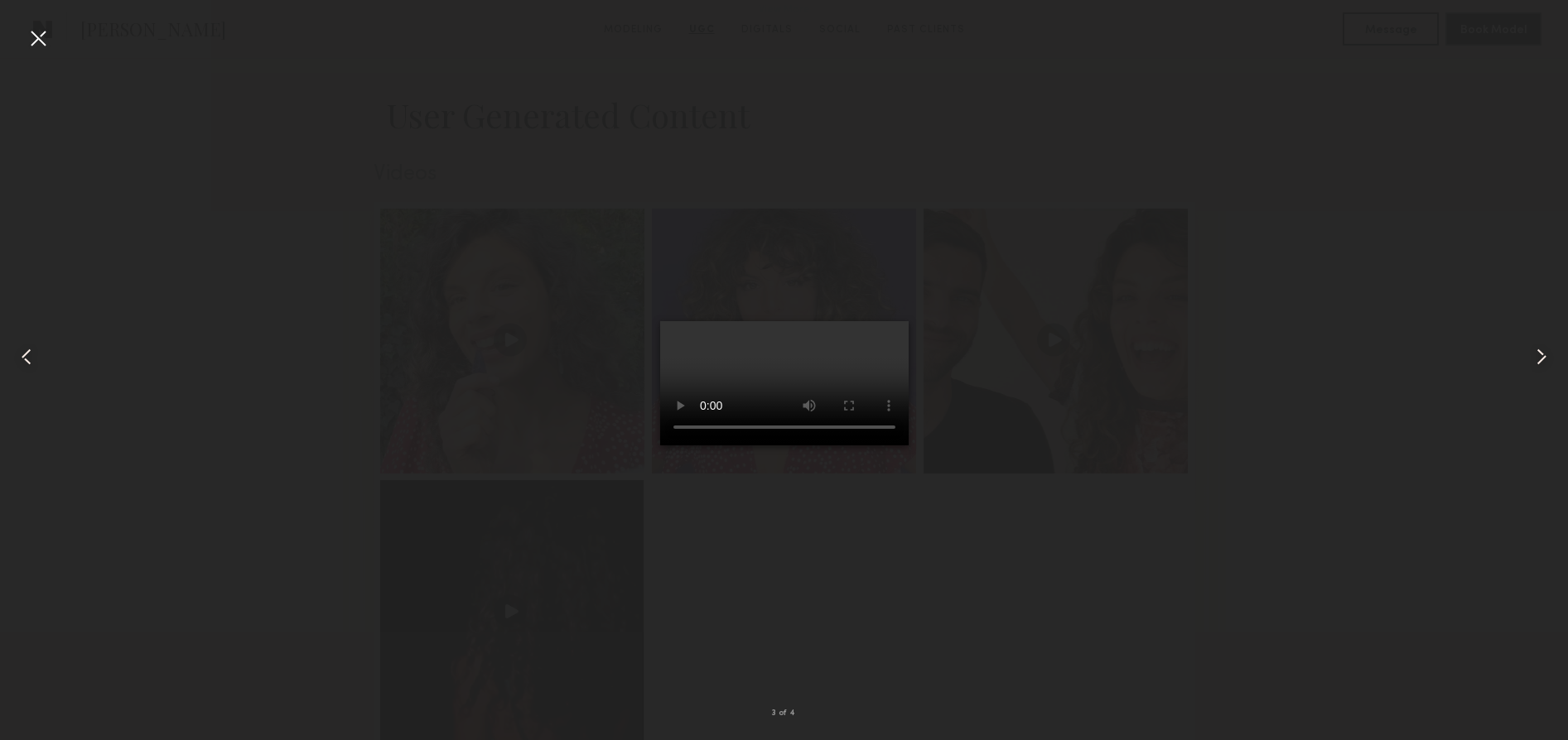
click at [909, 445] on video at bounding box center [785, 383] width 249 height 124
click at [41, 33] on div at bounding box center [38, 38] width 27 height 27
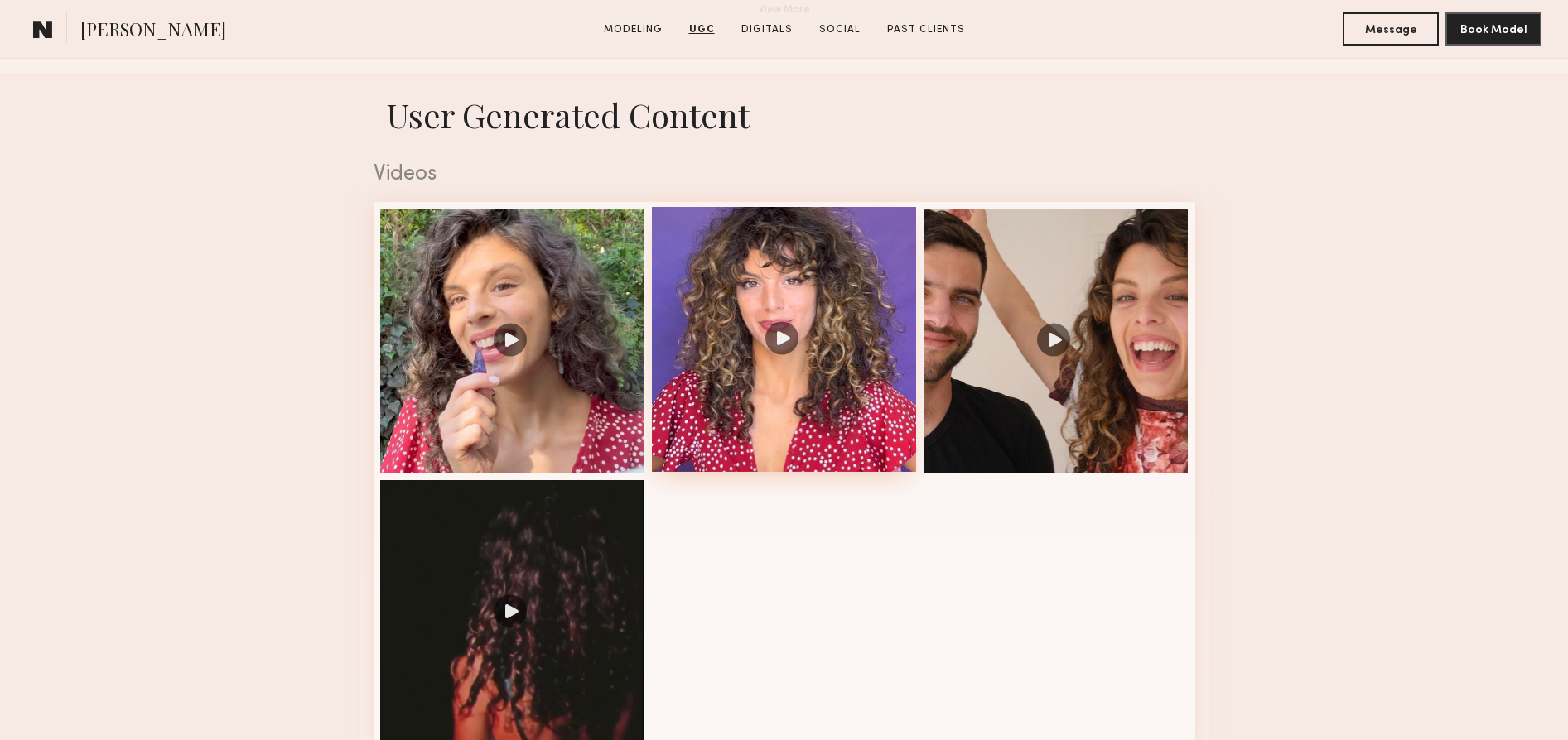
click at [778, 339] on div at bounding box center [785, 339] width 265 height 265
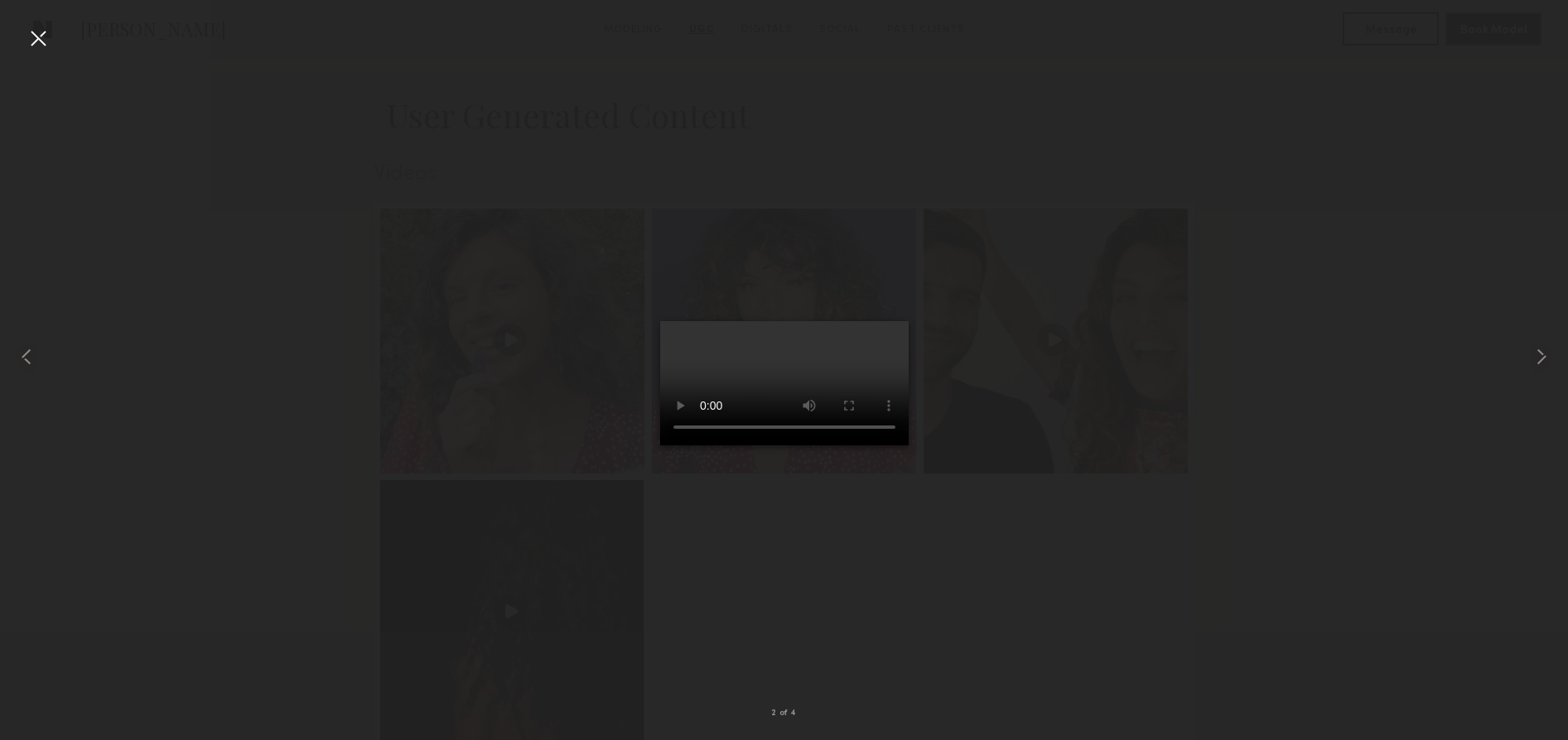
click at [909, 445] on video at bounding box center [785, 383] width 249 height 124
click at [38, 34] on div at bounding box center [38, 38] width 27 height 27
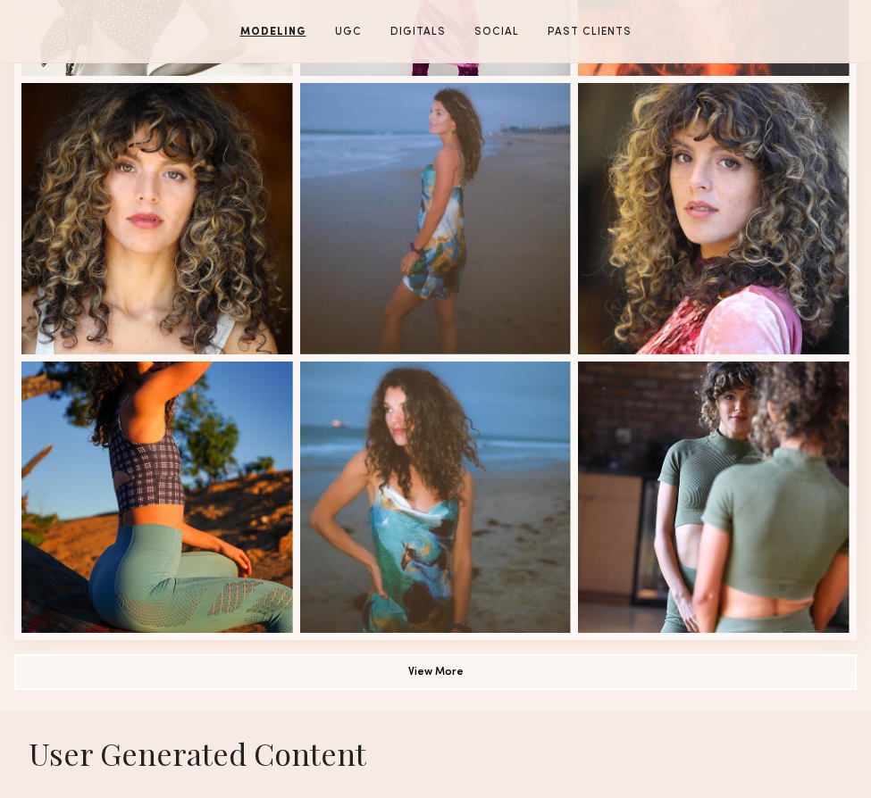
scroll to position [0, 0]
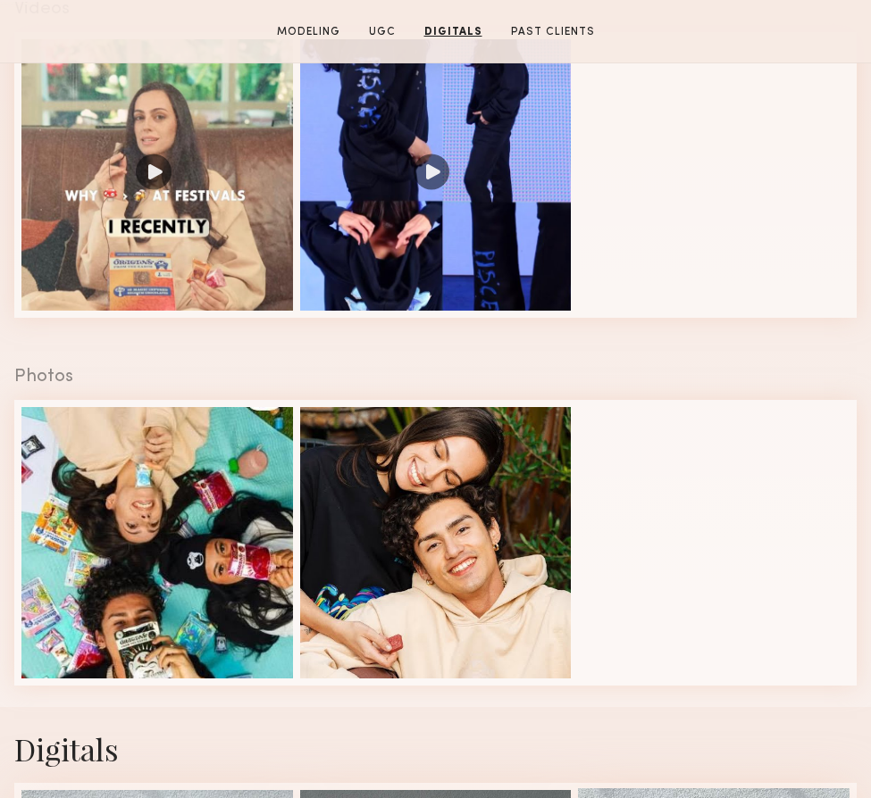
scroll to position [1597, 0]
